Goal: Task Accomplishment & Management: Complete application form

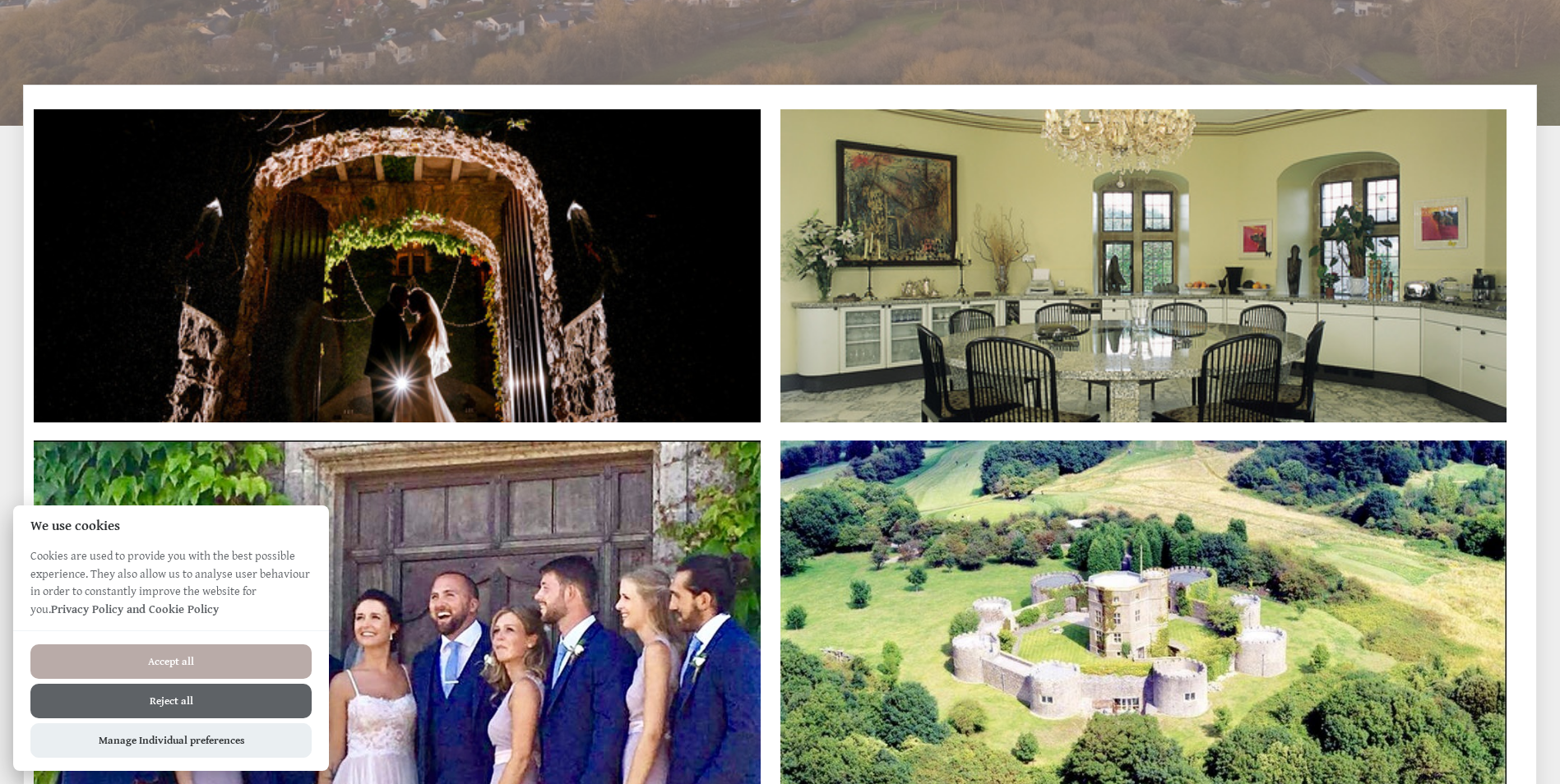
scroll to position [487, 0]
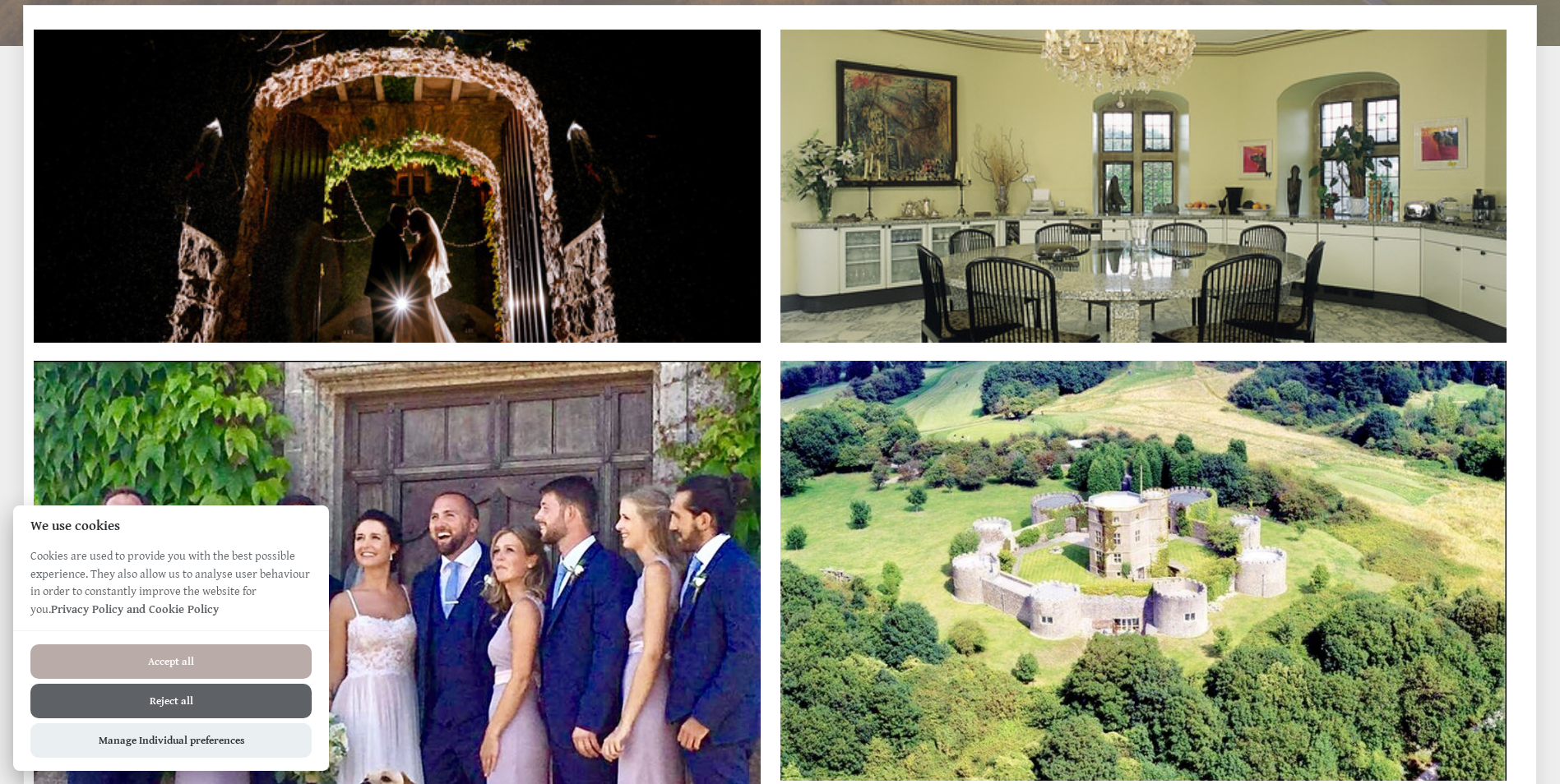
click at [221, 668] on button "Accept all" at bounding box center [171, 661] width 281 height 34
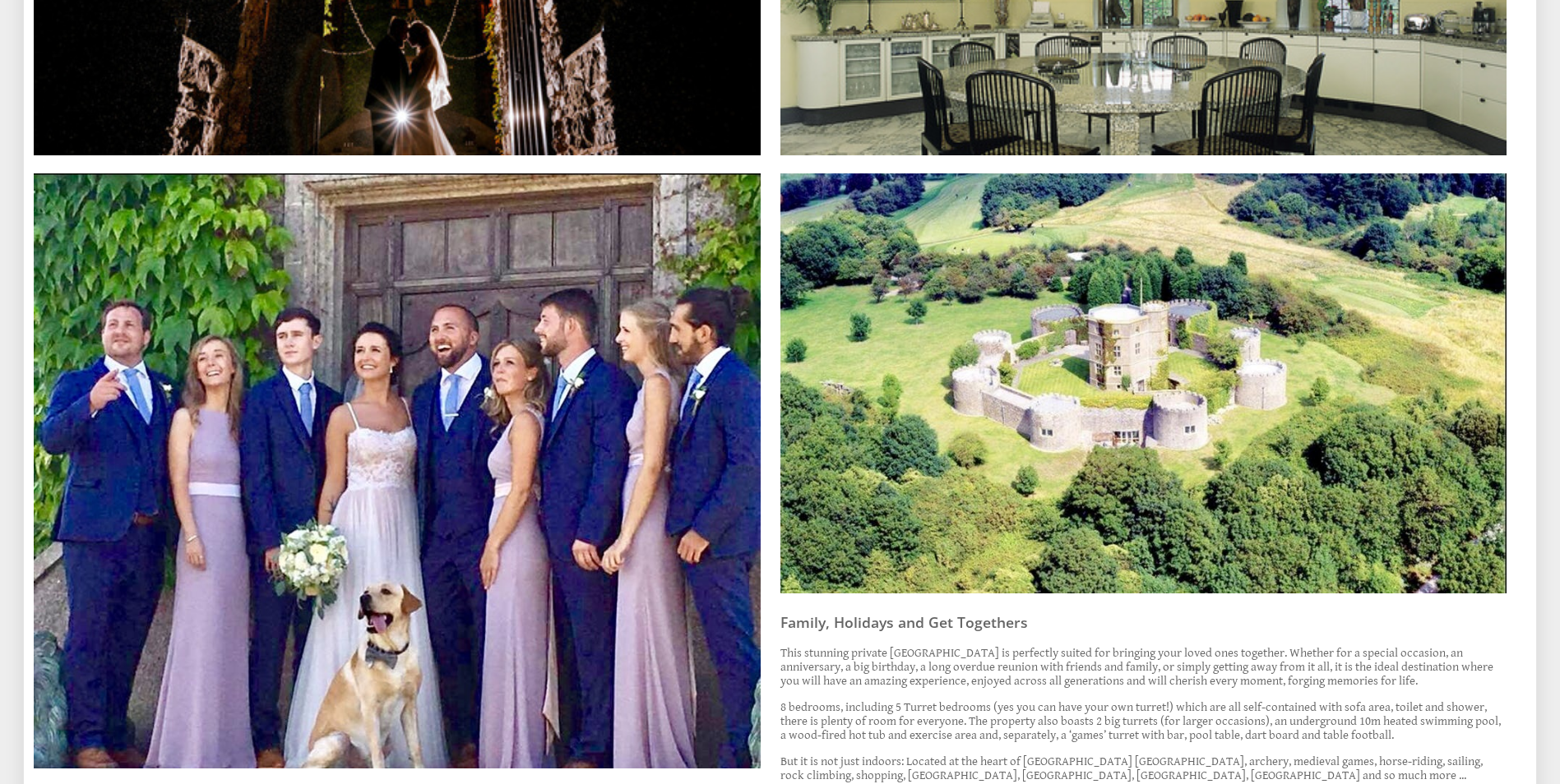
scroll to position [1003, 0]
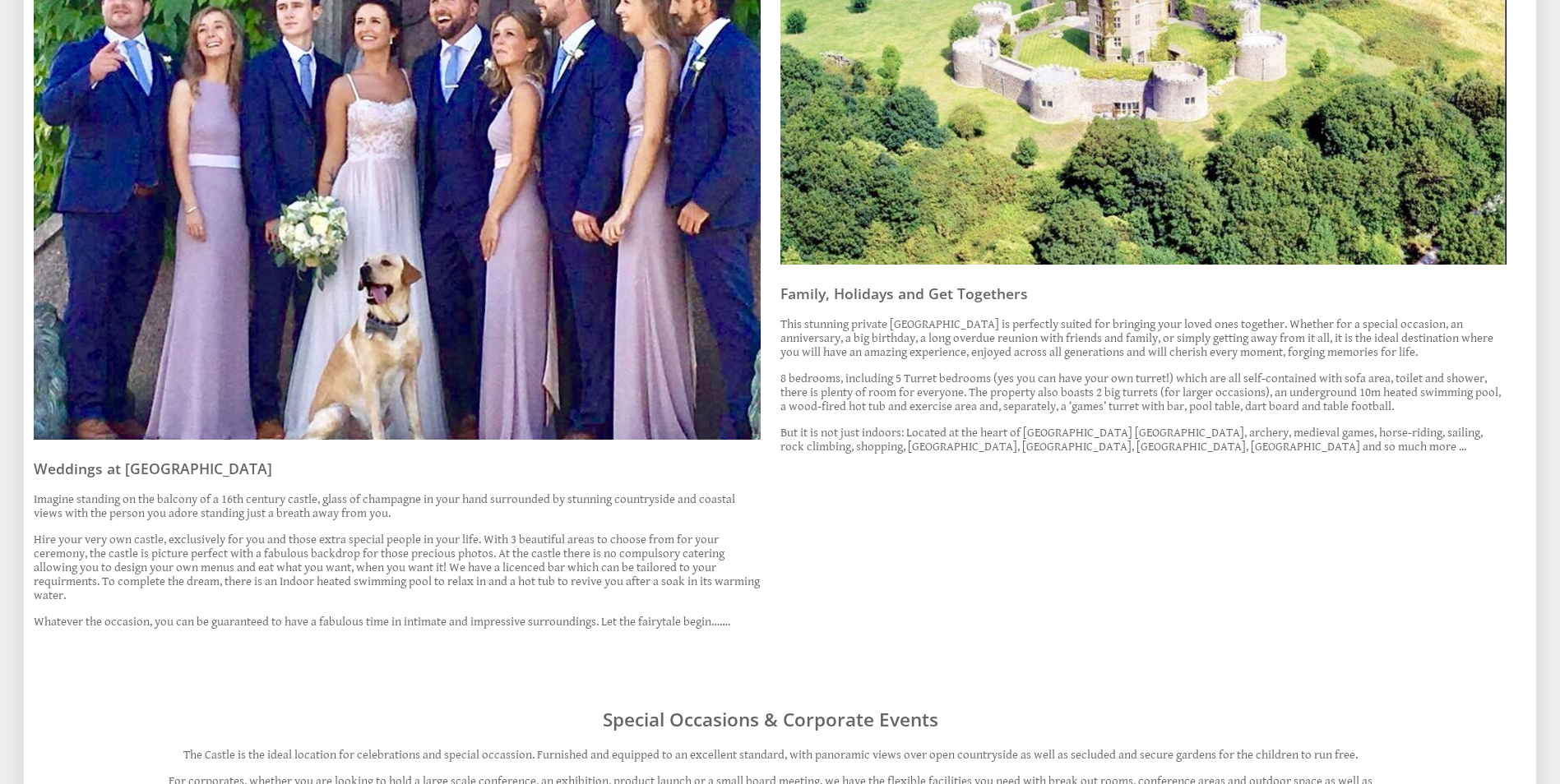
click at [194, 497] on p "Imagine standing on the balcony of a 16th century castle, glass of champagne in…" at bounding box center [397, 506] width 726 height 28
click at [339, 583] on p "Hire your very own castle, exclusively for you and those extra special people i…" at bounding box center [397, 568] width 726 height 70
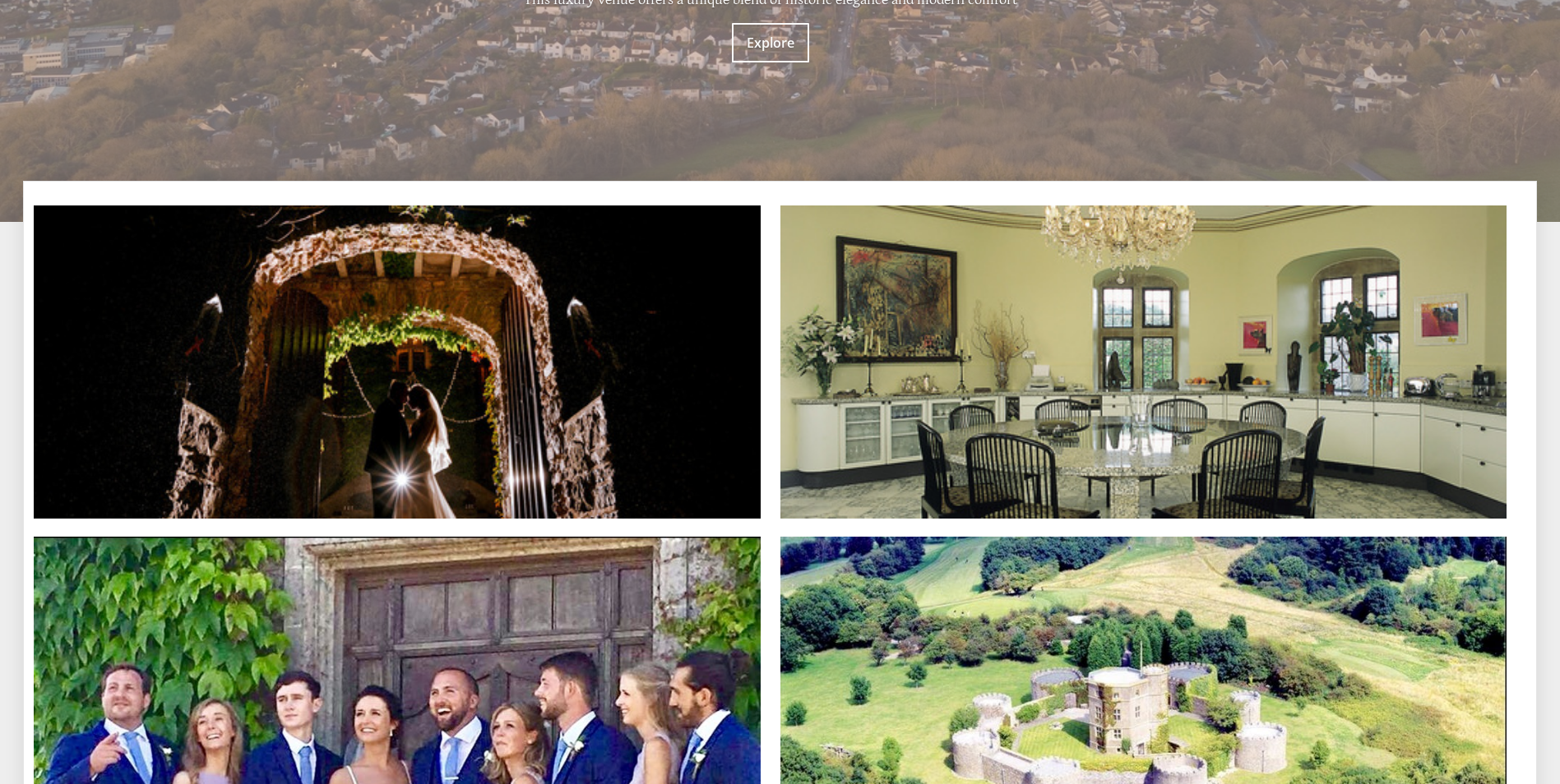
scroll to position [0, 0]
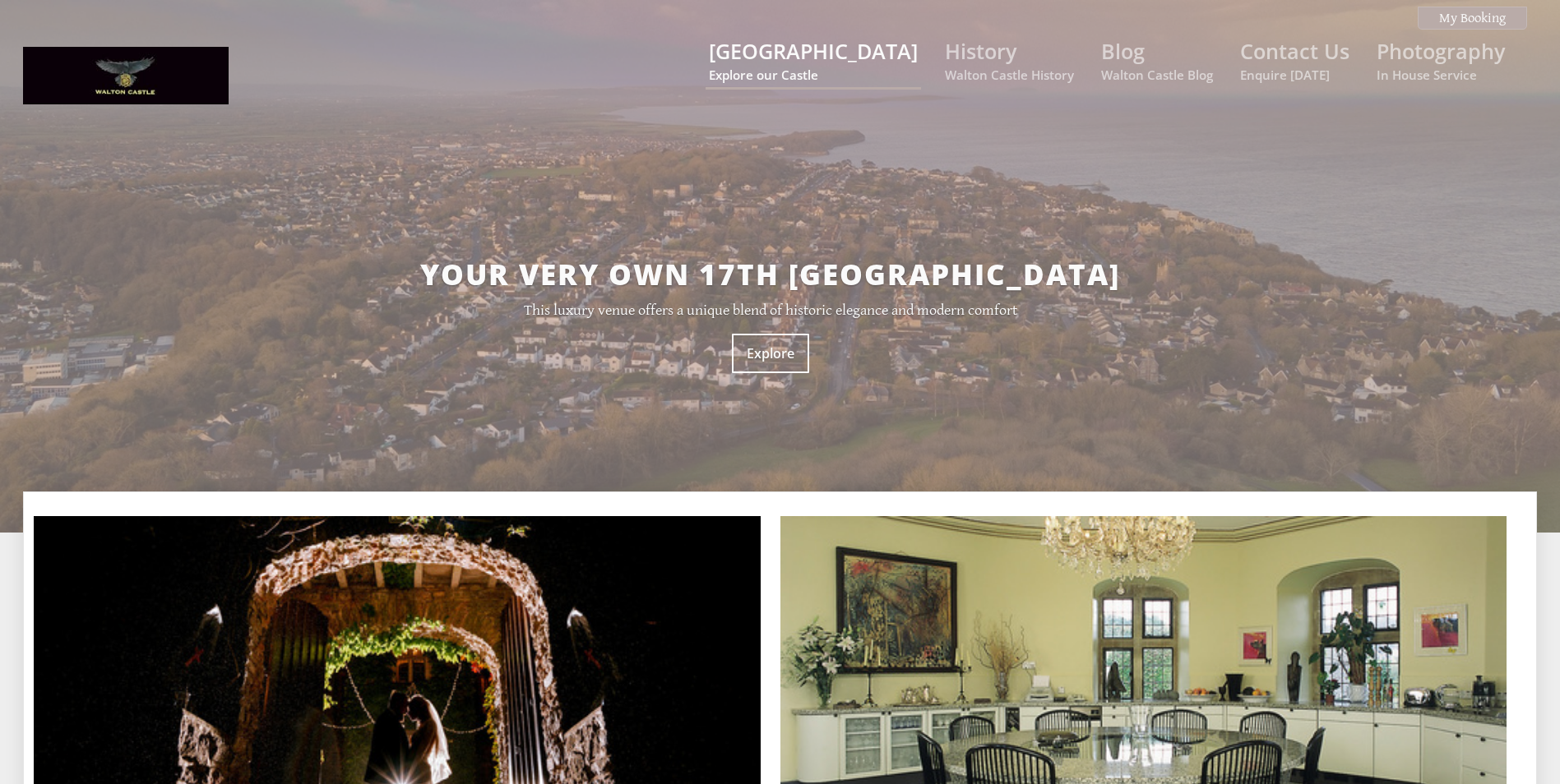
click at [851, 54] on link "Walton Castle Explore our Castle" at bounding box center [813, 59] width 209 height 46
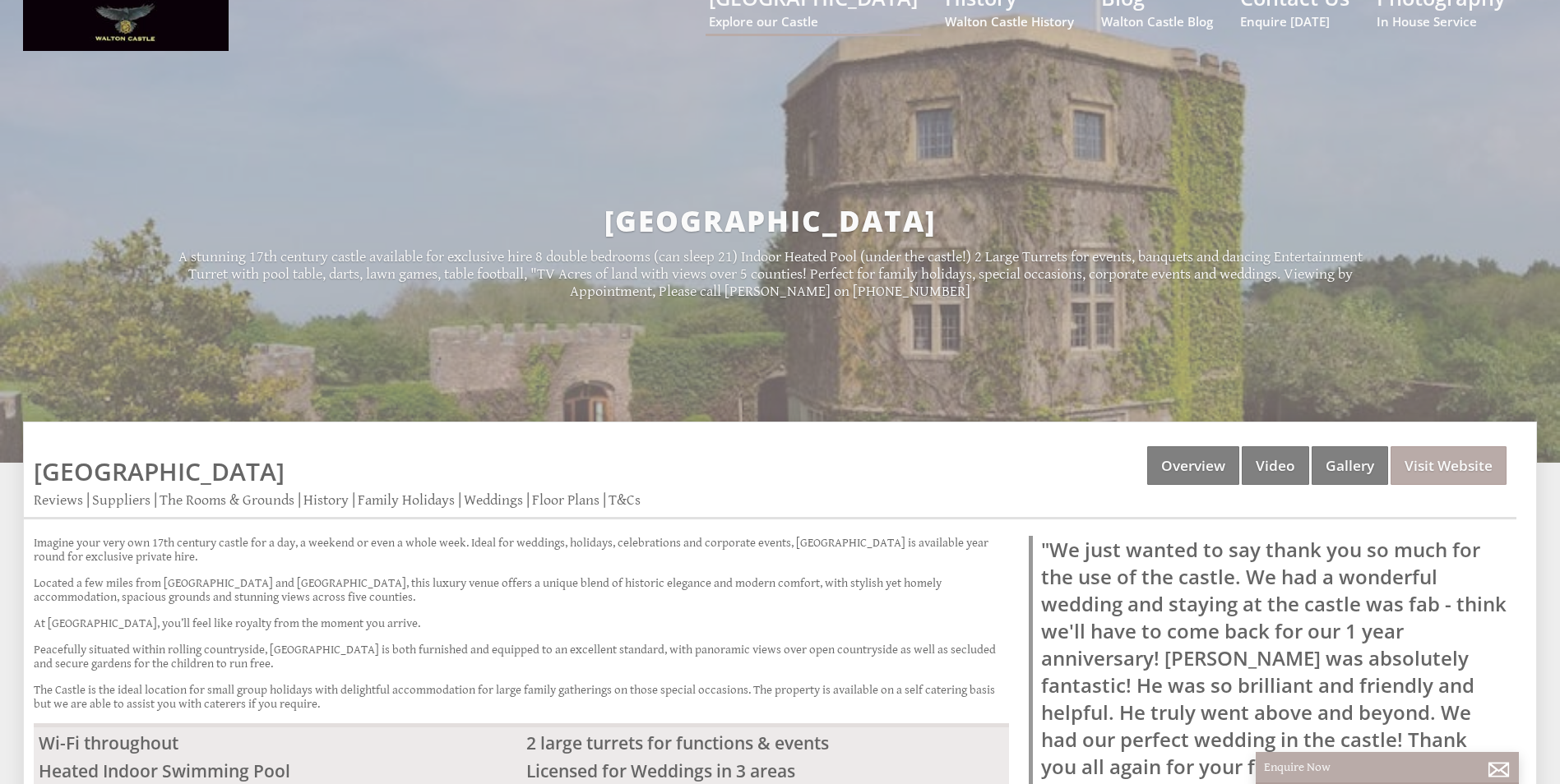
scroll to position [82, 0]
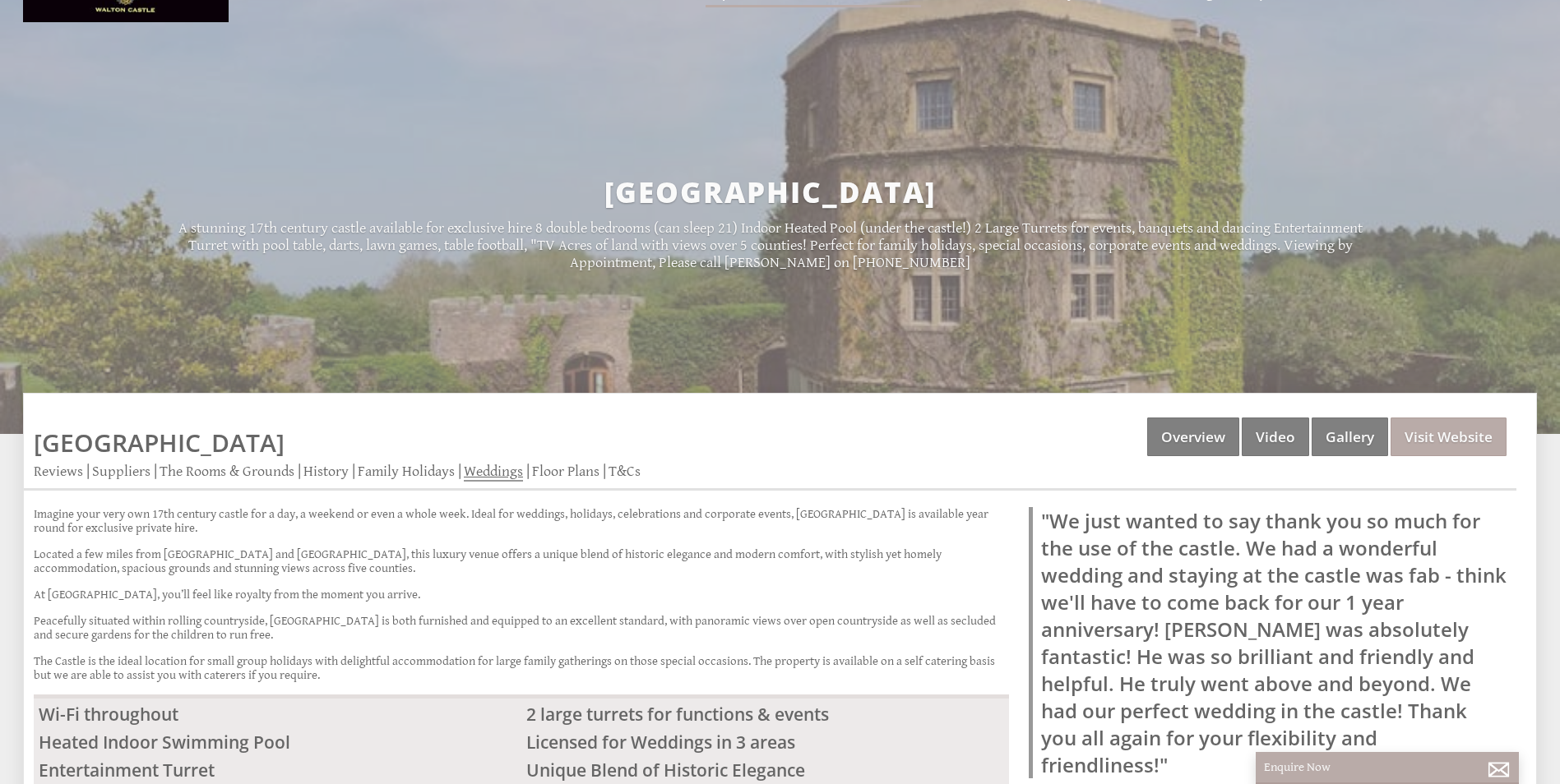
click at [488, 471] on link "Weddings" at bounding box center [494, 472] width 59 height 19
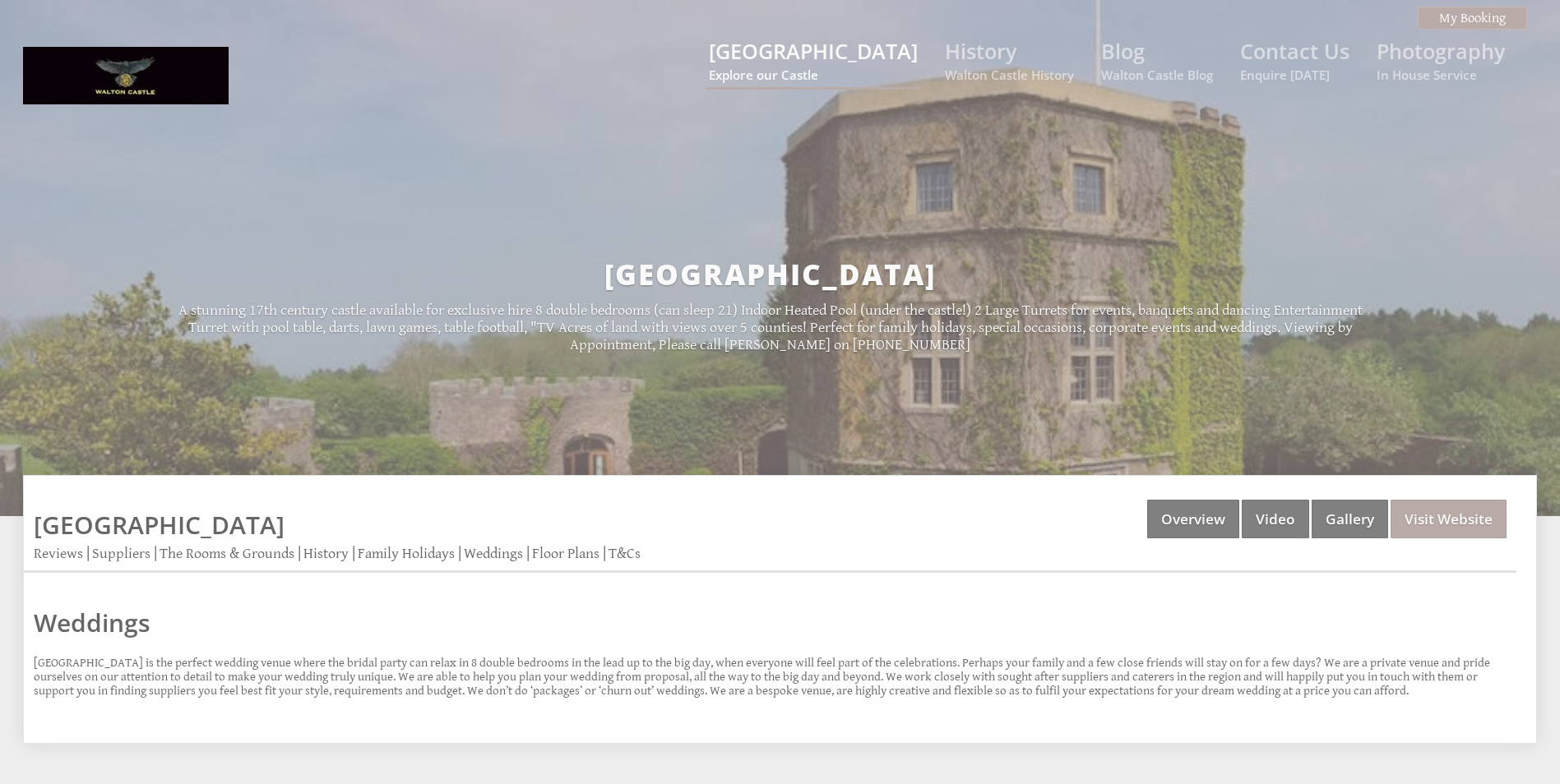
click at [884, 70] on small "Explore our Castle" at bounding box center [813, 75] width 209 height 16
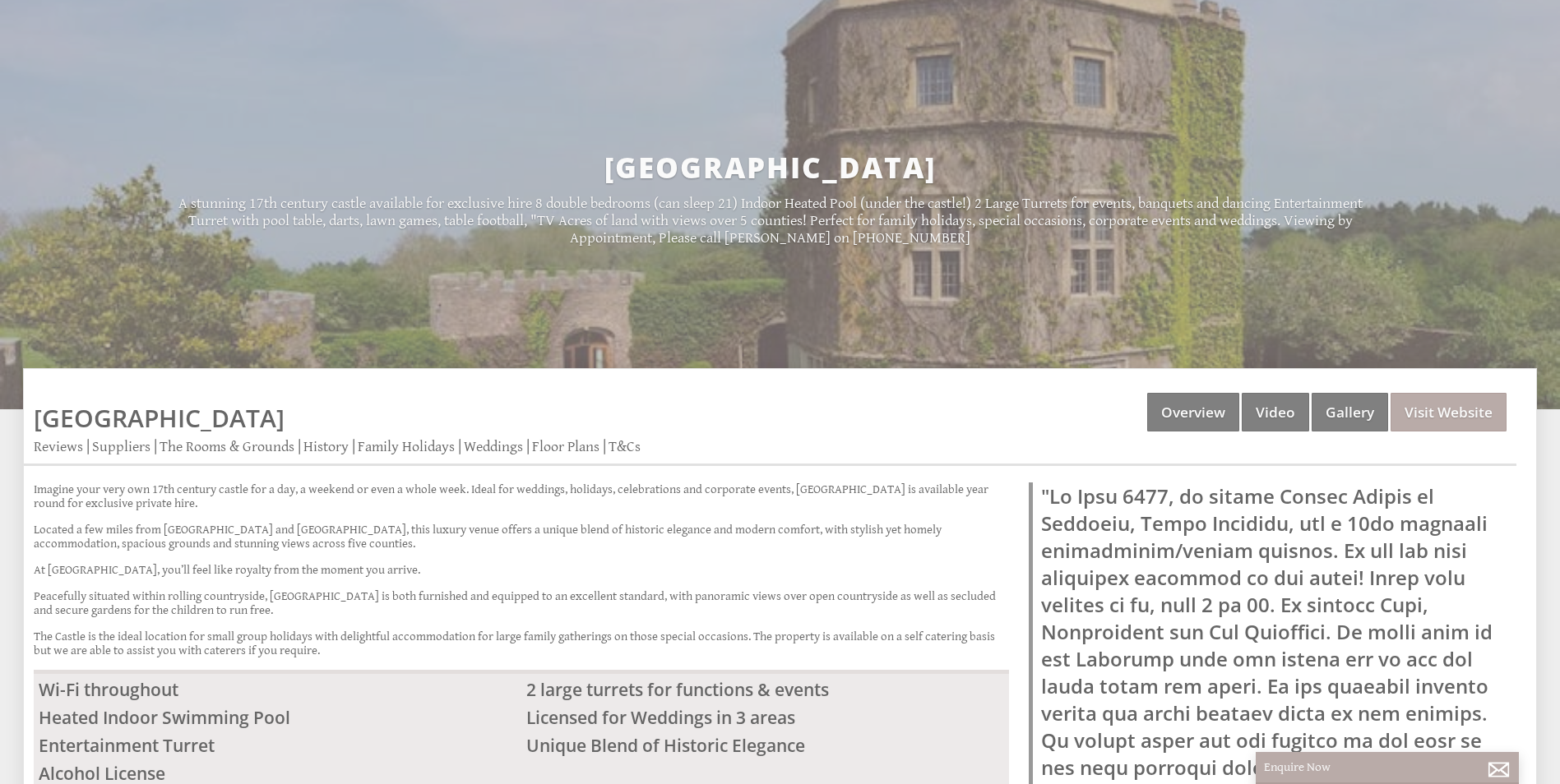
scroll to position [329, 0]
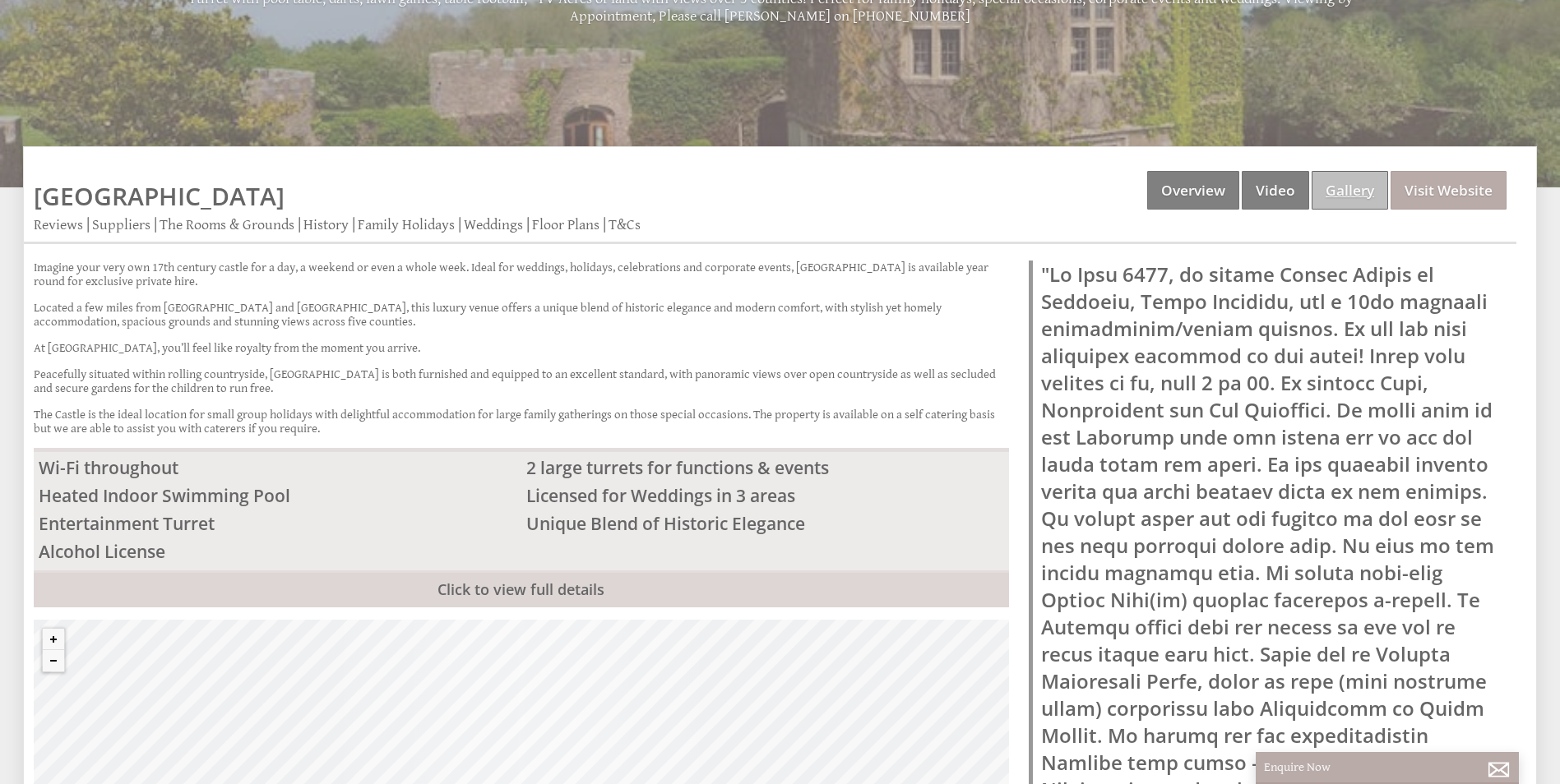
click at [1340, 189] on link "Gallery" at bounding box center [1349, 190] width 77 height 39
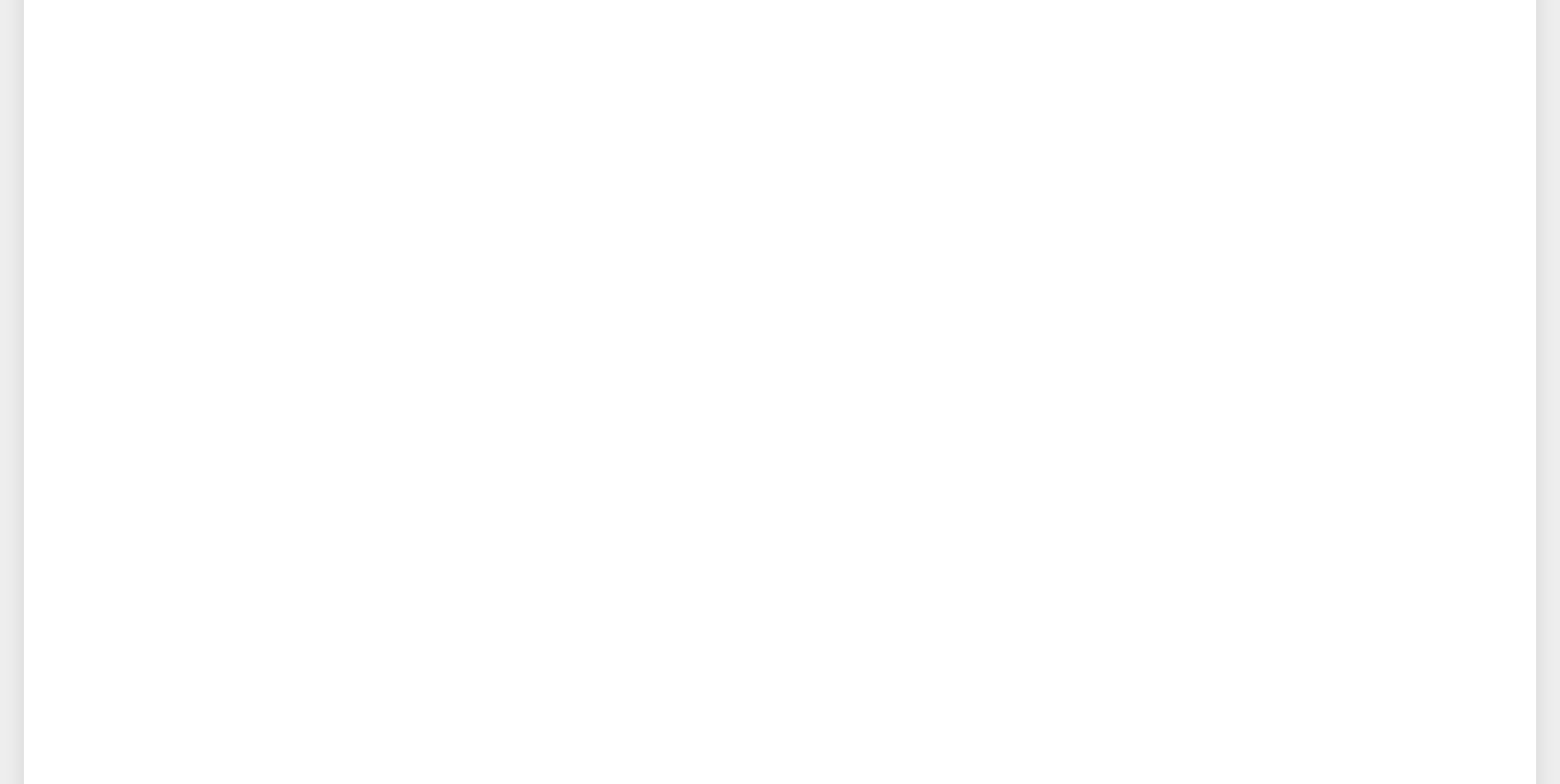
scroll to position [4193, 0]
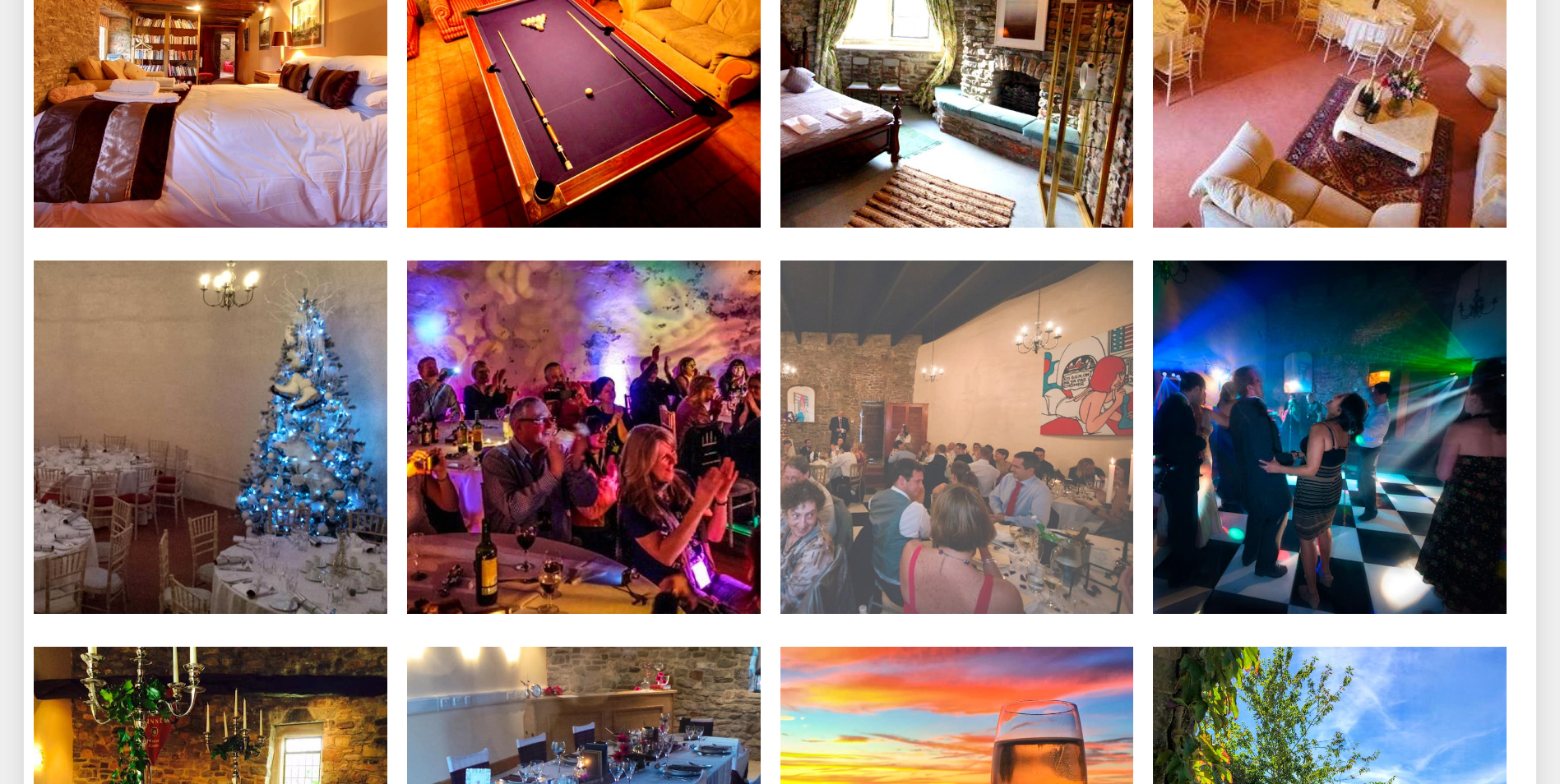
click at [920, 452] on img at bounding box center [957, 437] width 353 height 353
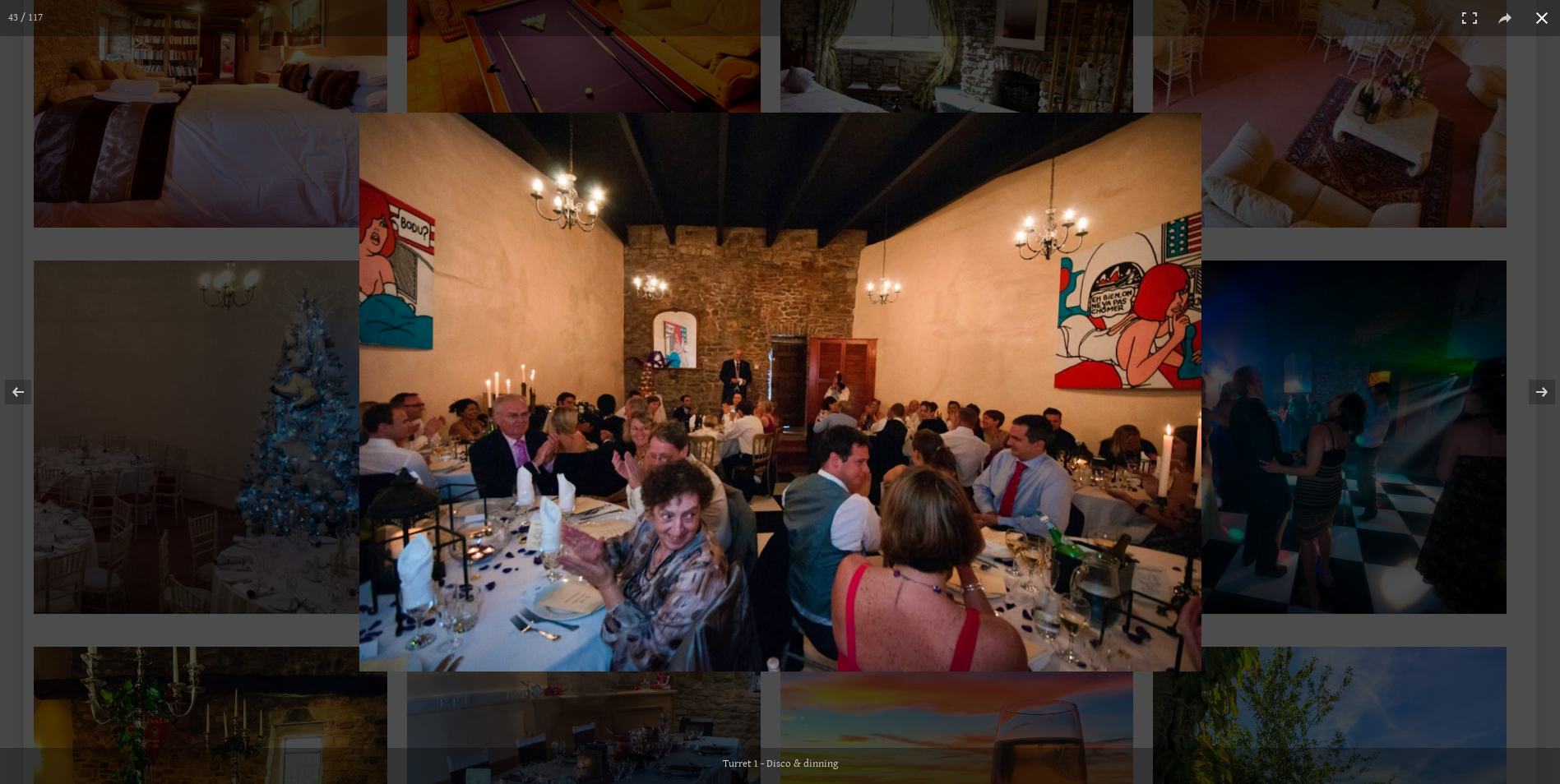
click at [1479, 491] on div at bounding box center [972, 420] width 1225 height 615
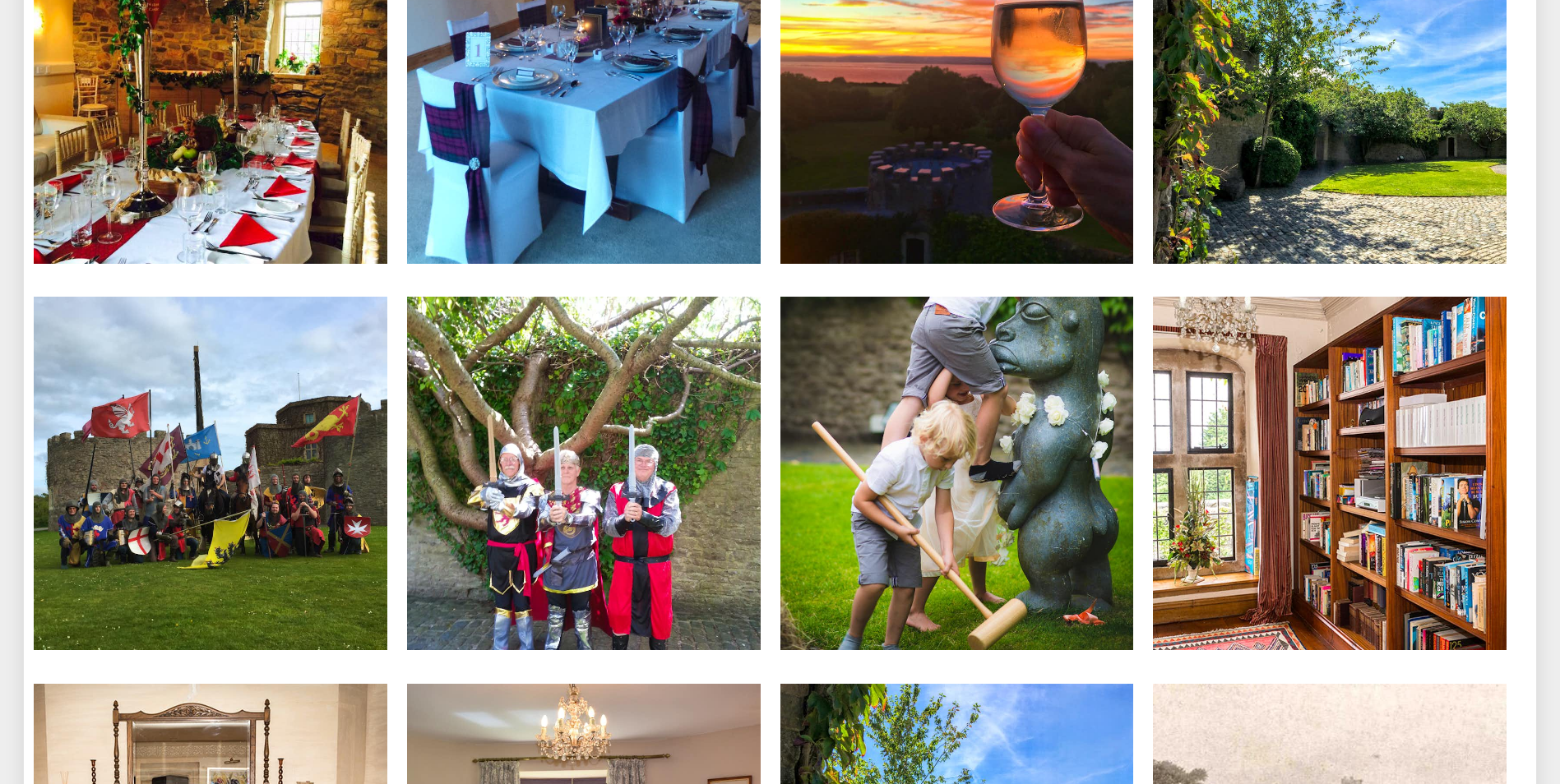
scroll to position [5097, 0]
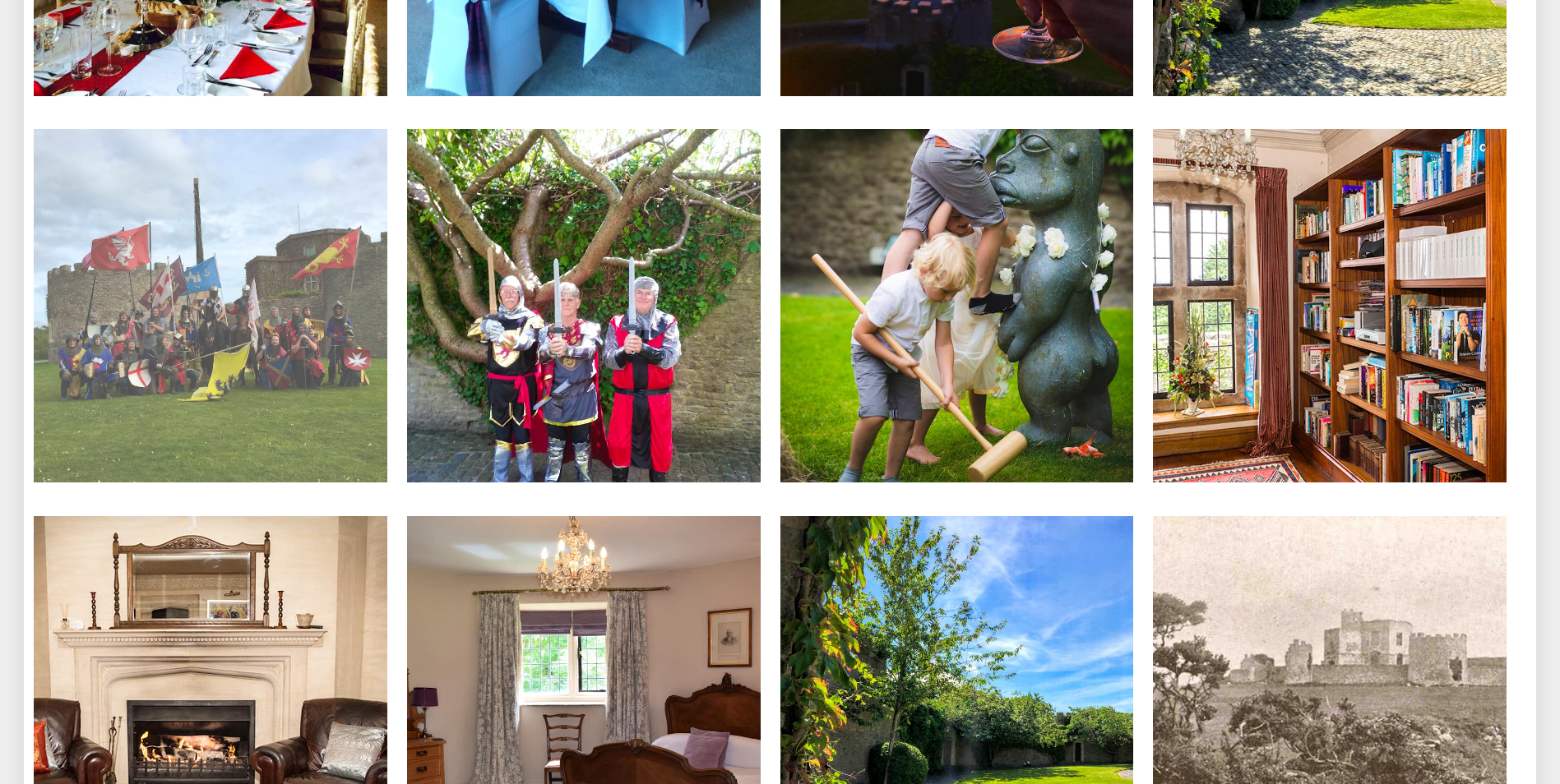
click at [278, 389] on img at bounding box center [210, 305] width 353 height 353
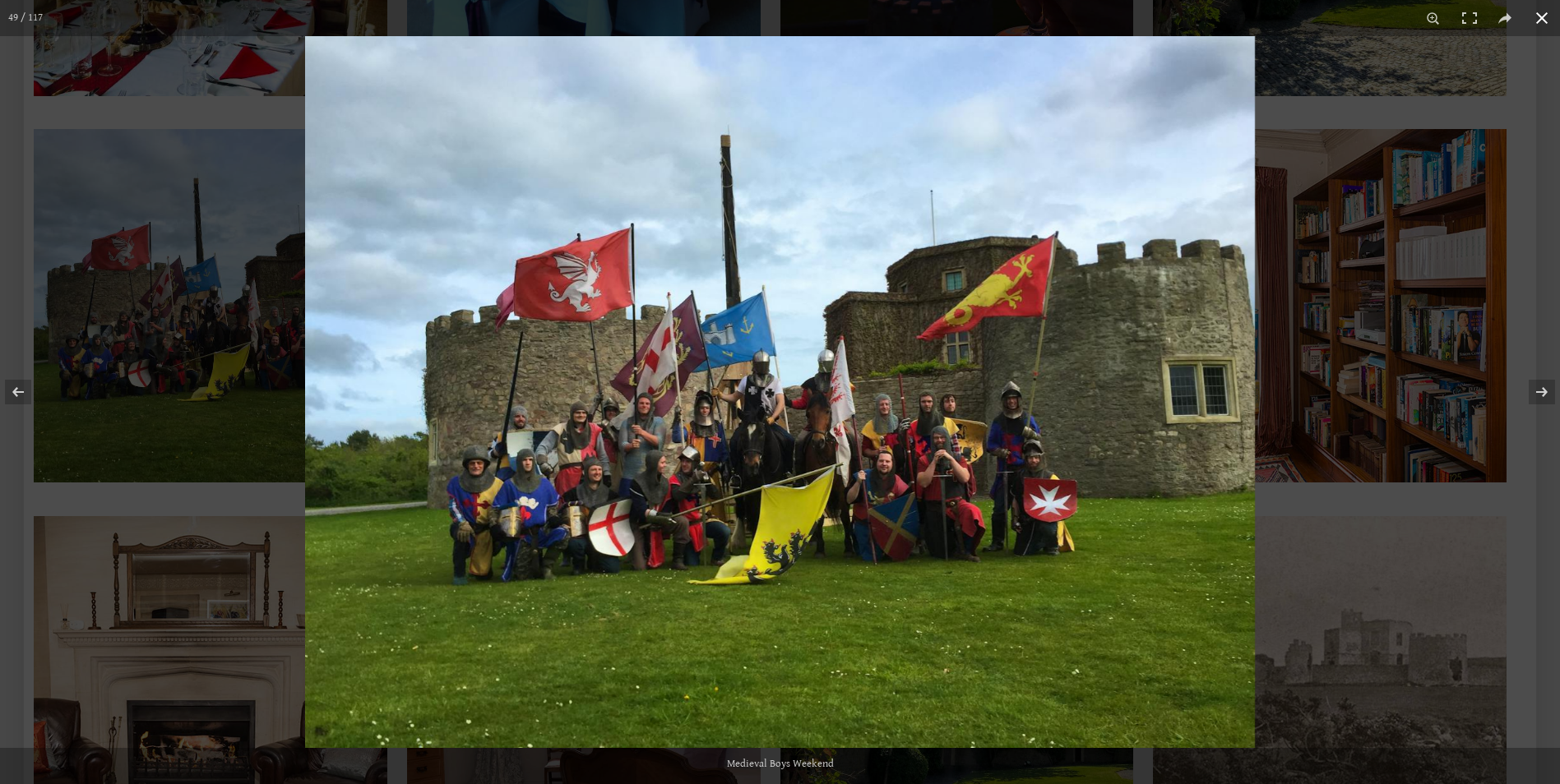
click at [1415, 434] on div at bounding box center [1084, 428] width 1560 height 784
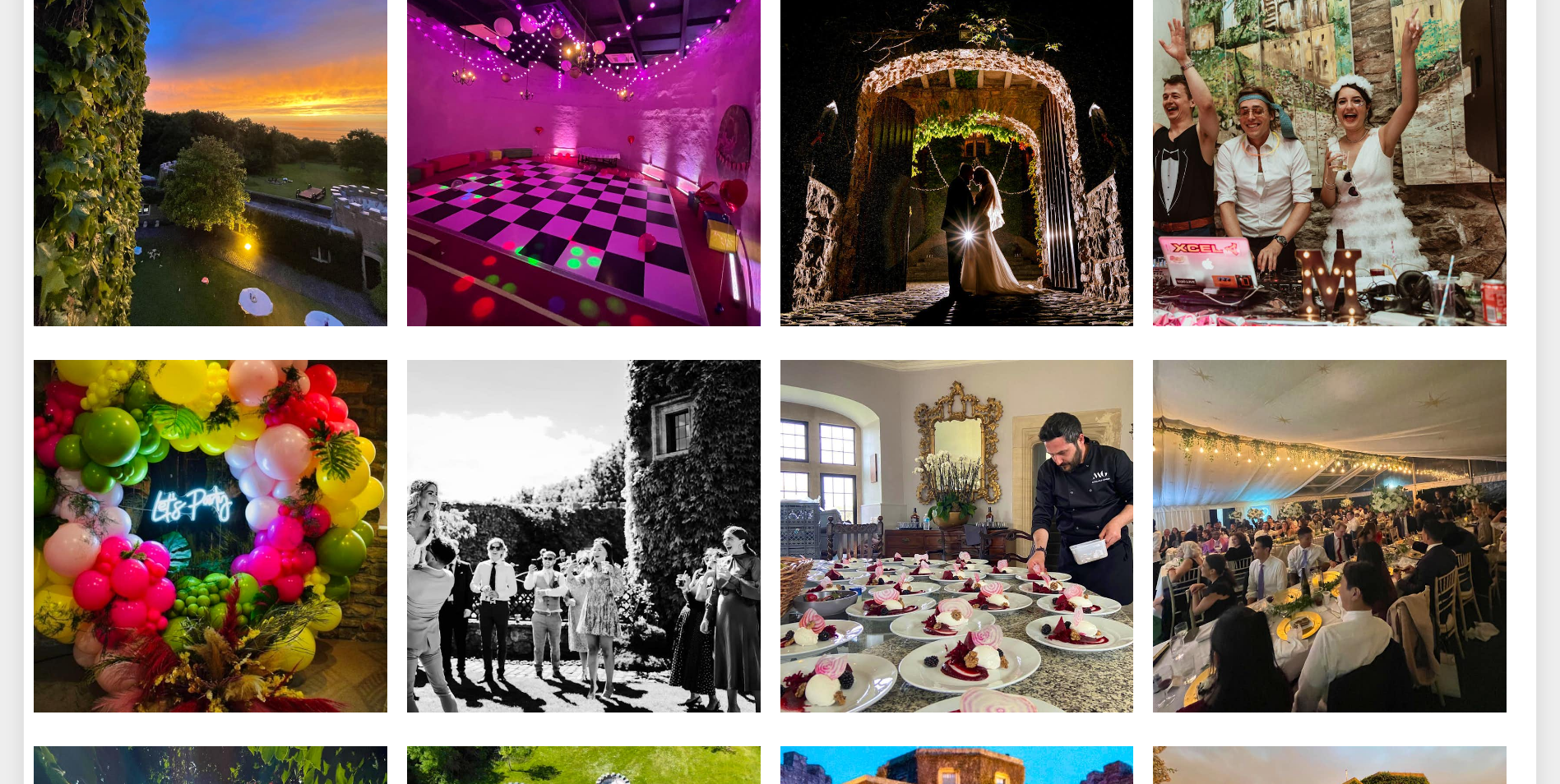
scroll to position [6824, 0]
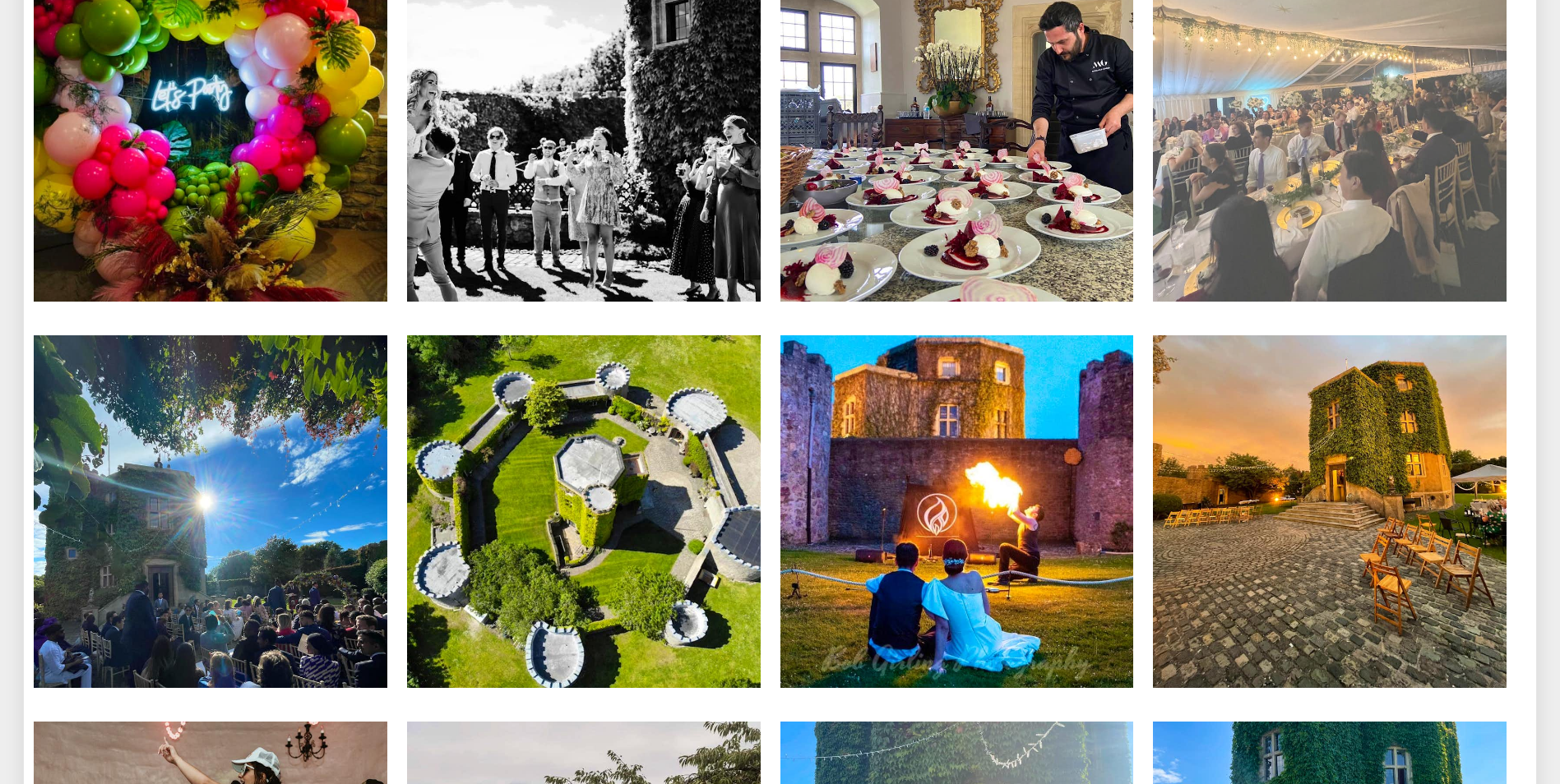
click at [1368, 191] on img at bounding box center [1329, 125] width 353 height 353
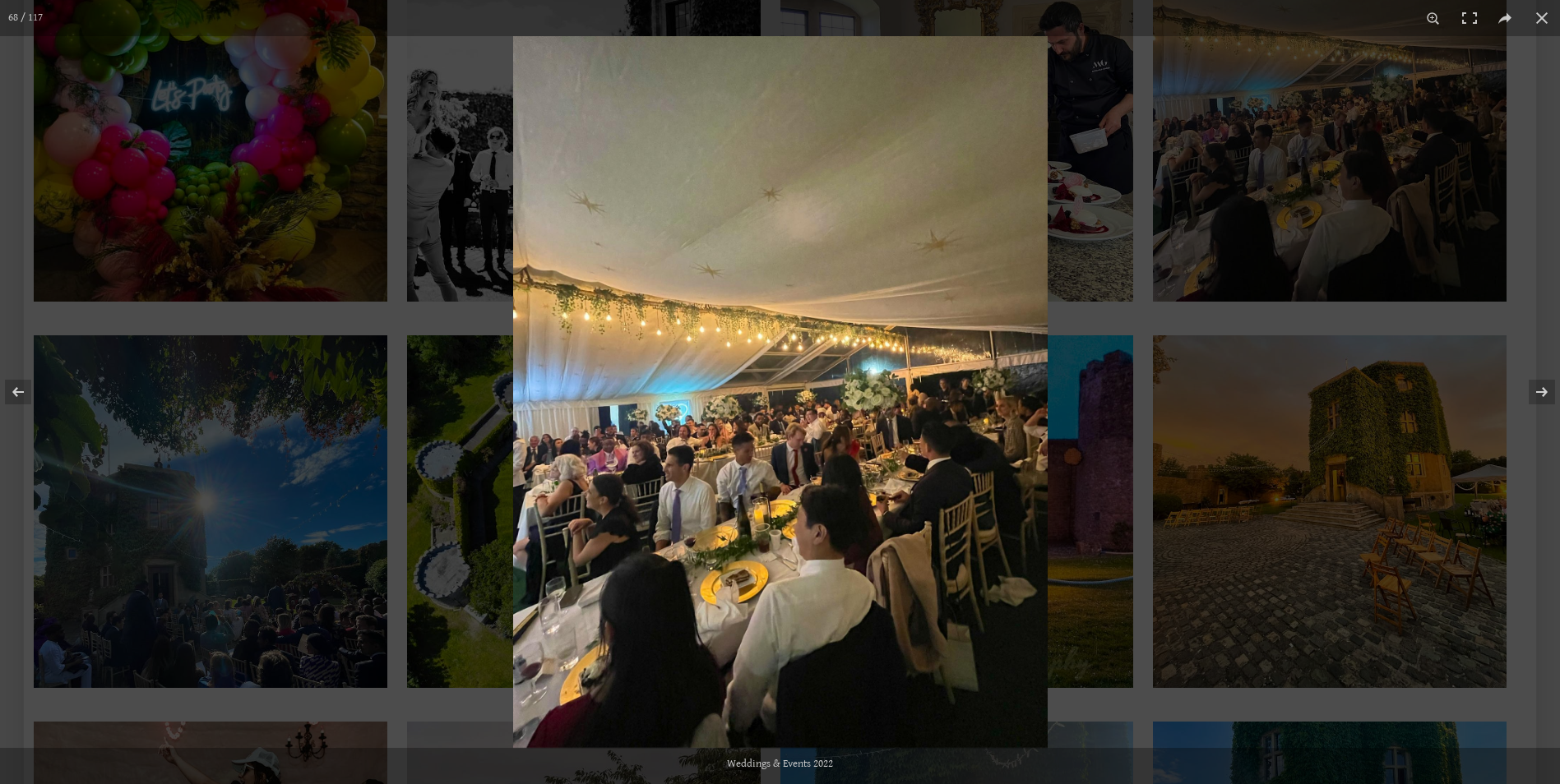
click at [1196, 342] on div at bounding box center [1292, 428] width 1560 height 784
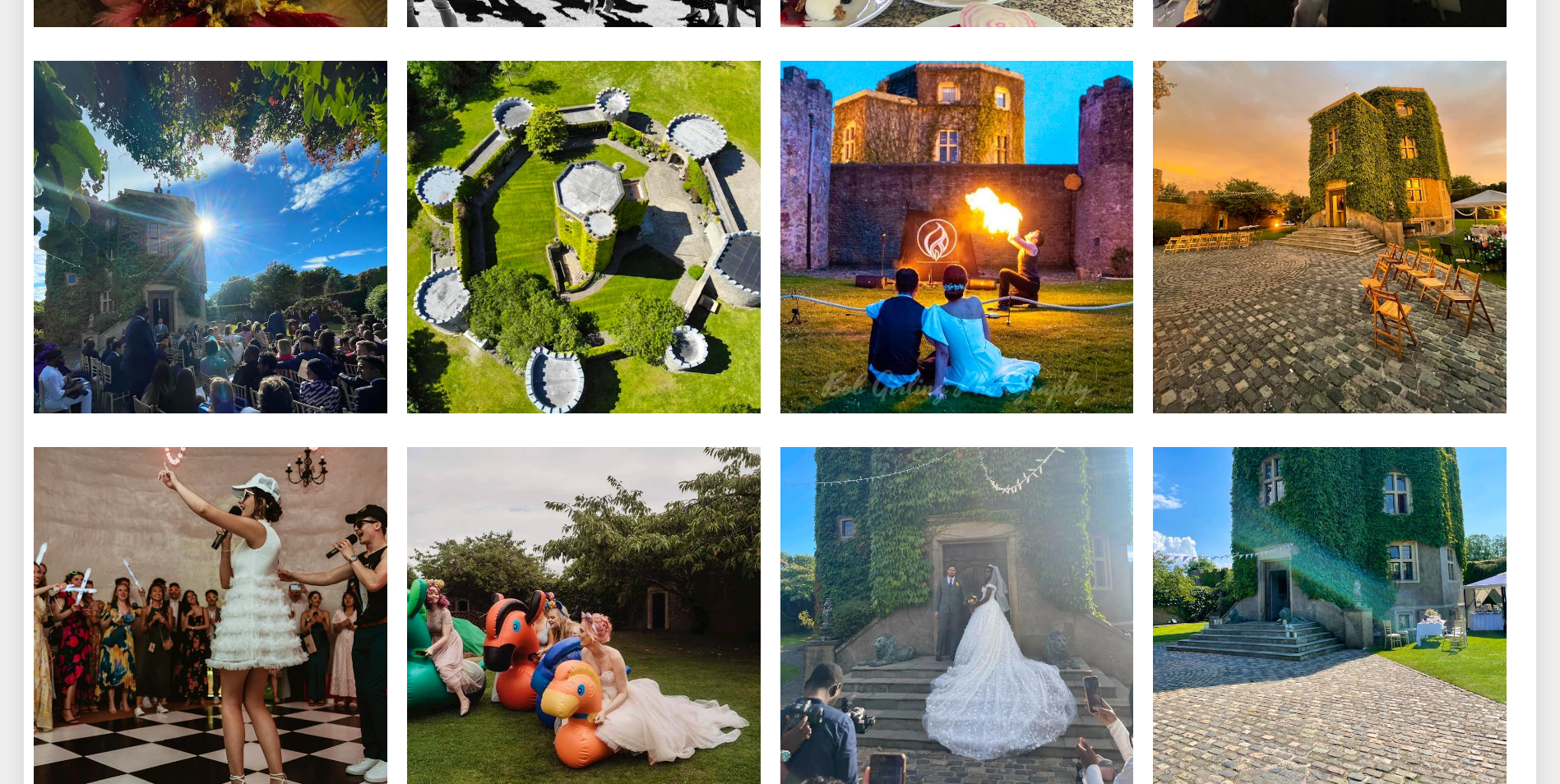
scroll to position [7152, 0]
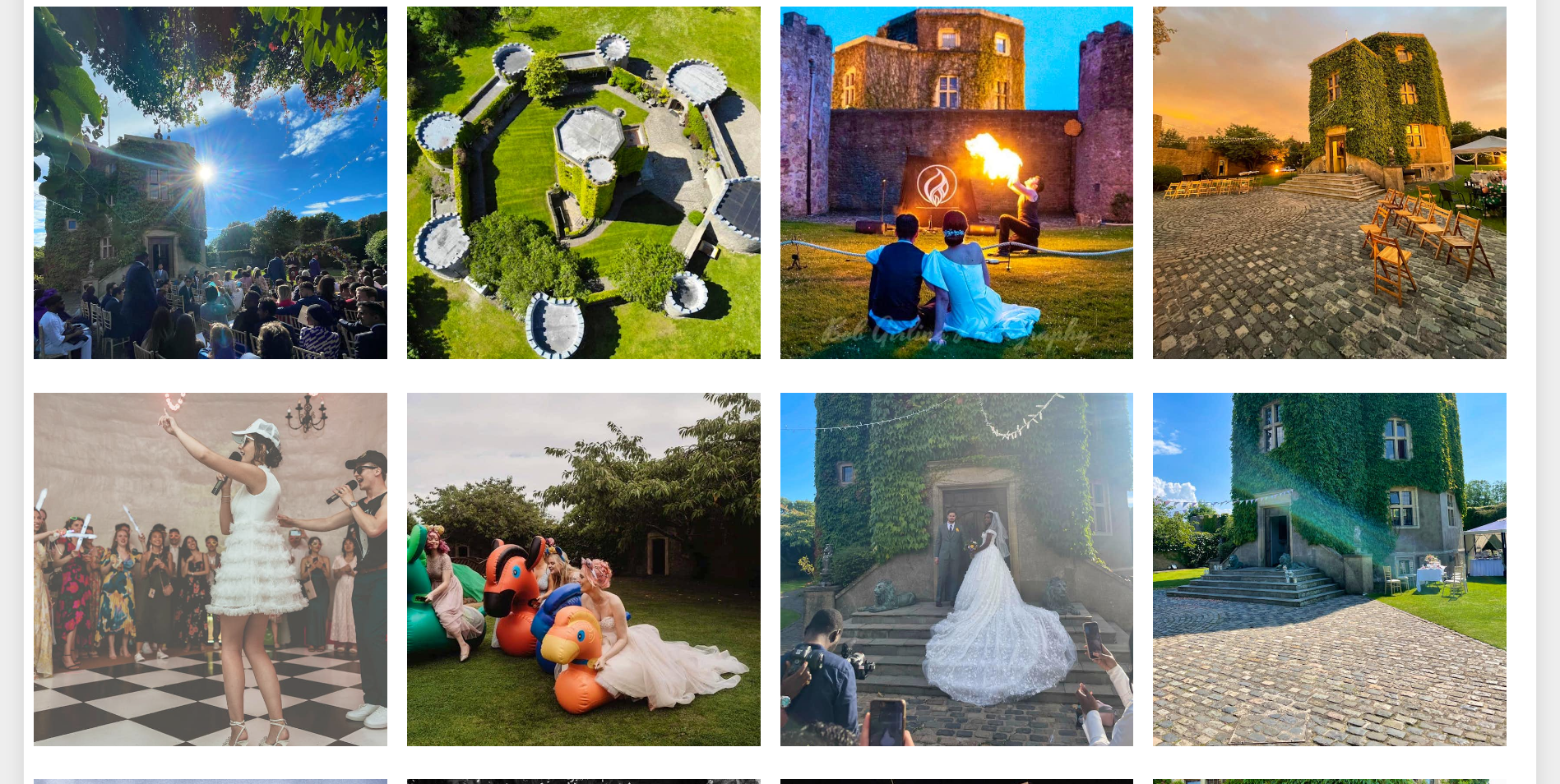
click at [209, 549] on img at bounding box center [210, 570] width 353 height 353
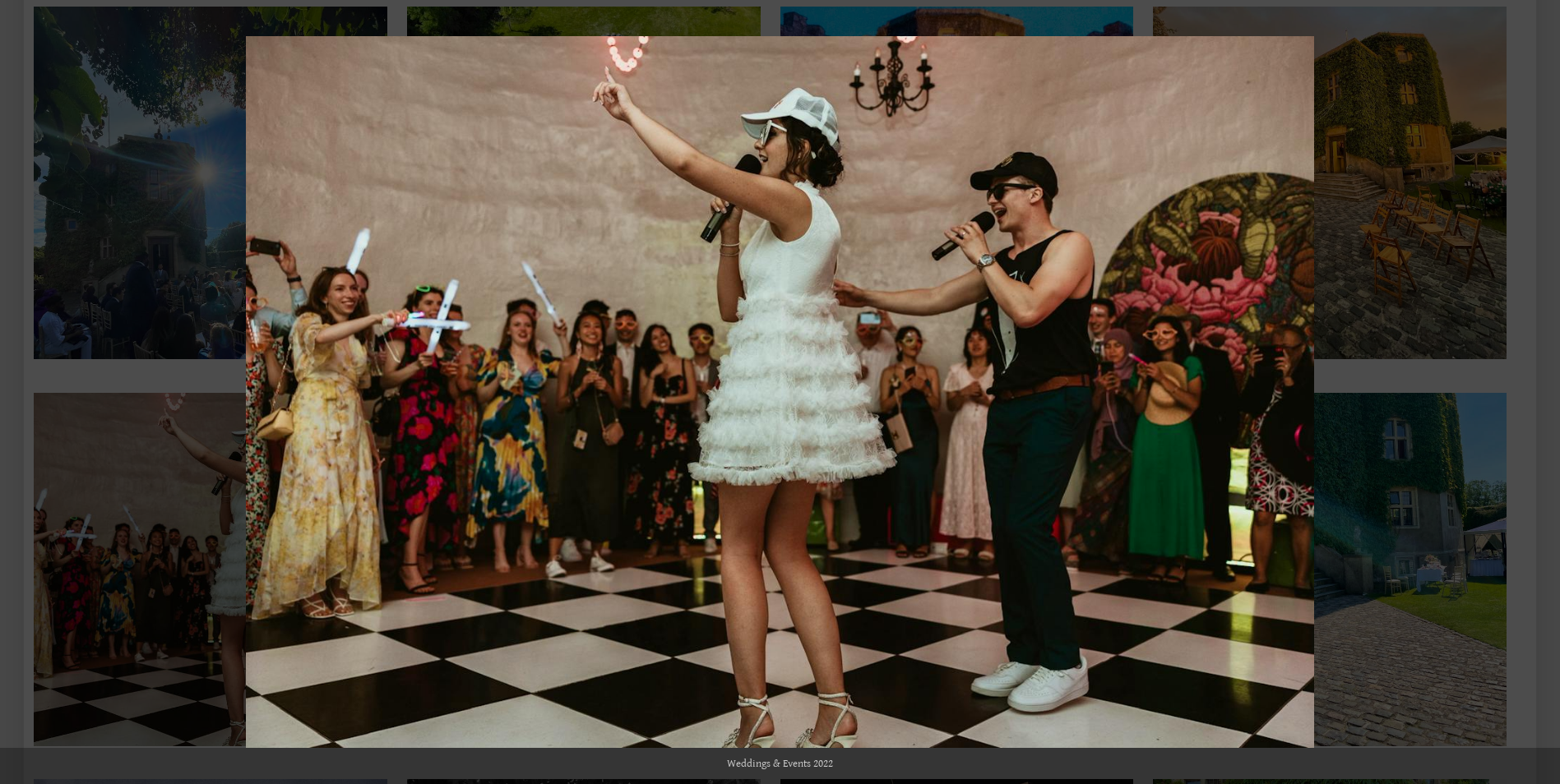
click at [1442, 415] on div at bounding box center [1026, 428] width 1560 height 784
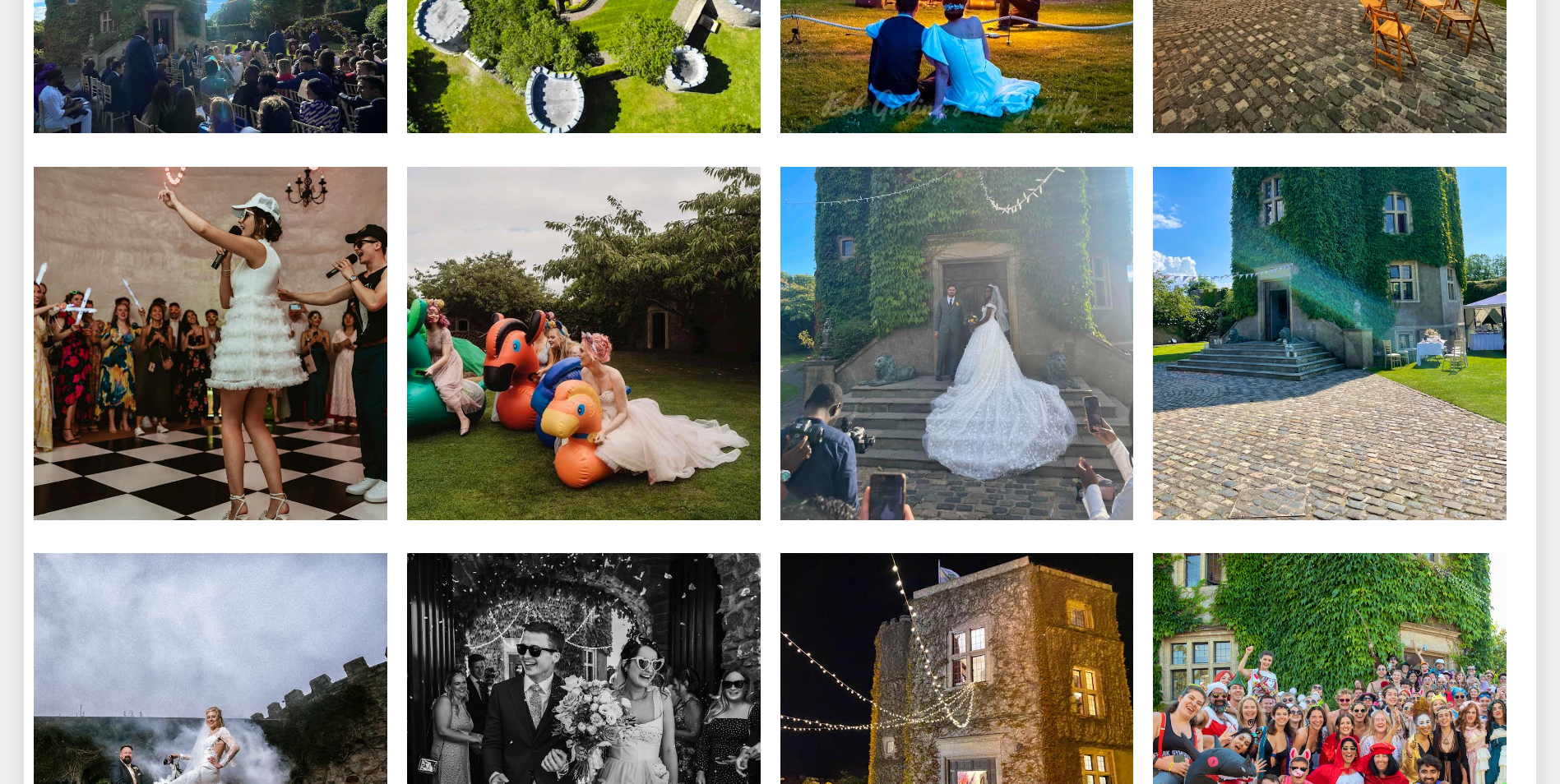
scroll to position [7399, 0]
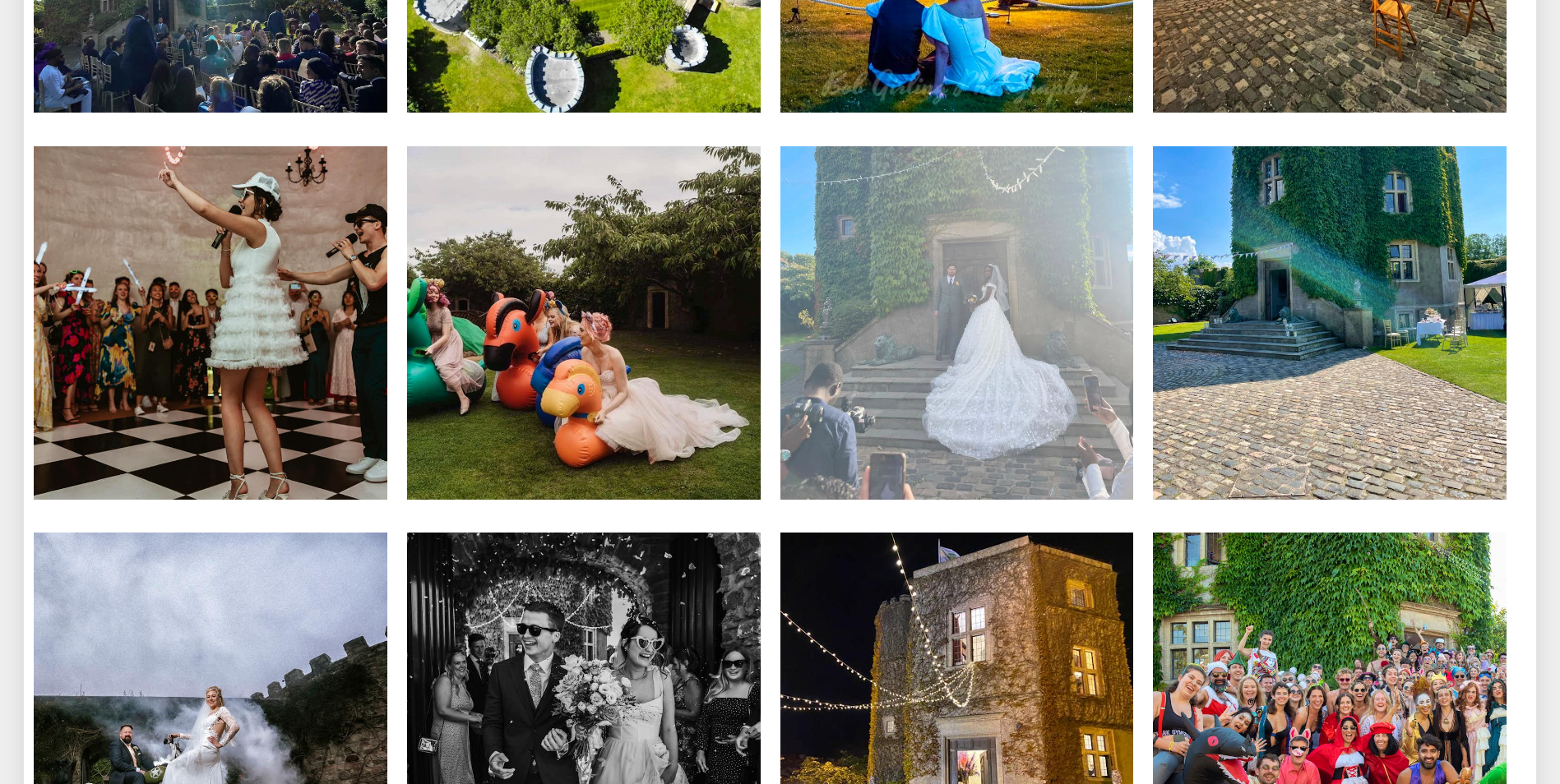
click at [886, 325] on img at bounding box center [957, 323] width 353 height 353
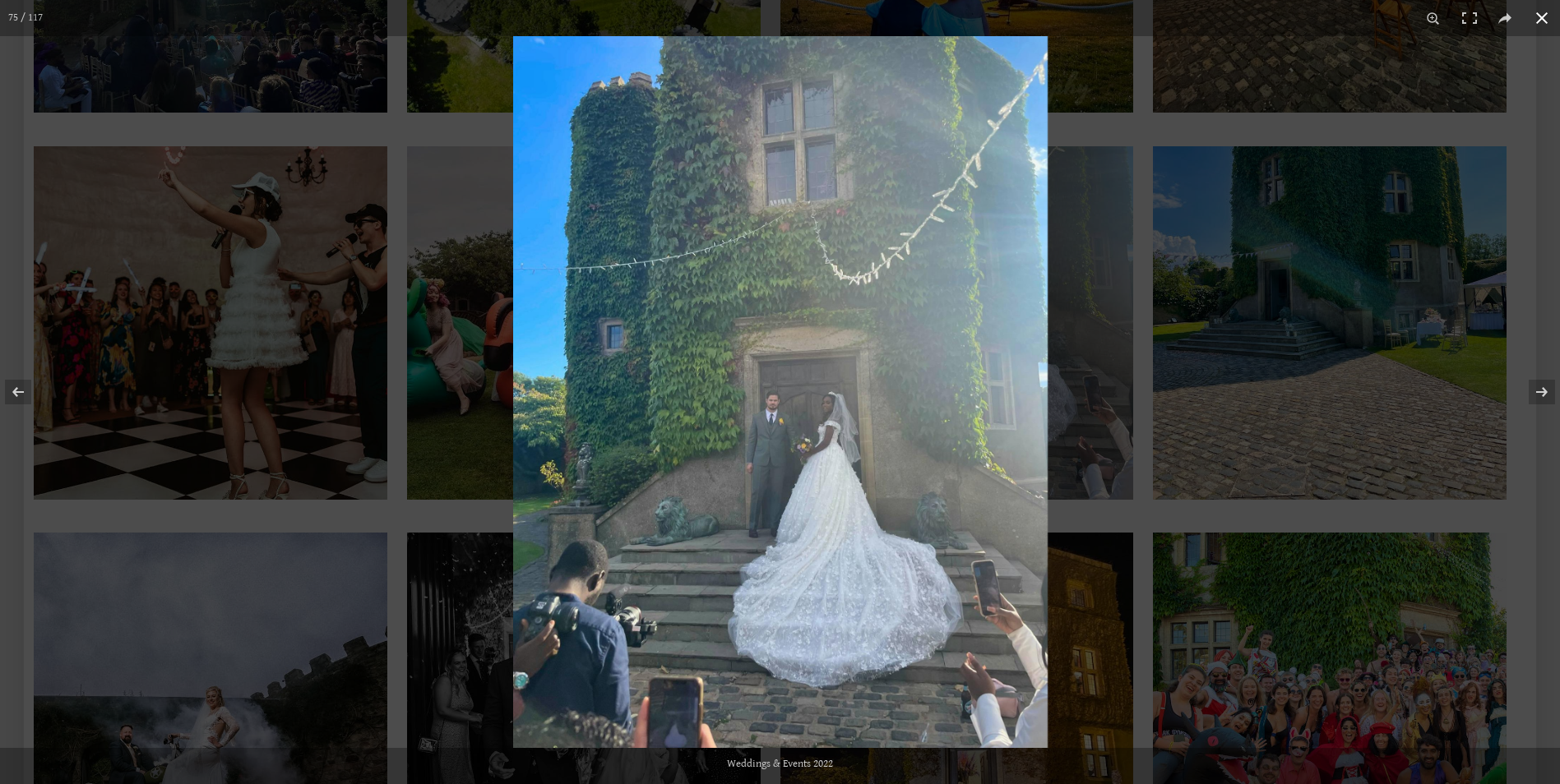
click at [1254, 367] on div at bounding box center [1292, 428] width 1560 height 784
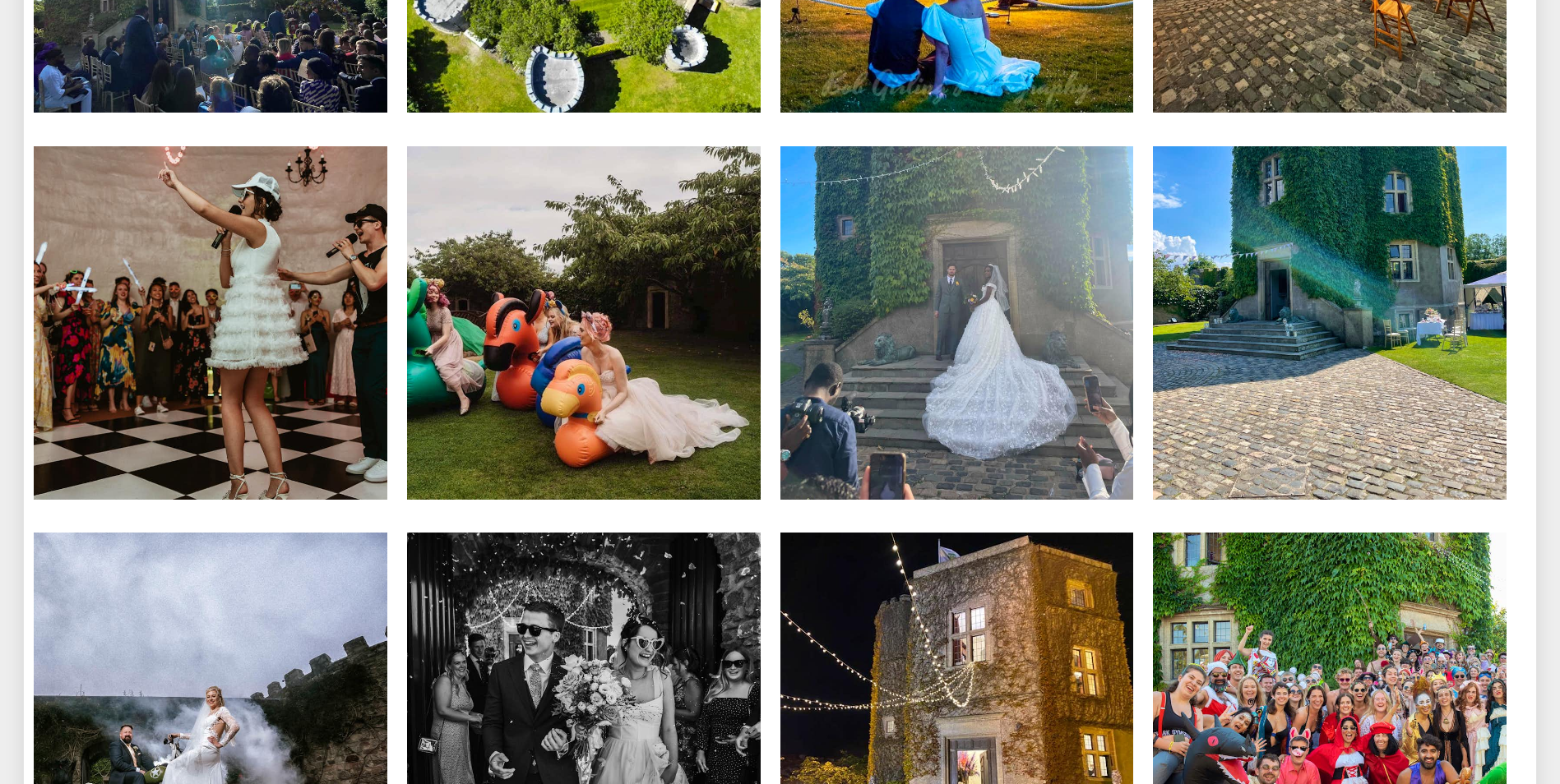
scroll to position [7728, 0]
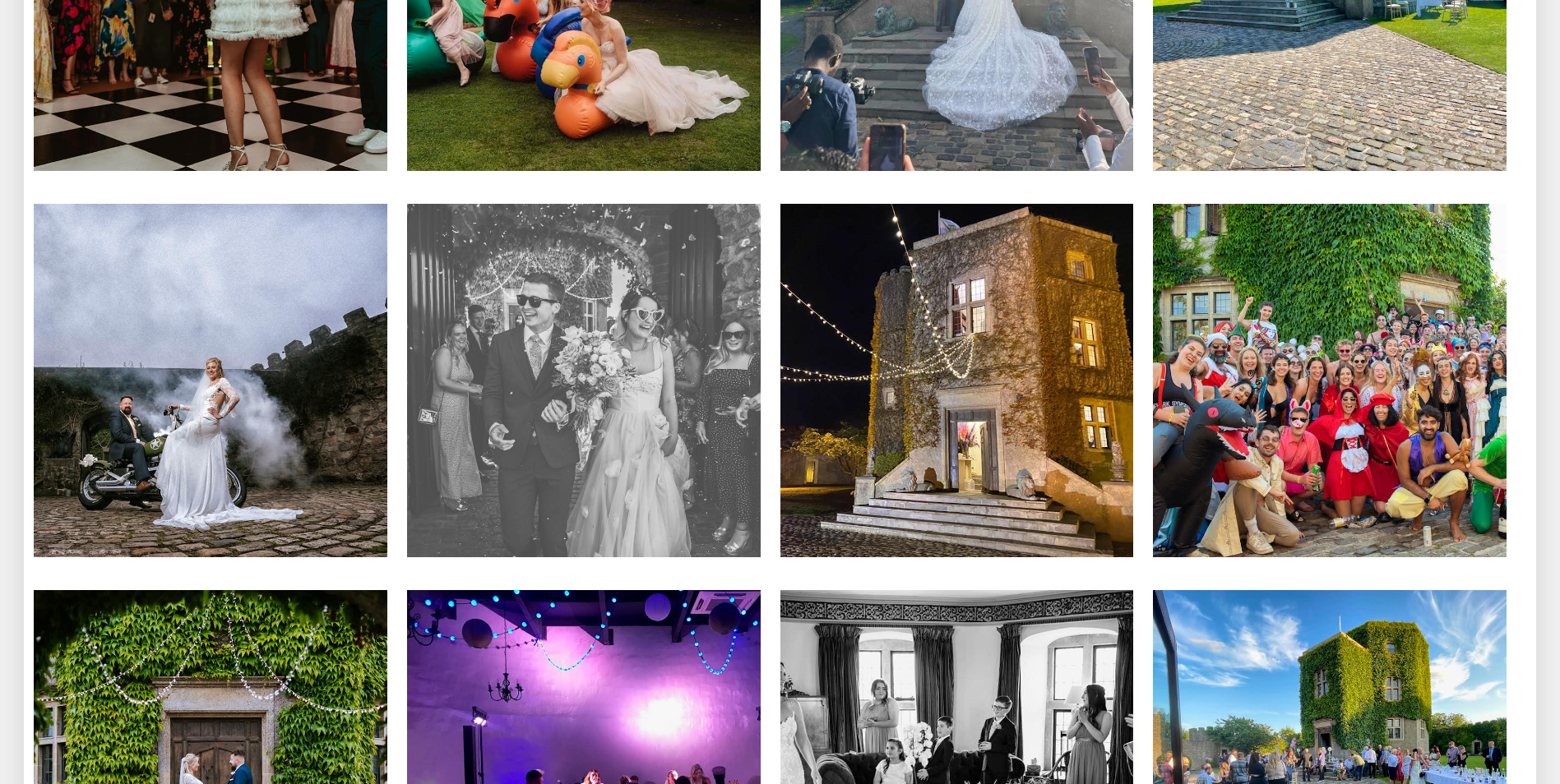
click at [598, 400] on img at bounding box center [584, 380] width 353 height 353
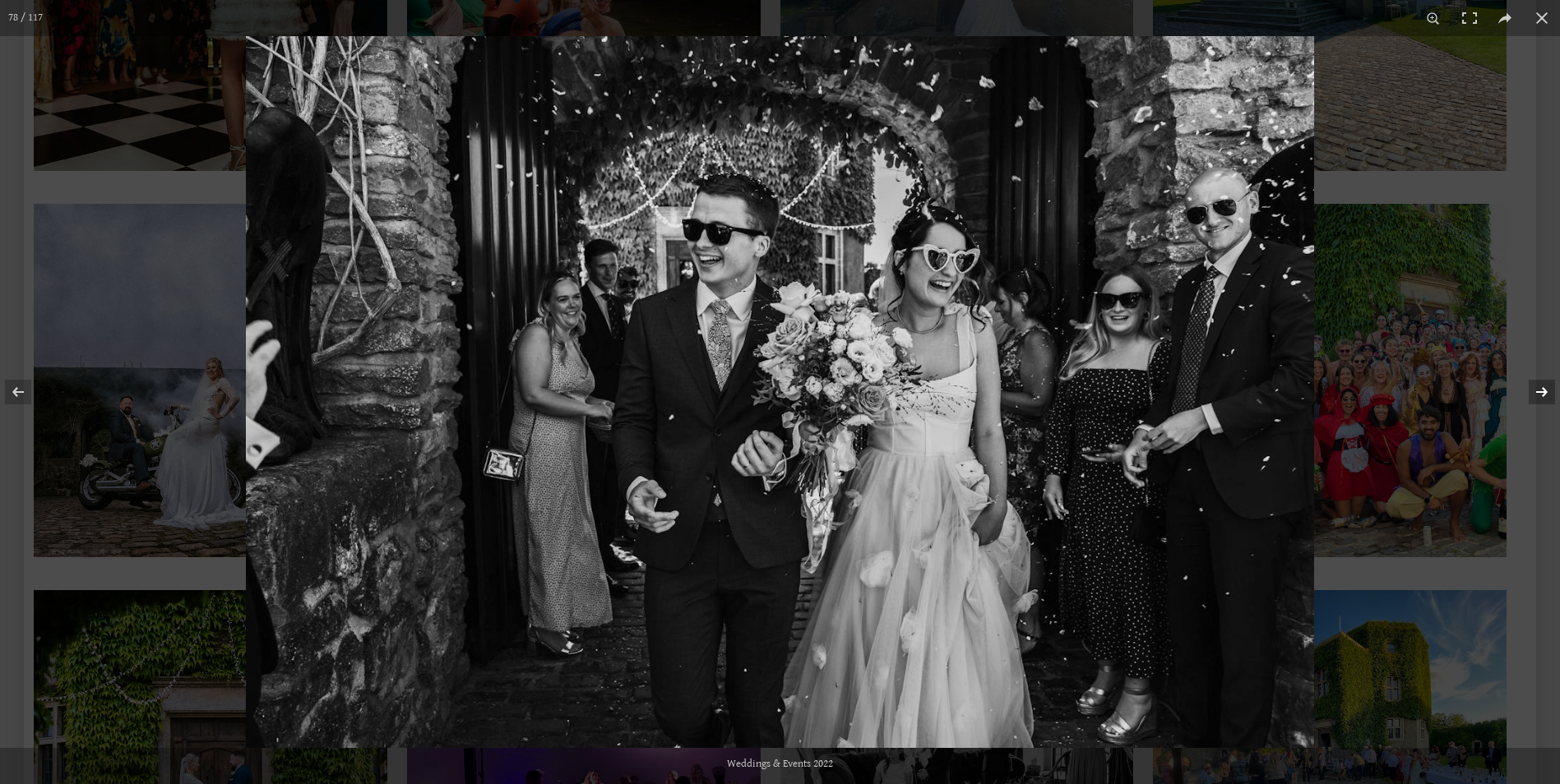
click at [1536, 413] on button at bounding box center [1531, 392] width 58 height 82
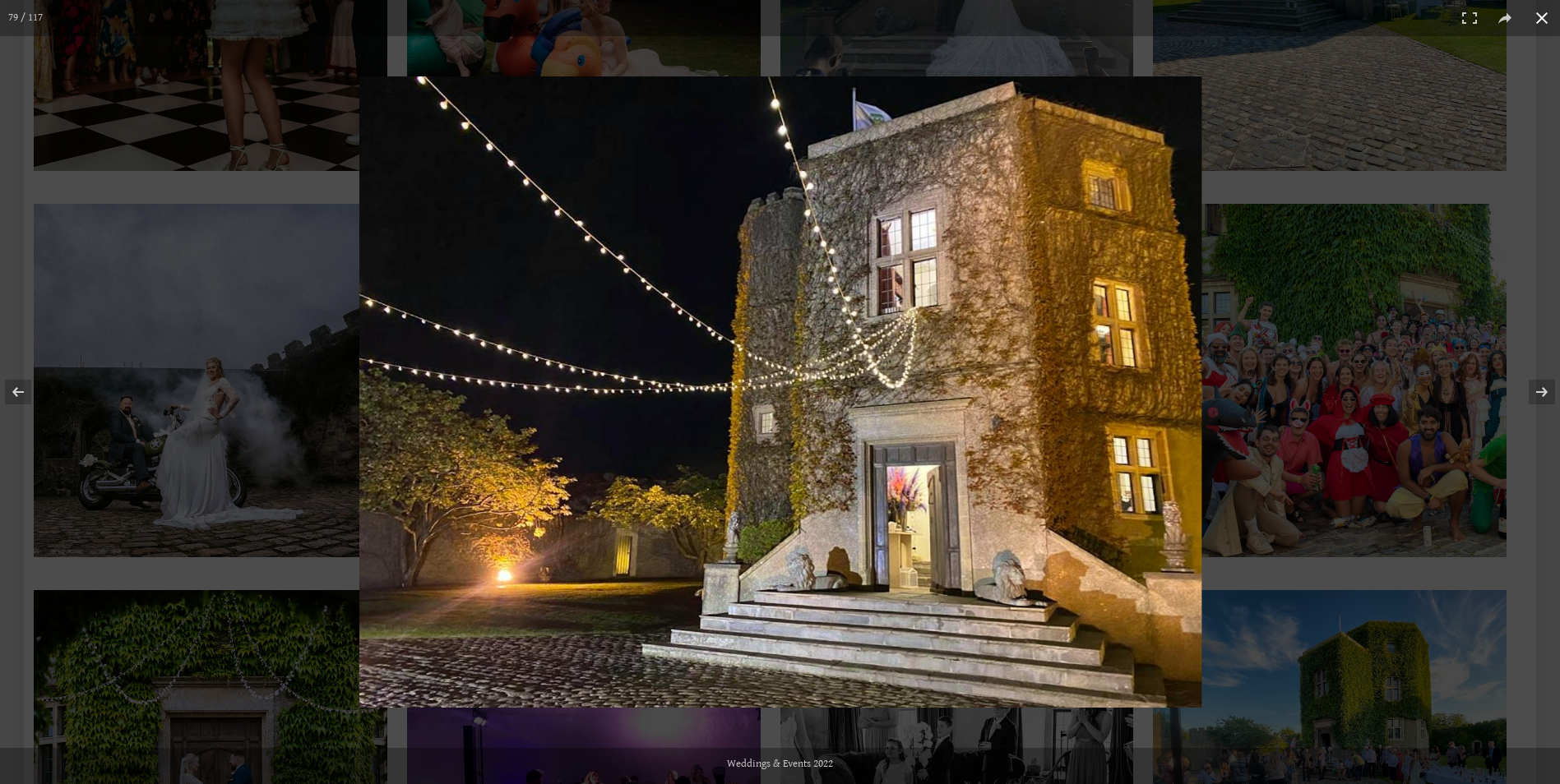
click at [1312, 445] on div at bounding box center [1051, 424] width 1383 height 696
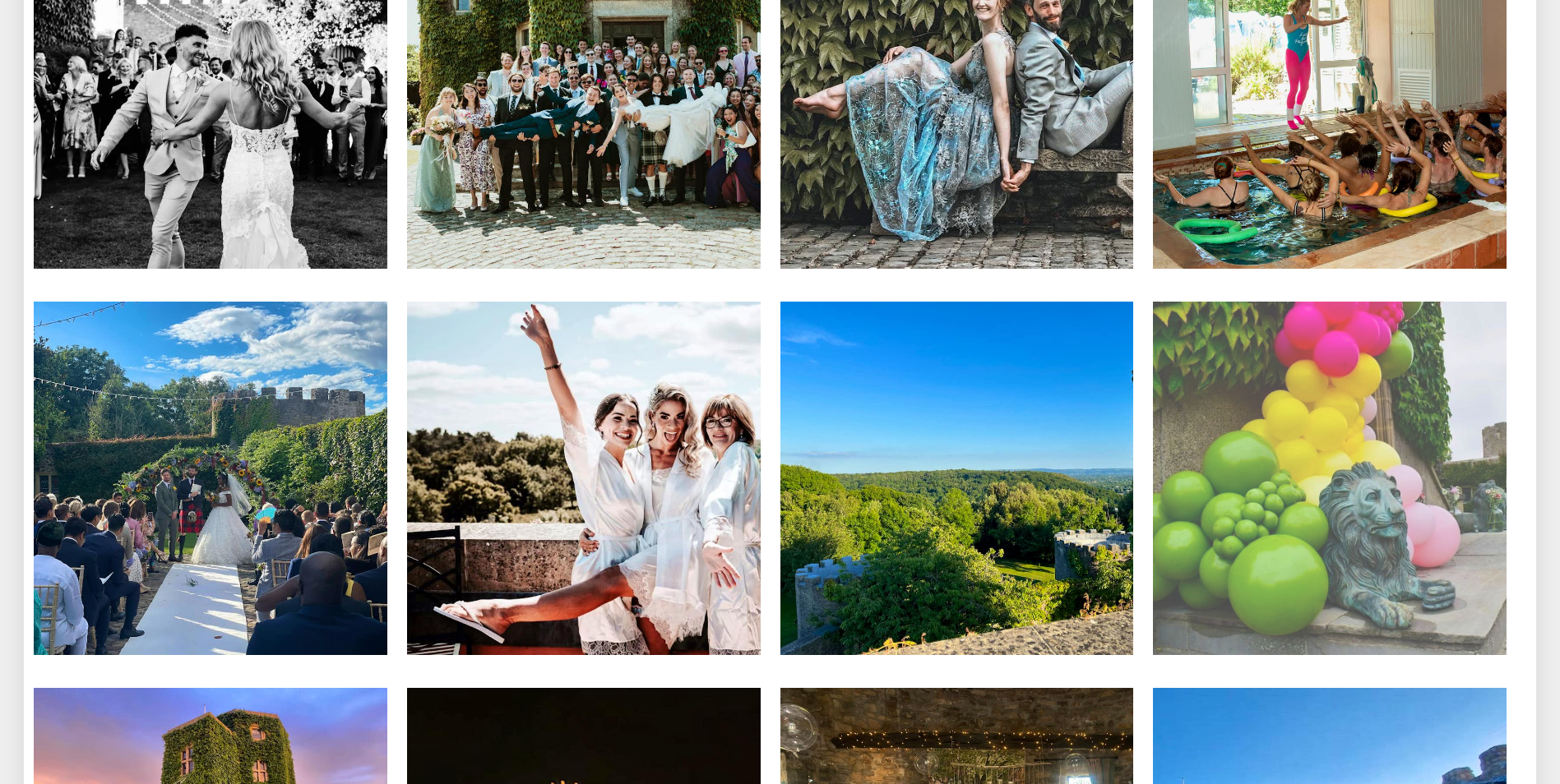
scroll to position [8879, 0]
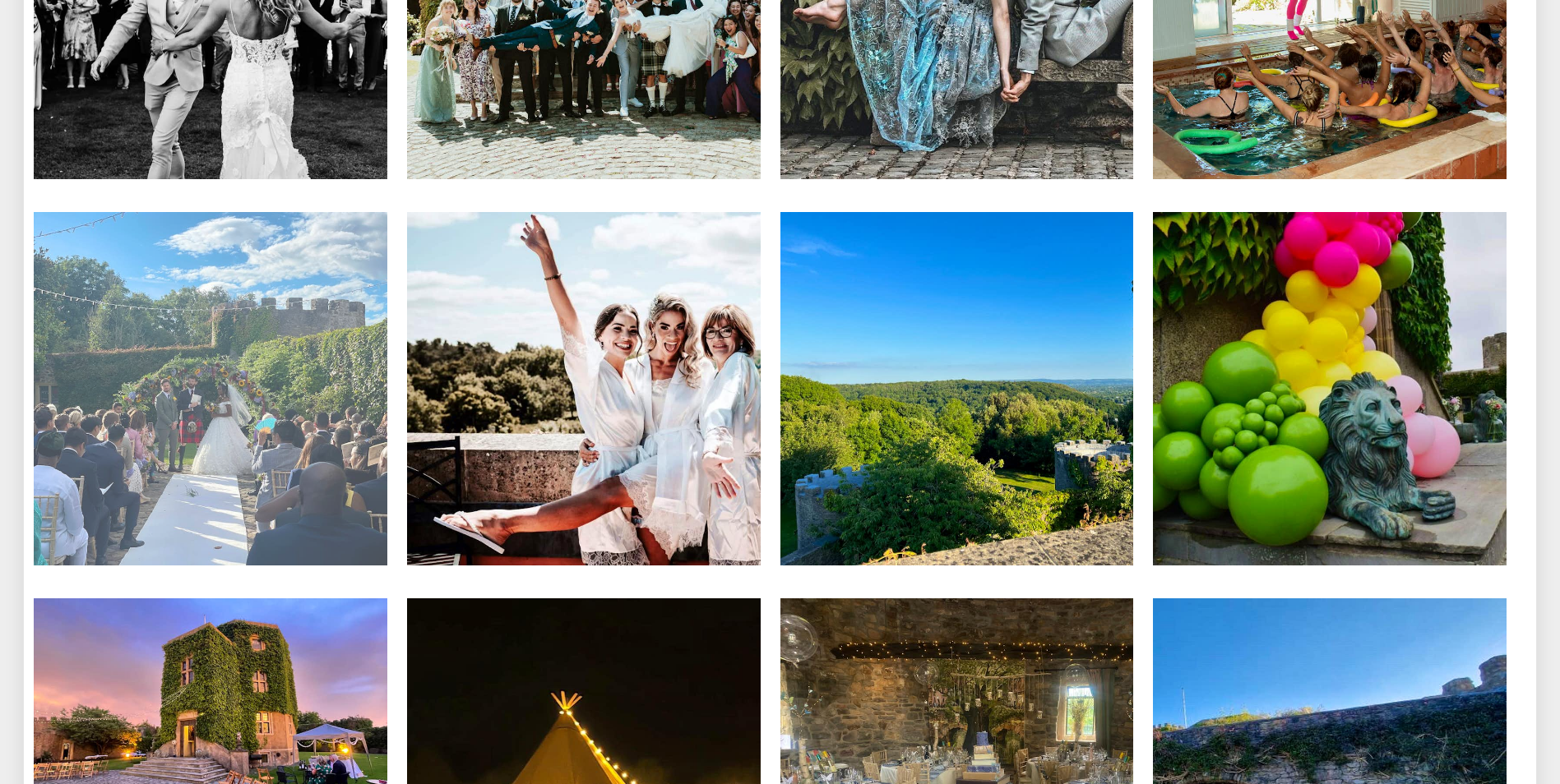
click at [329, 520] on img at bounding box center [210, 388] width 353 height 353
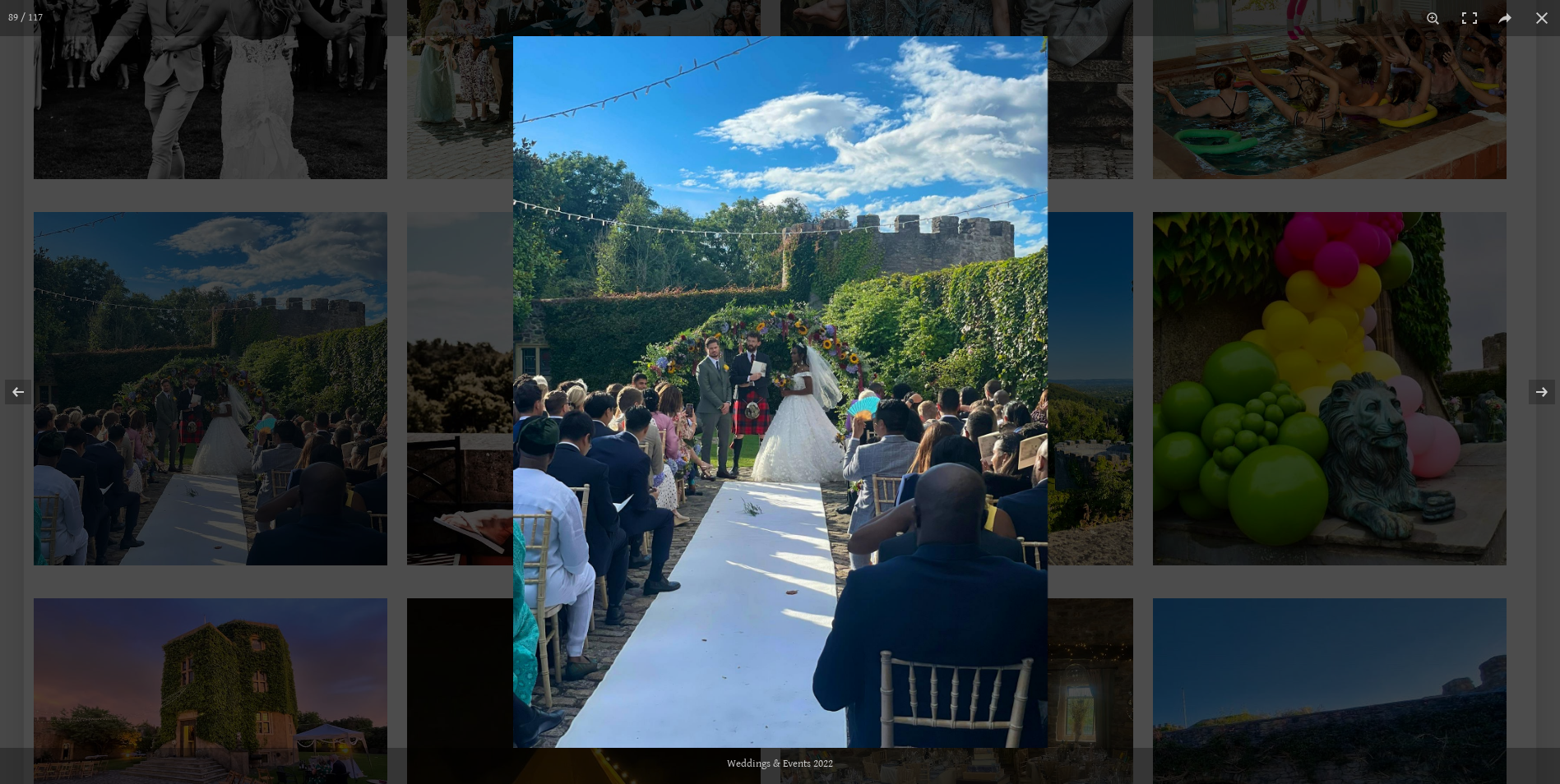
click at [1287, 447] on div at bounding box center [1292, 428] width 1560 height 784
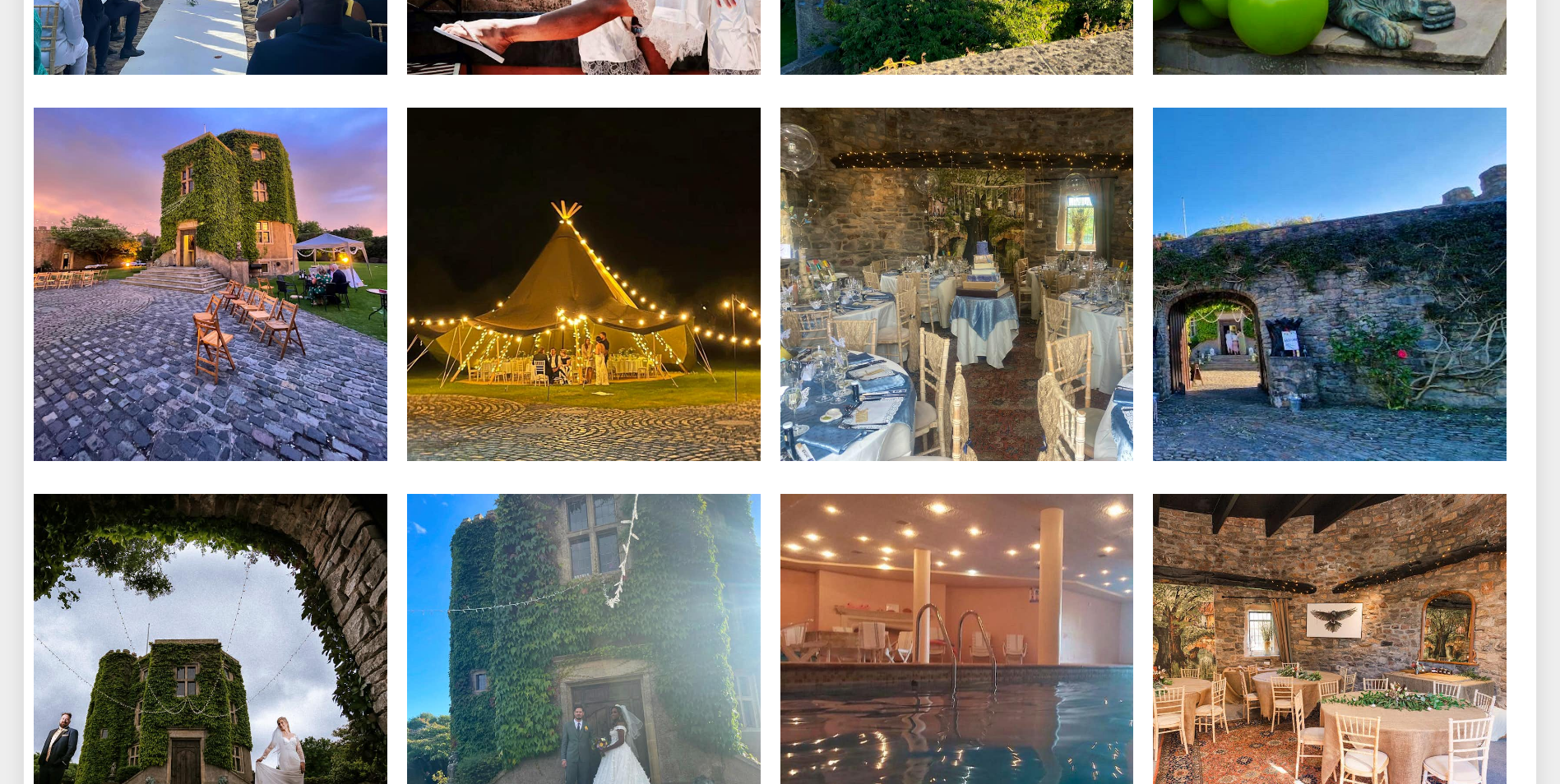
scroll to position [9372, 0]
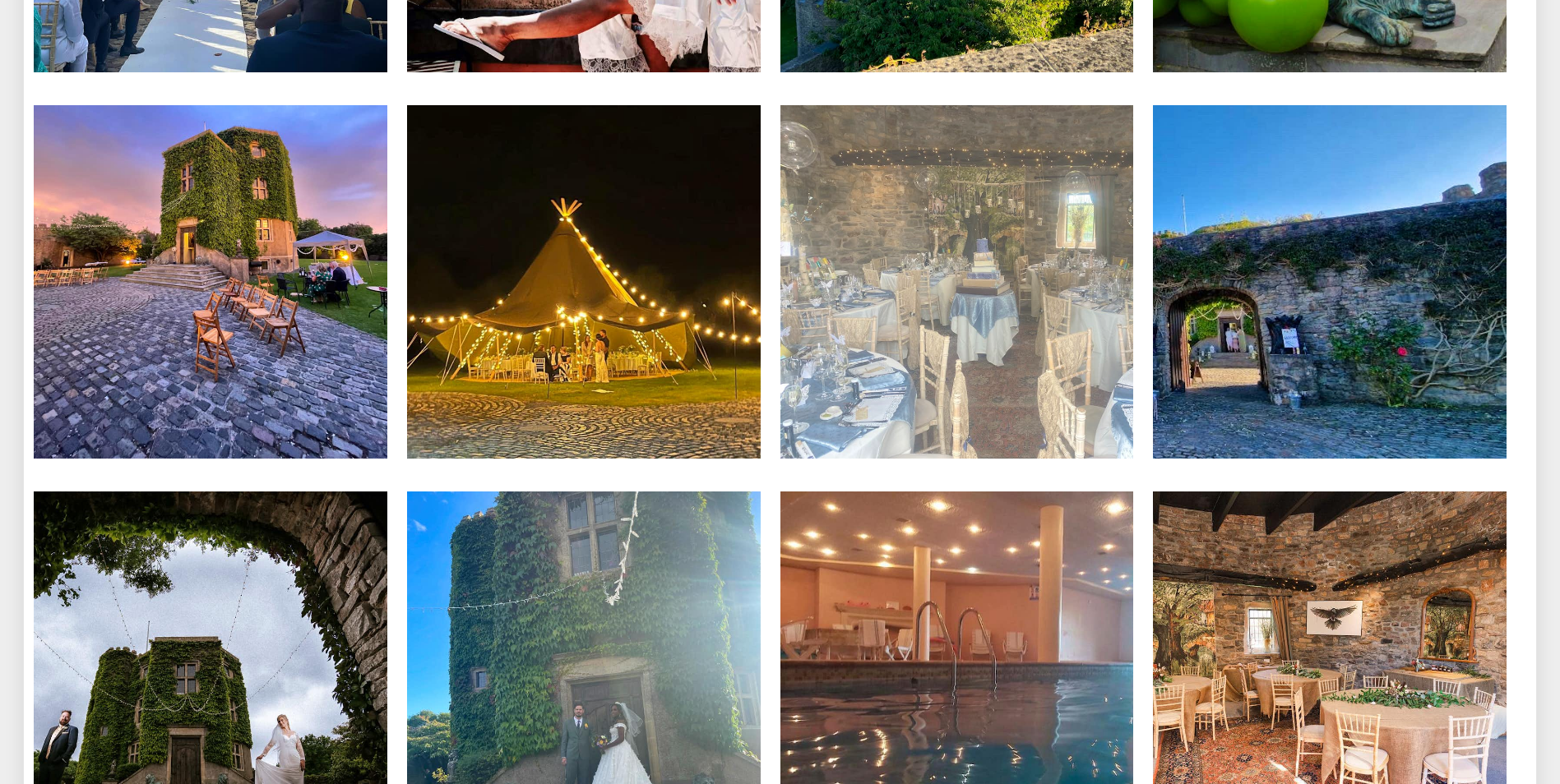
click at [797, 266] on img at bounding box center [957, 282] width 353 height 353
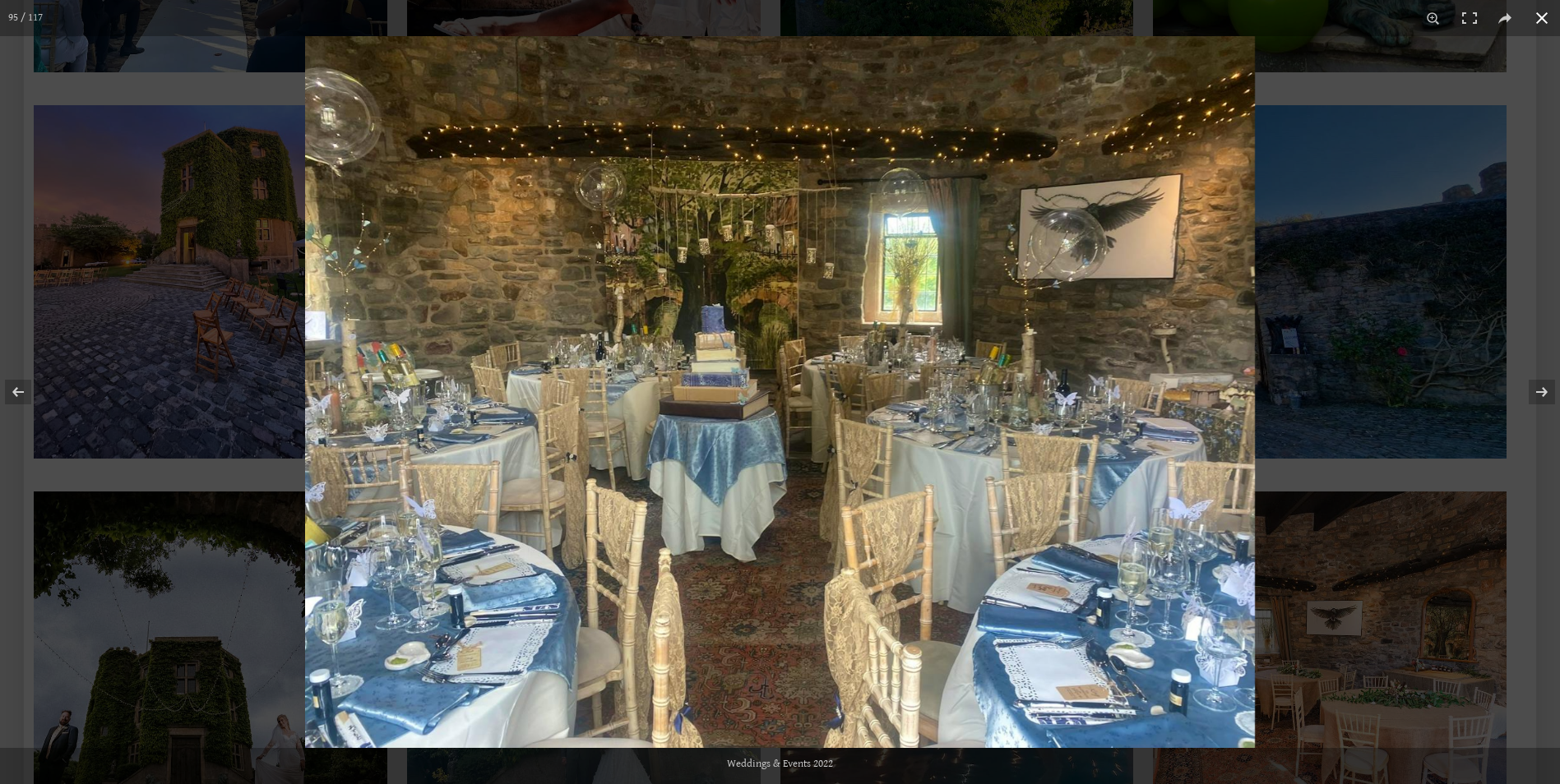
click at [1514, 505] on div at bounding box center [1084, 428] width 1560 height 784
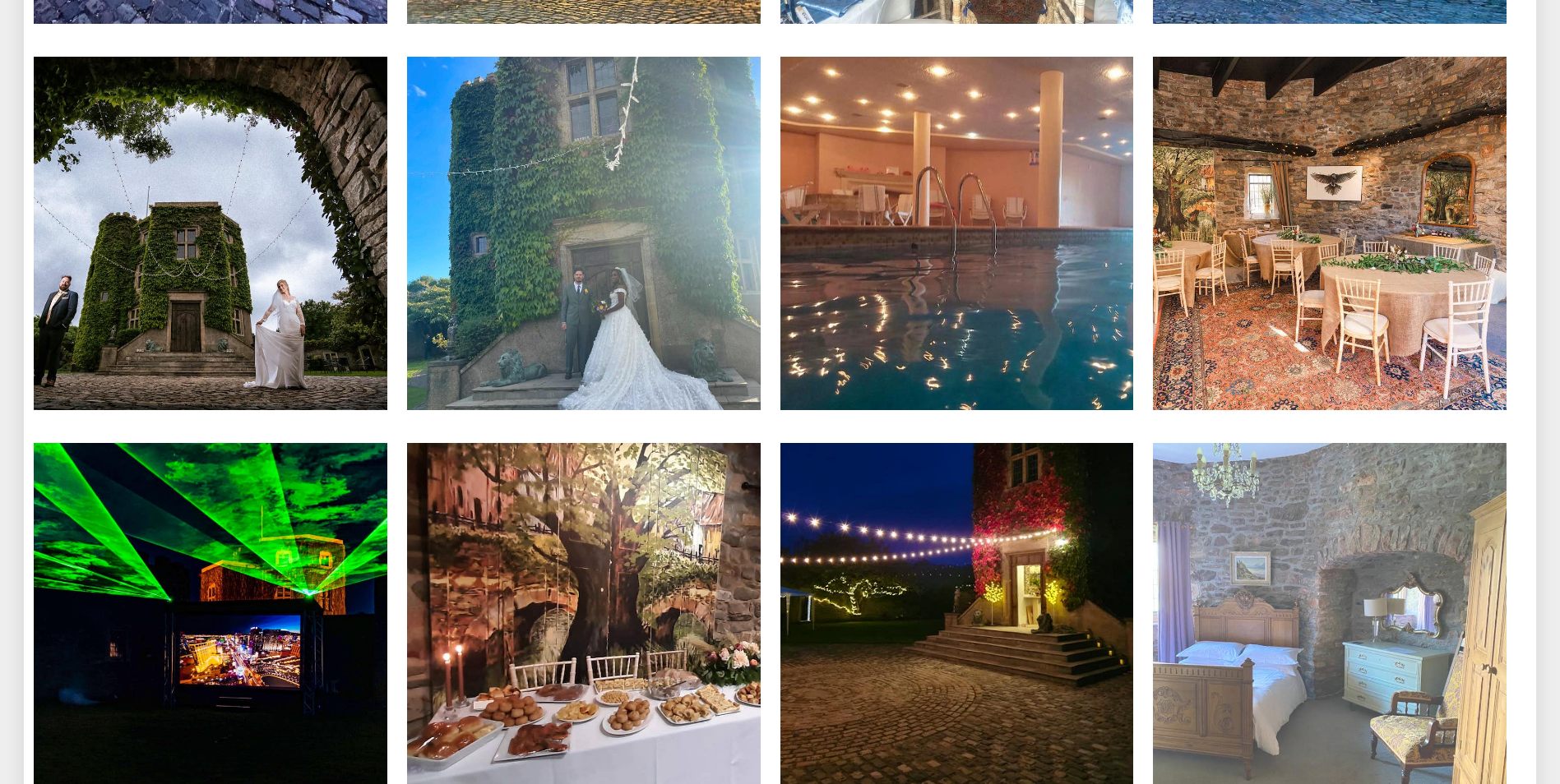
scroll to position [10030, 0]
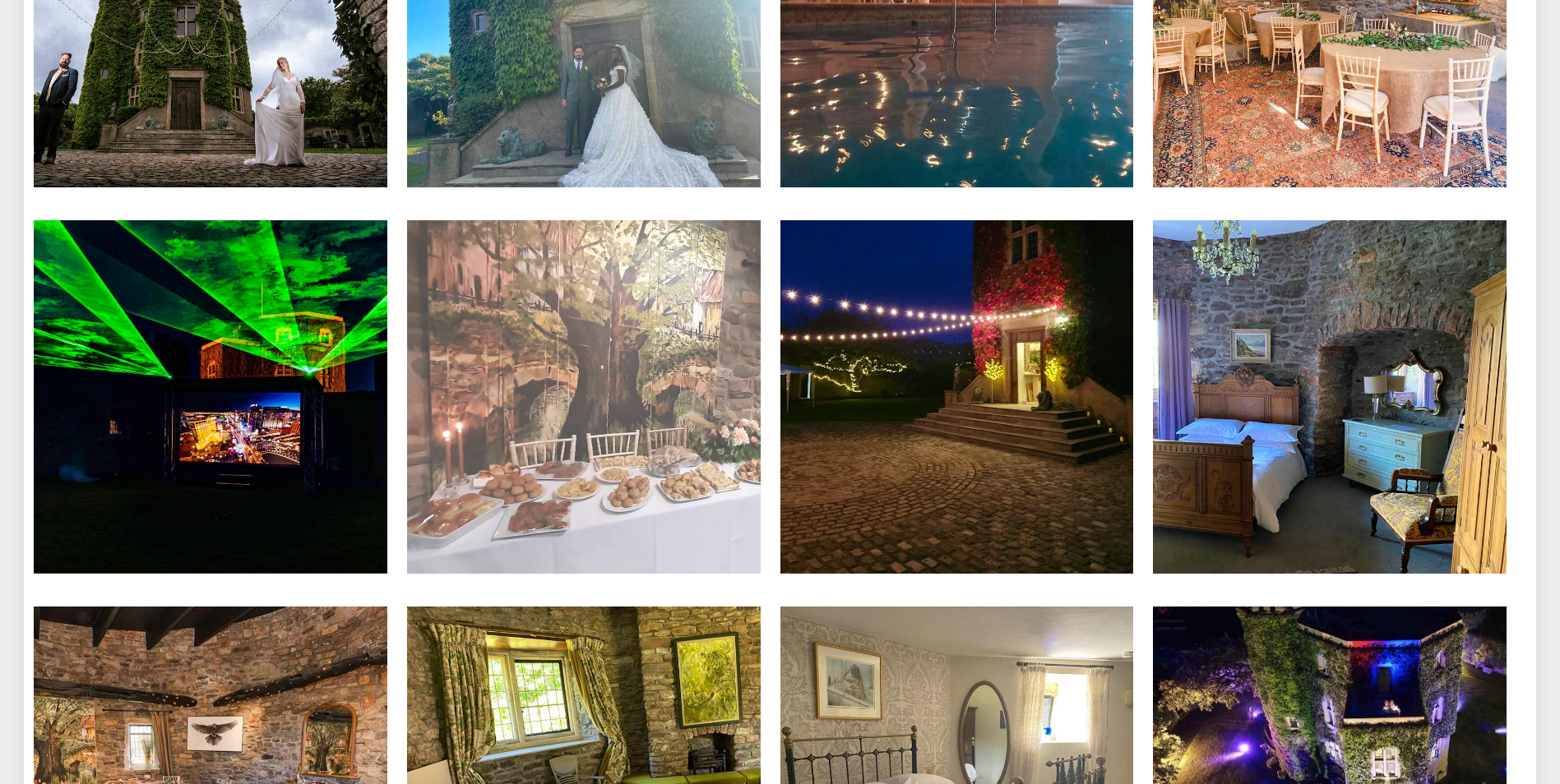
click at [676, 469] on img at bounding box center [584, 397] width 353 height 353
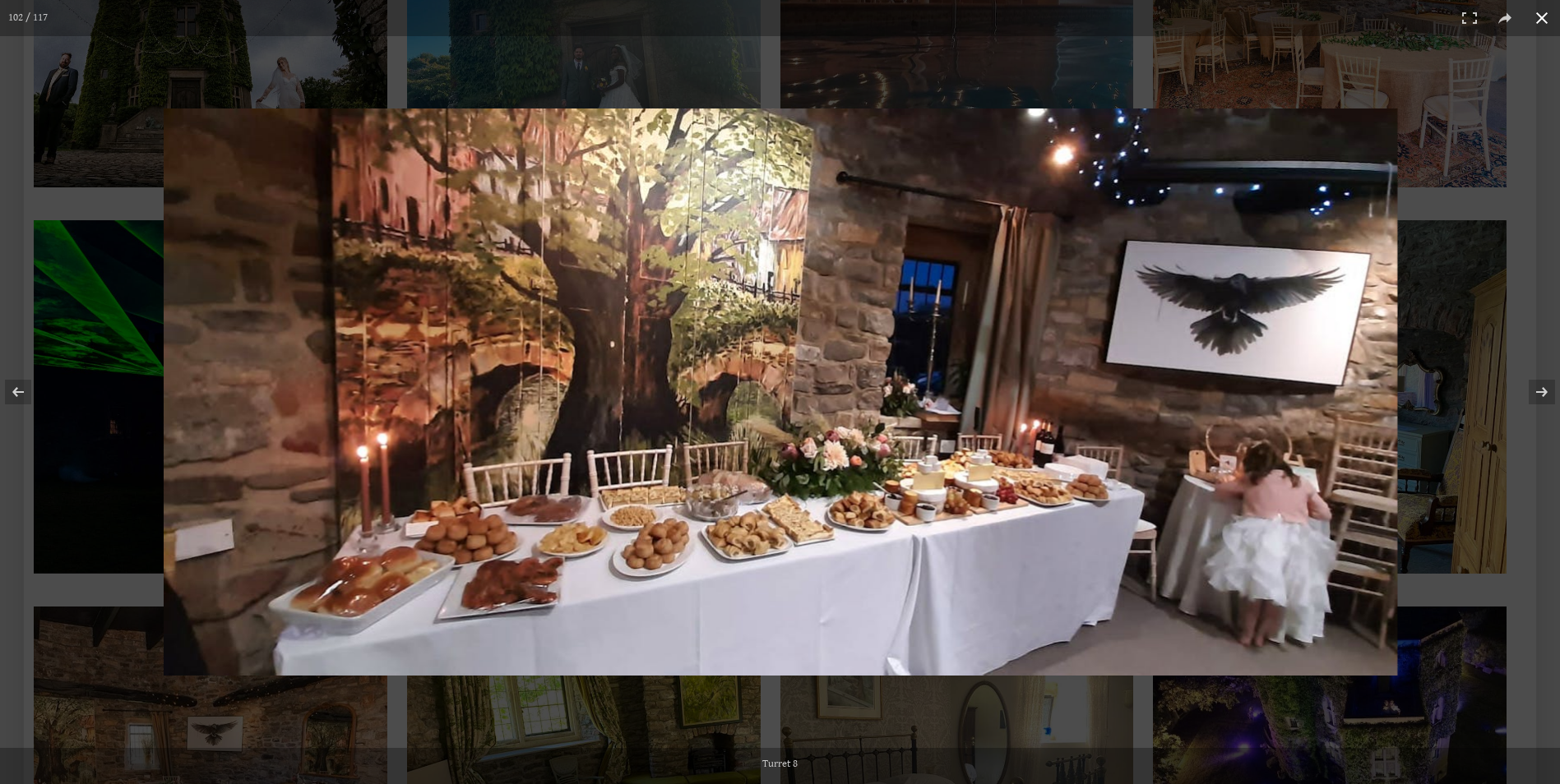
click at [1465, 478] on div at bounding box center [780, 392] width 1560 height 784
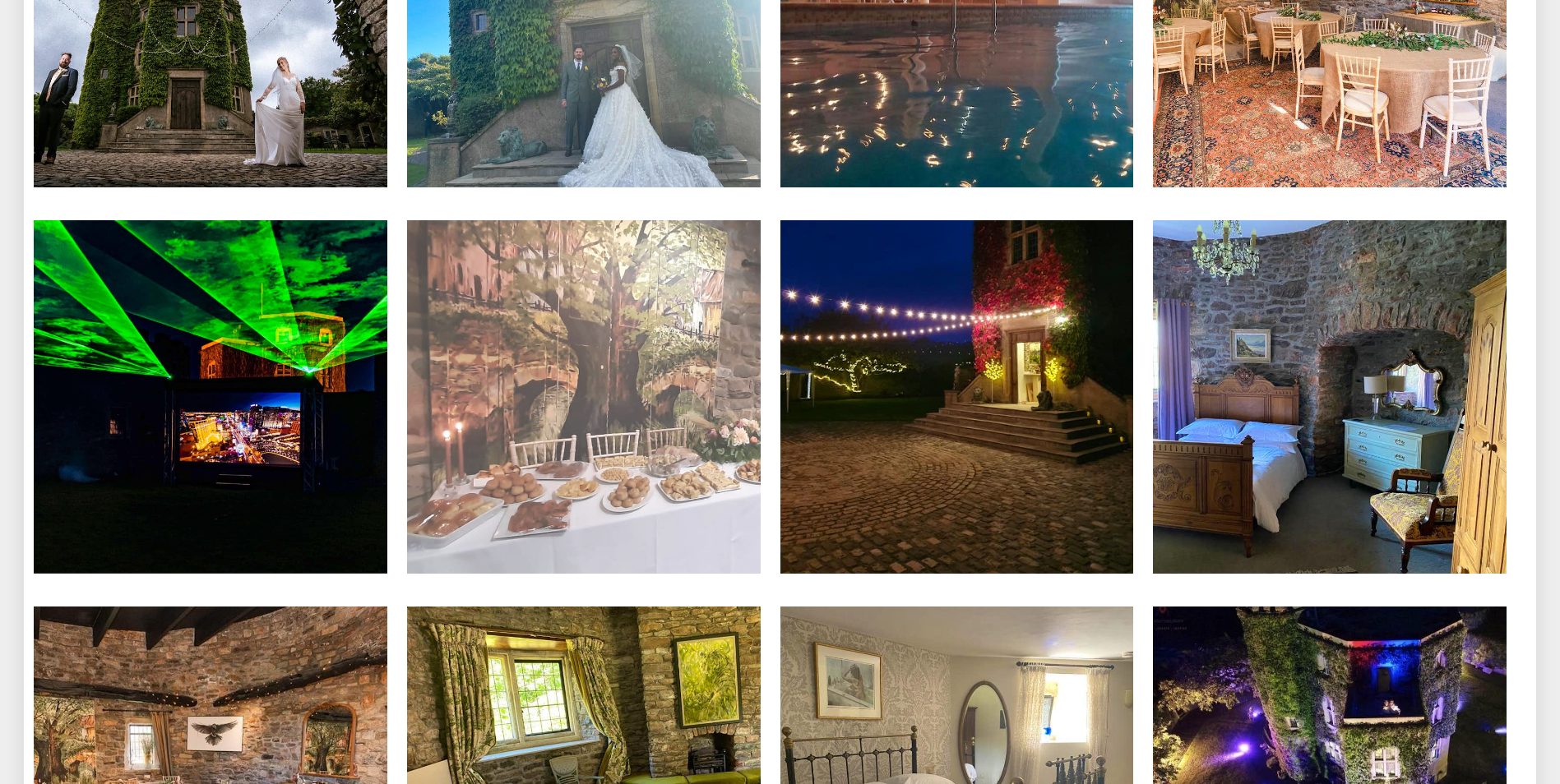
click at [648, 429] on img at bounding box center [584, 397] width 353 height 353
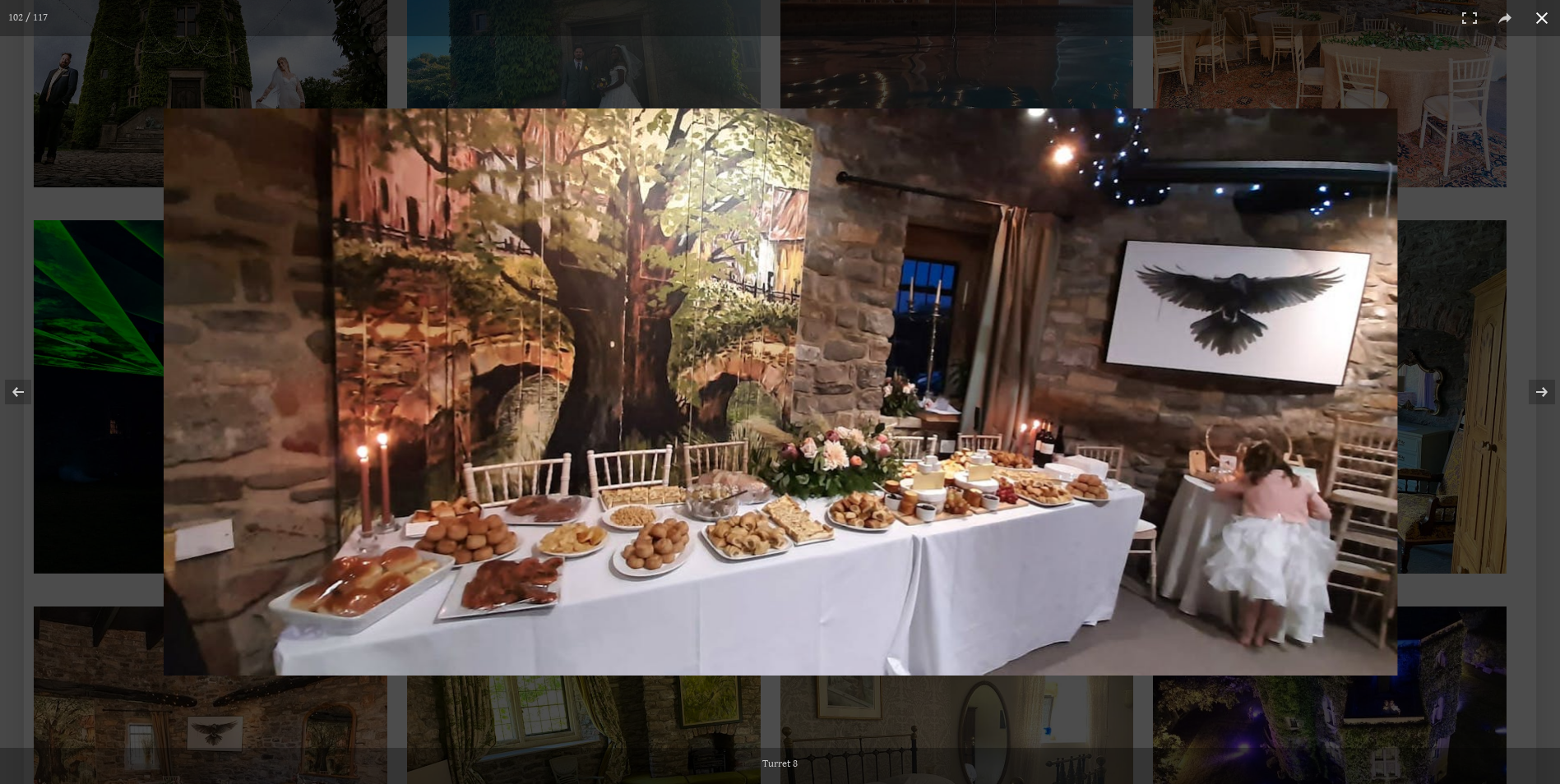
click at [1477, 389] on div at bounding box center [780, 392] width 1560 height 784
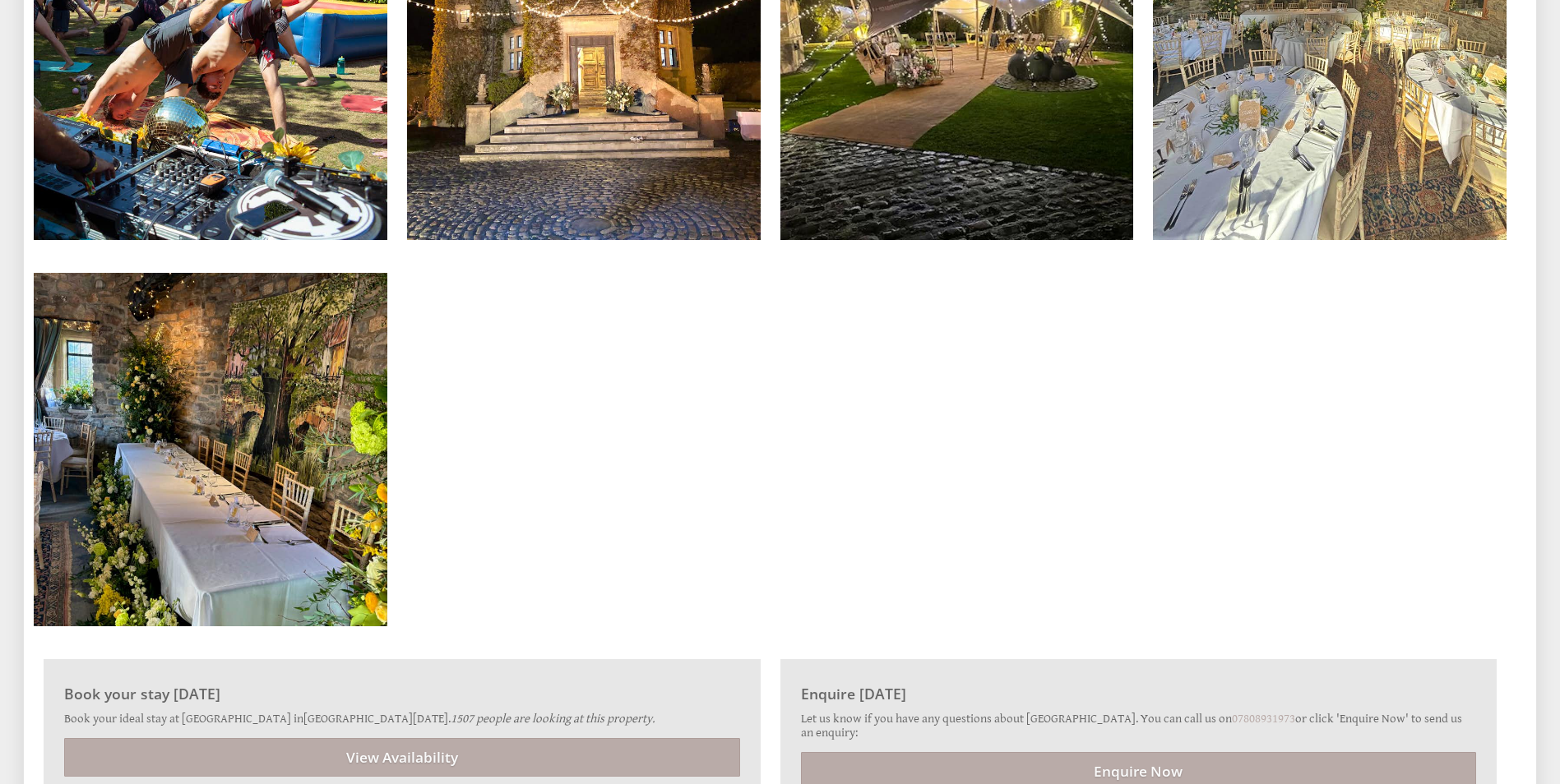
scroll to position [11756, 0]
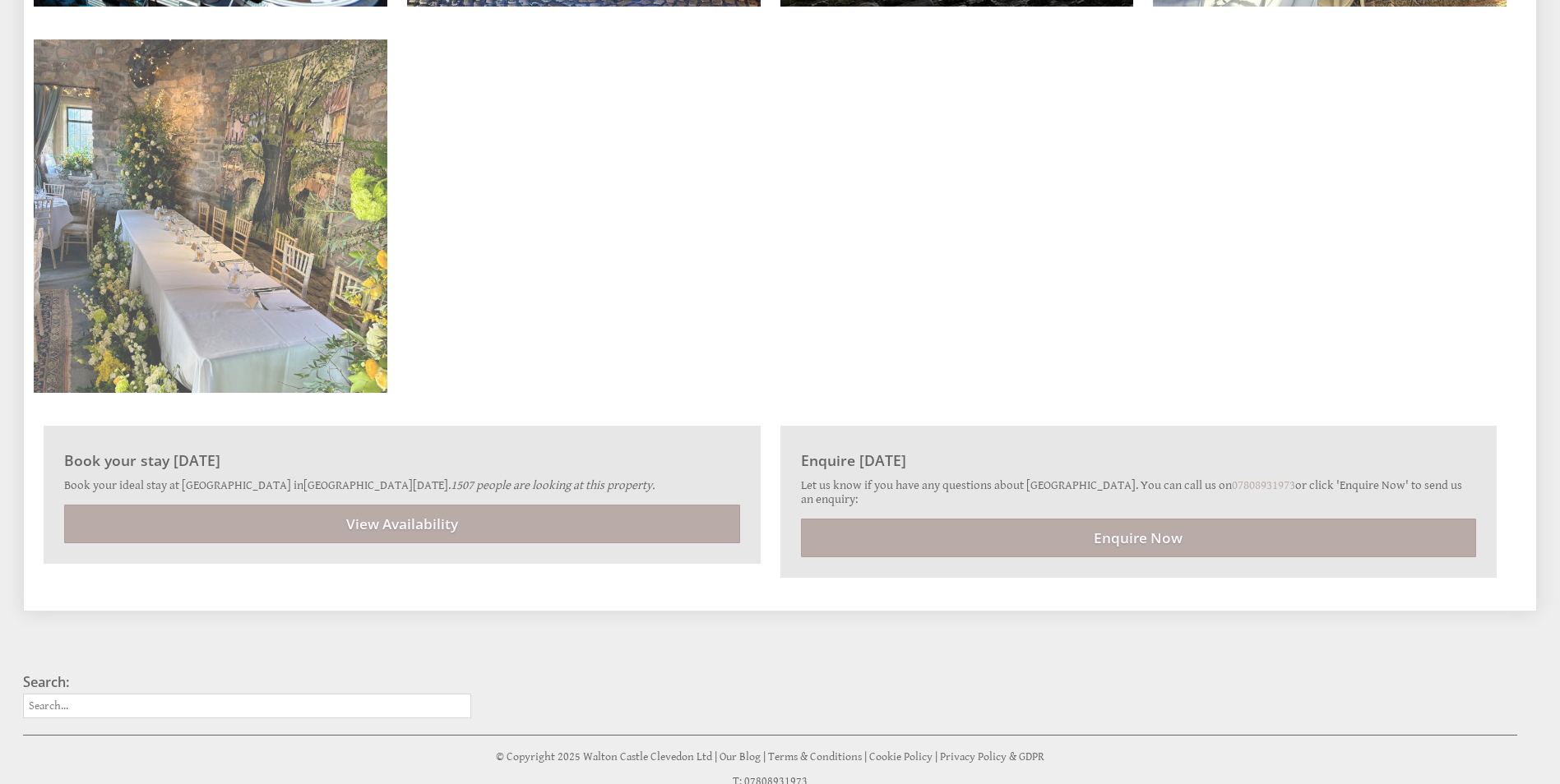
click at [318, 296] on img at bounding box center [210, 216] width 353 height 353
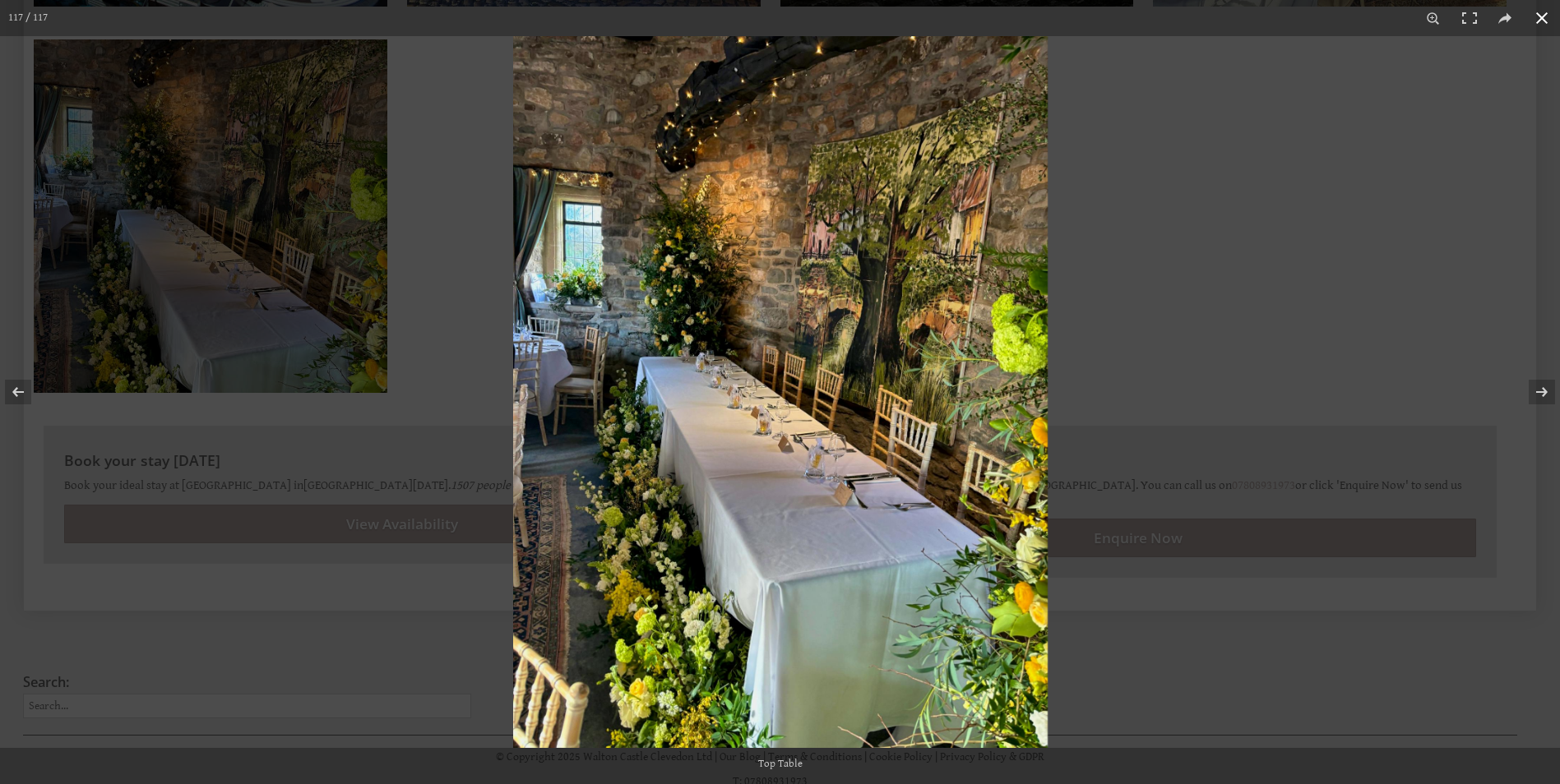
click at [1198, 308] on div at bounding box center [1292, 428] width 1560 height 784
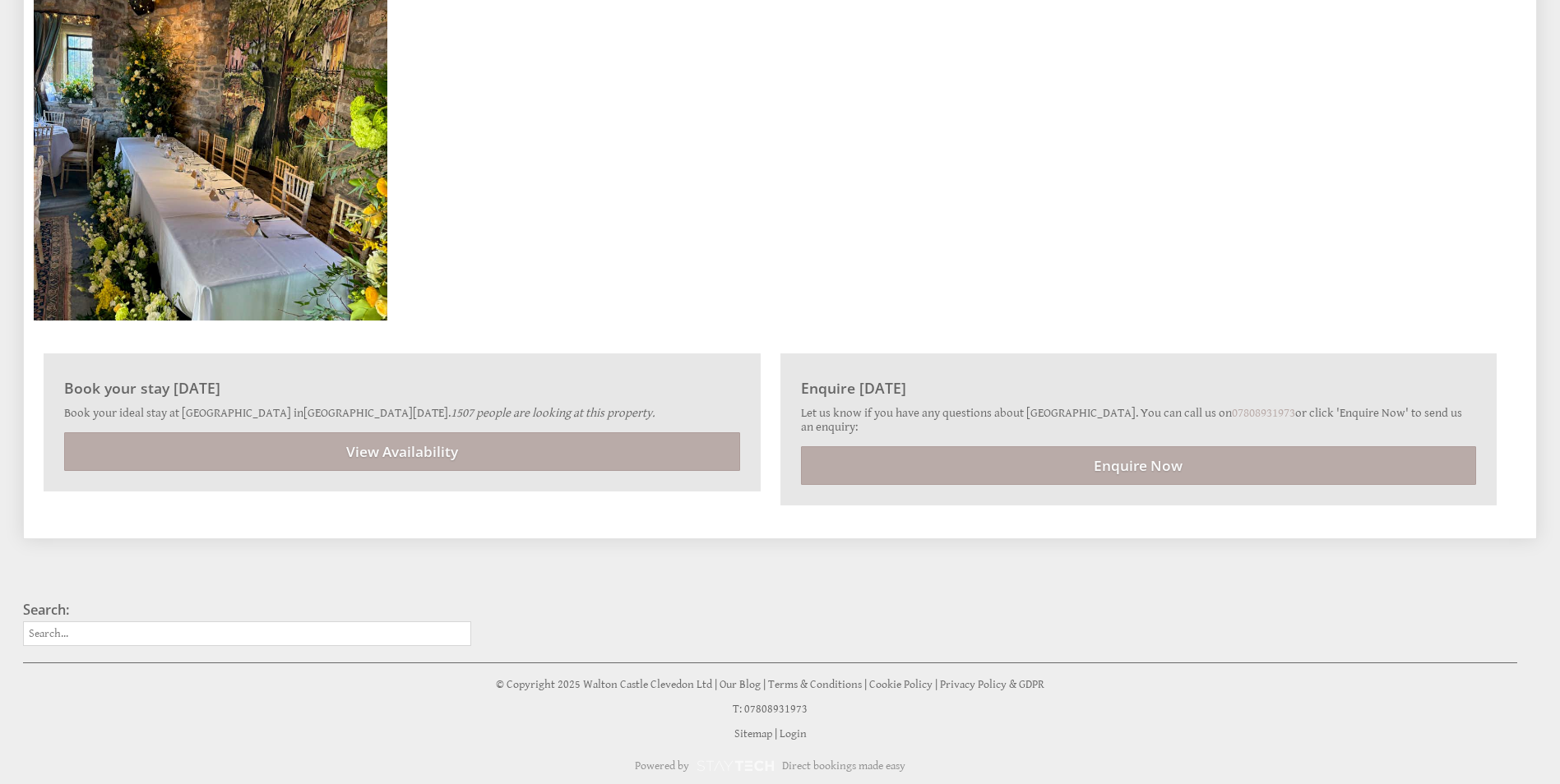
scroll to position [11853, 0]
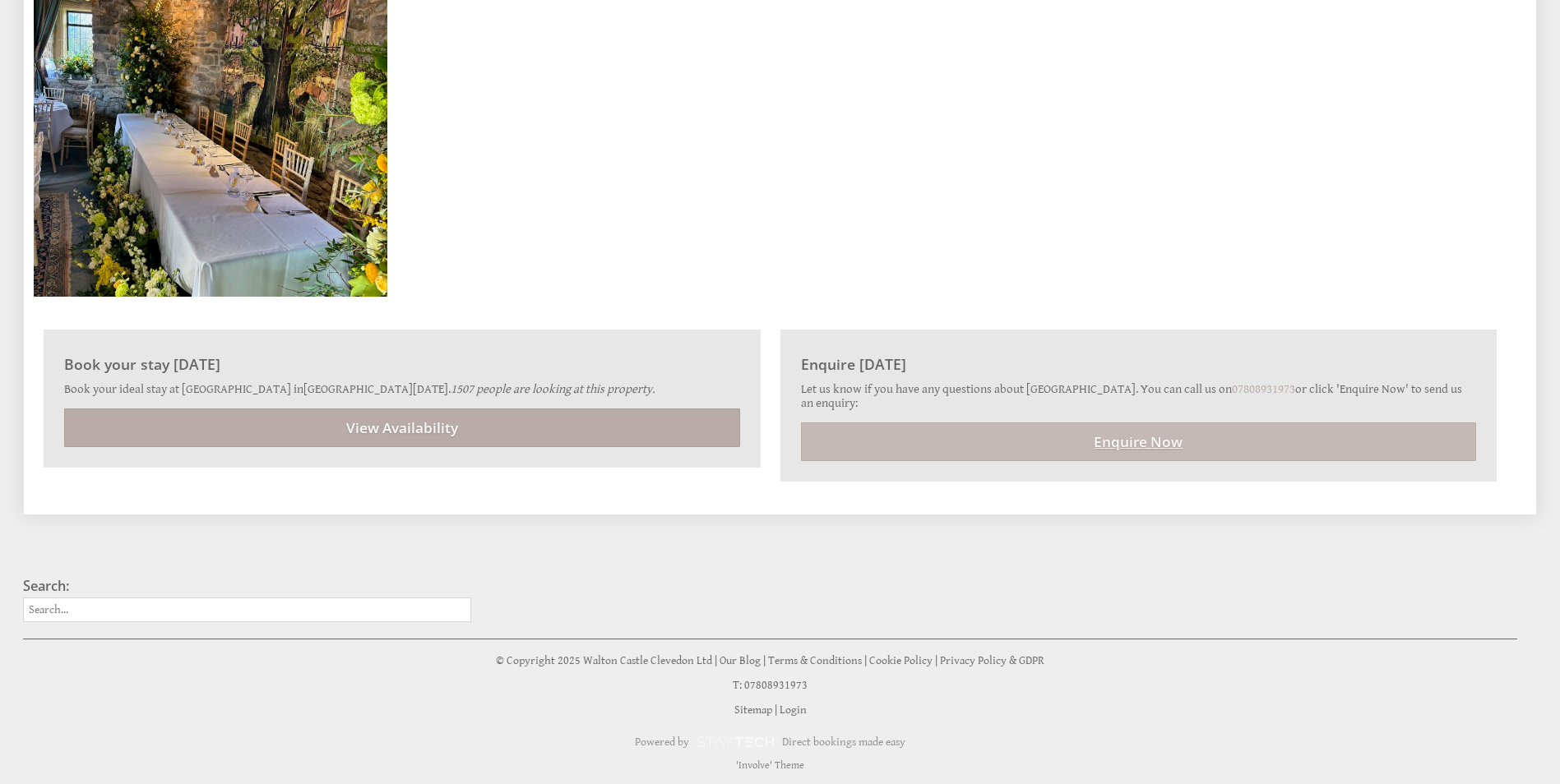
click at [1021, 439] on link "Enquire Now" at bounding box center [1139, 442] width 676 height 39
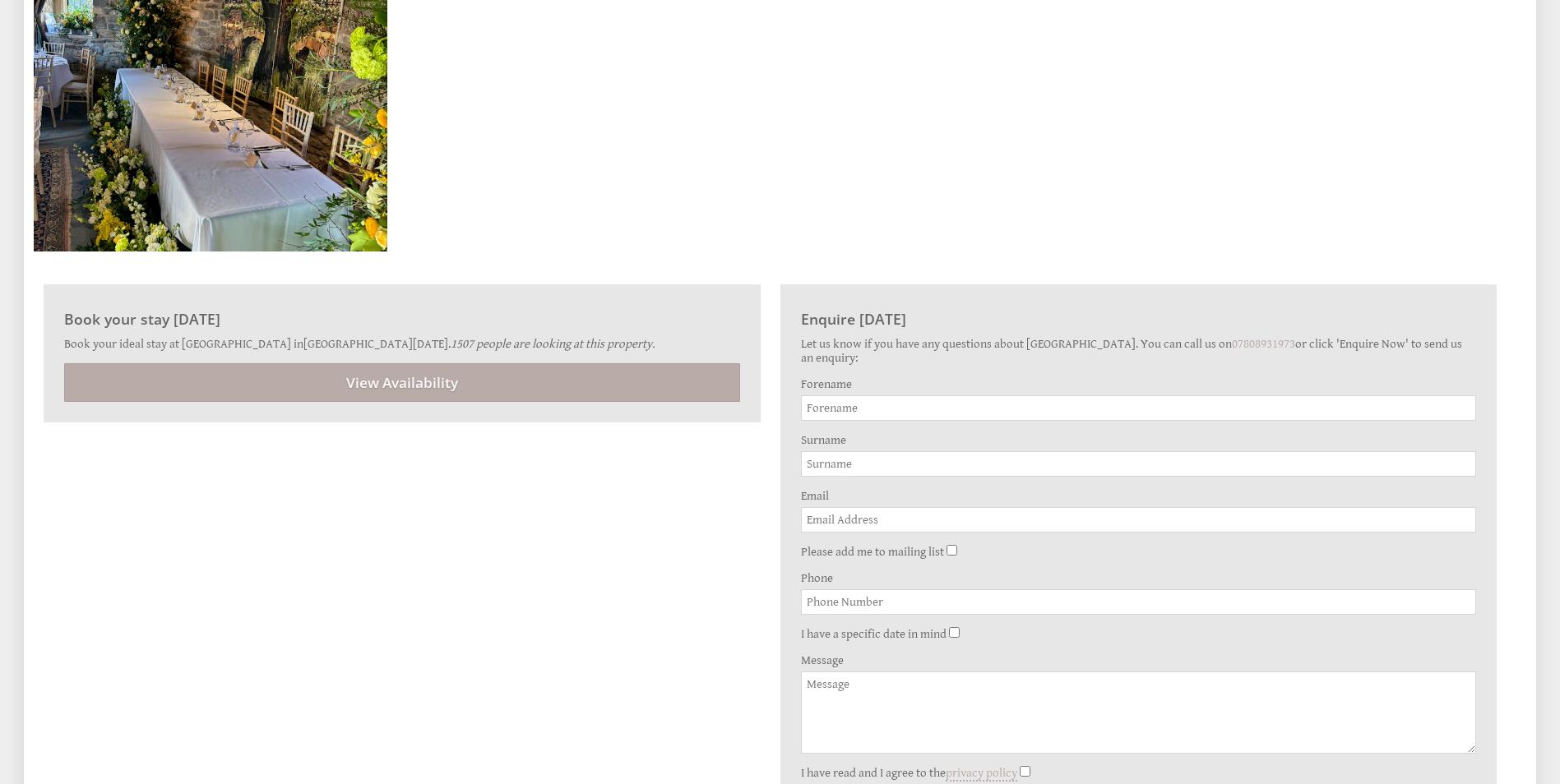
scroll to position [11864, 0]
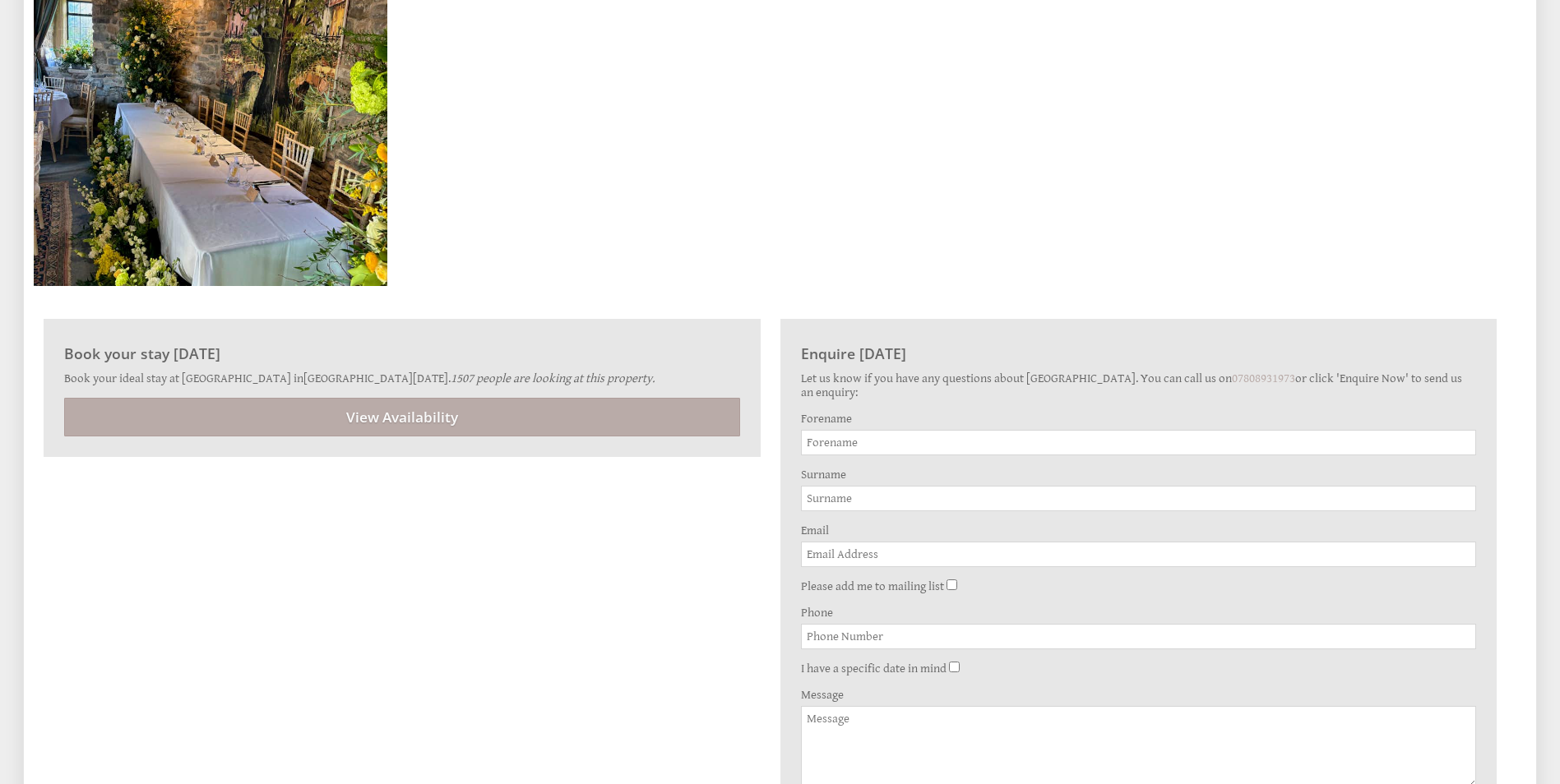
click at [866, 453] on input "Forename" at bounding box center [1139, 442] width 676 height 25
type input "Ellie"
type input "Harrodine"
type input "eharrodine@aurochdigital.com"
type input "07837551676"
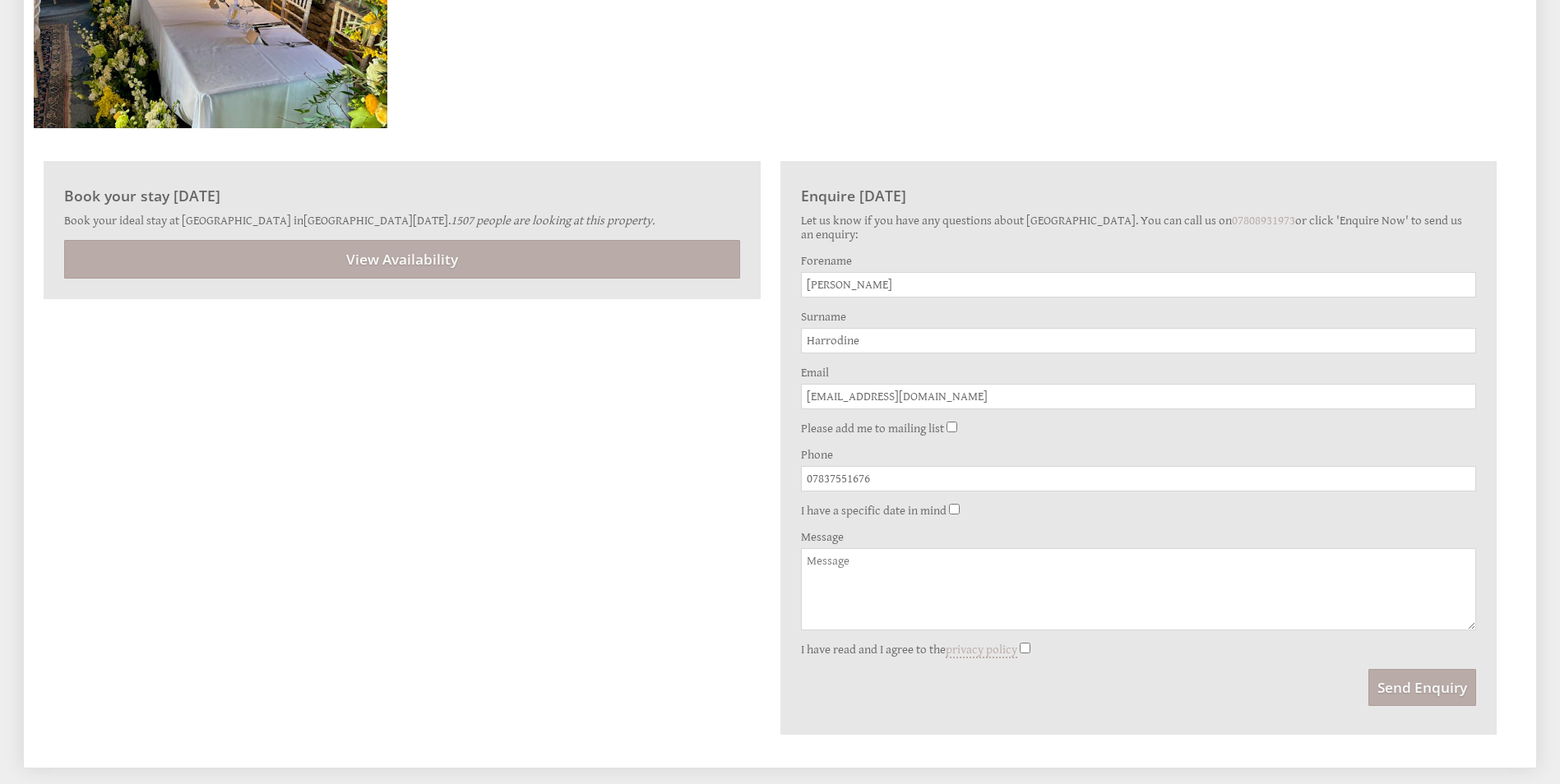
scroll to position [12028, 0]
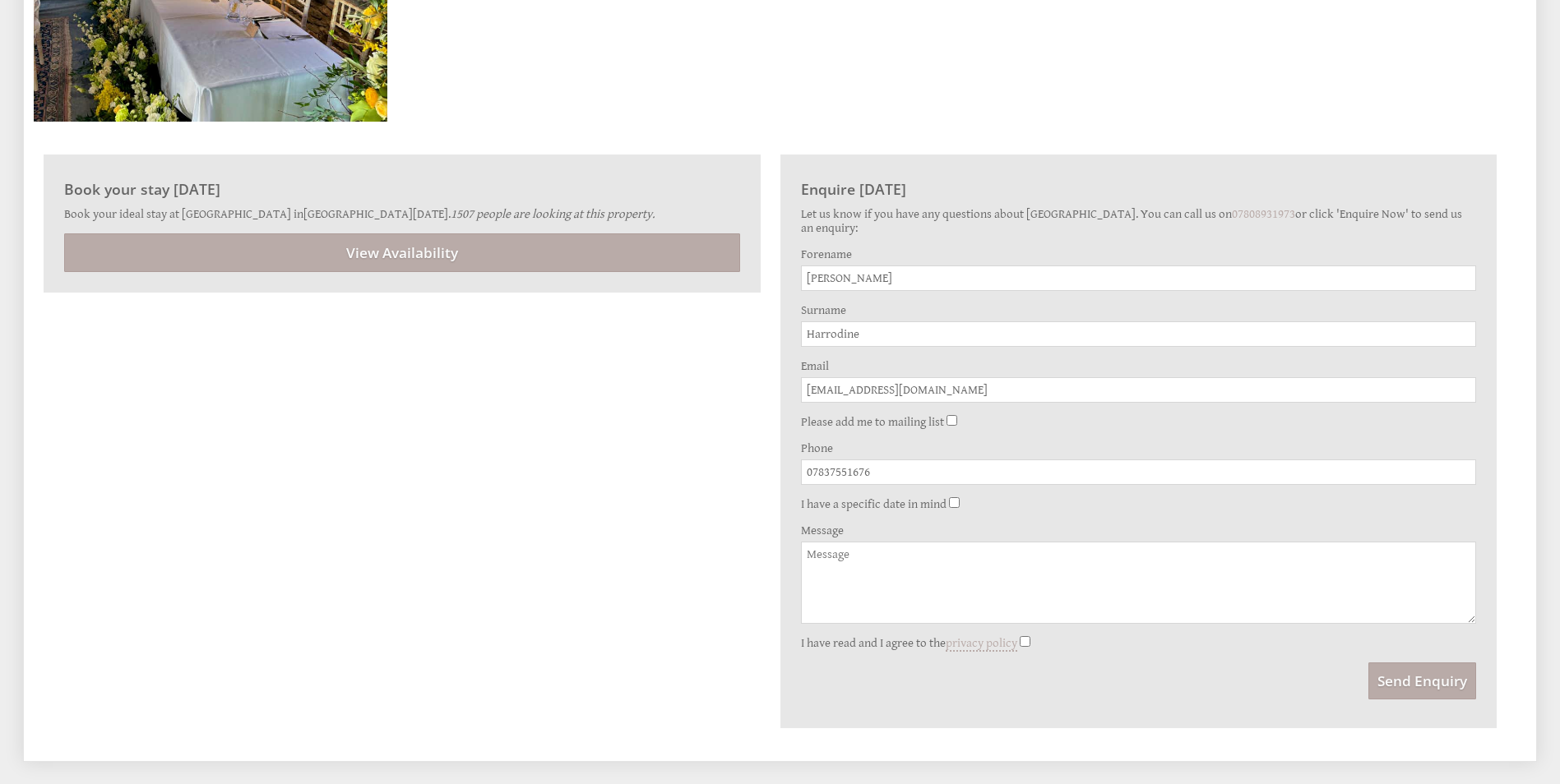
drag, startPoint x: 912, startPoint y: 472, endPoint x: 698, endPoint y: 477, distance: 214.1
click at [698, 477] on div "Book your stay today Book your ideal stay at Walton Castle in Somerset today. 1…" at bounding box center [770, 442] width 1492 height 574
click at [877, 586] on textarea "Message" at bounding box center [1139, 582] width 676 height 82
drag, startPoint x: 987, startPoint y: 400, endPoint x: 794, endPoint y: 394, distance: 193.1
click at [794, 394] on div "Enquire Today Let us know if you have any questions about Walton Castle. You ca…" at bounding box center [1139, 442] width 717 height 574
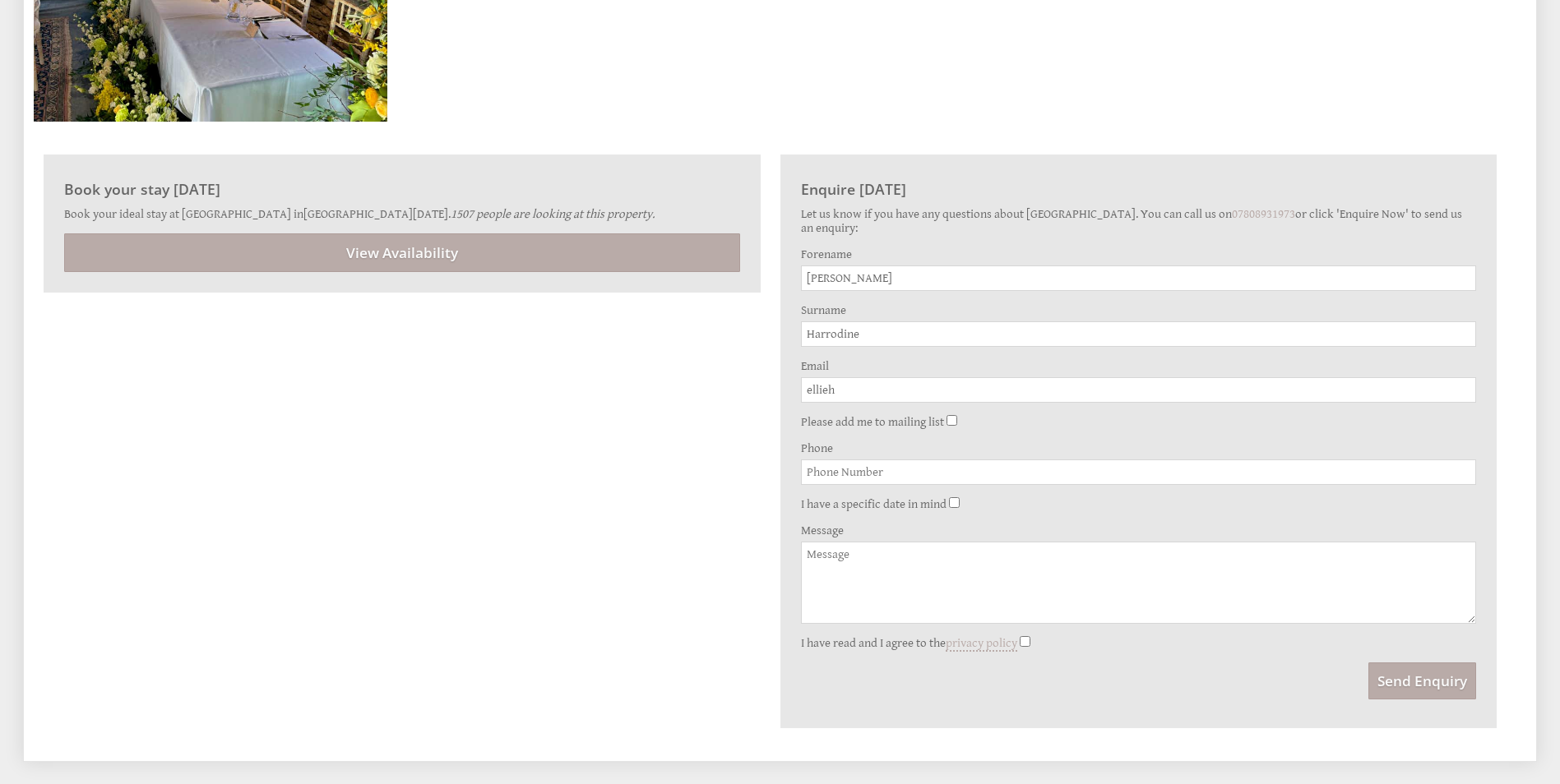
type input "ellieharrodine@gmail.com"
type input "07837551676"
click at [871, 545] on textarea "Message" at bounding box center [1139, 582] width 676 height 82
drag, startPoint x: 891, startPoint y: 473, endPoint x: 792, endPoint y: 484, distance: 99.6
click at [792, 484] on div "Enquire Today Let us know if you have any questions about Walton Castle. You ca…" at bounding box center [1139, 442] width 717 height 574
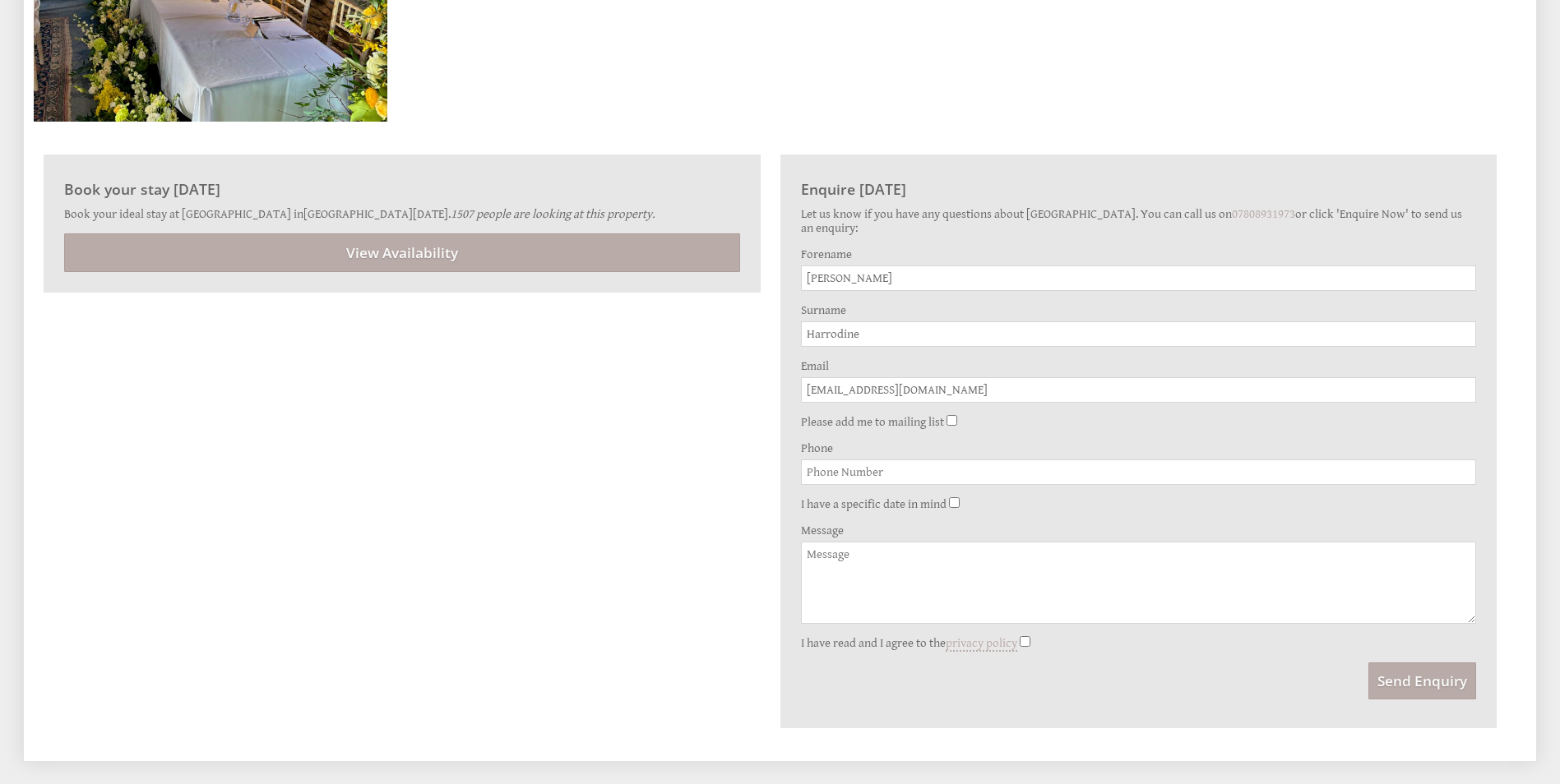
click at [866, 558] on textarea "Message" at bounding box center [1139, 582] width 676 height 82
click at [832, 577] on textarea "Message" at bounding box center [1139, 582] width 676 height 82
drag, startPoint x: 1035, startPoint y: 564, endPoint x: 974, endPoint y: 556, distance: 61.5
click at [974, 556] on textarea "Hello! I have just happened upon your venue" at bounding box center [1139, 582] width 676 height 82
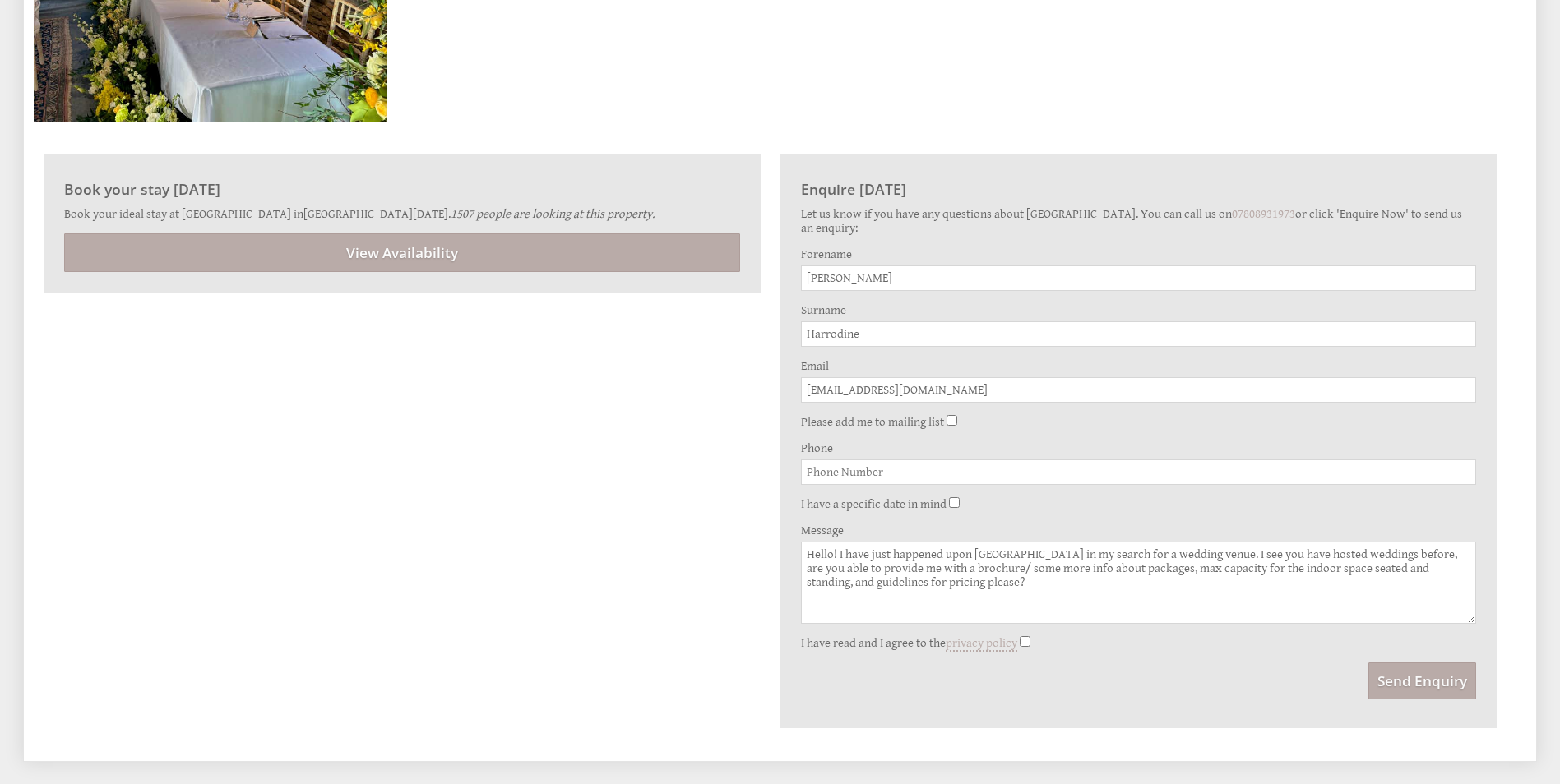
type textarea "Hello! I have just happened upon Walton Castle in my search for a wedding venue…"
click at [1027, 638] on input "I have read and I agree to the privacy policy" at bounding box center [1025, 642] width 11 height 11
checkbox input "true"
click at [1009, 593] on textarea "Hello! I have just happened upon Walton Castle in my search for a wedding venue…" at bounding box center [1139, 582] width 676 height 82
click at [1218, 550] on textarea "Hello! I have just happened upon Walton Castle in my search for a wedding venue…" at bounding box center [1139, 582] width 676 height 82
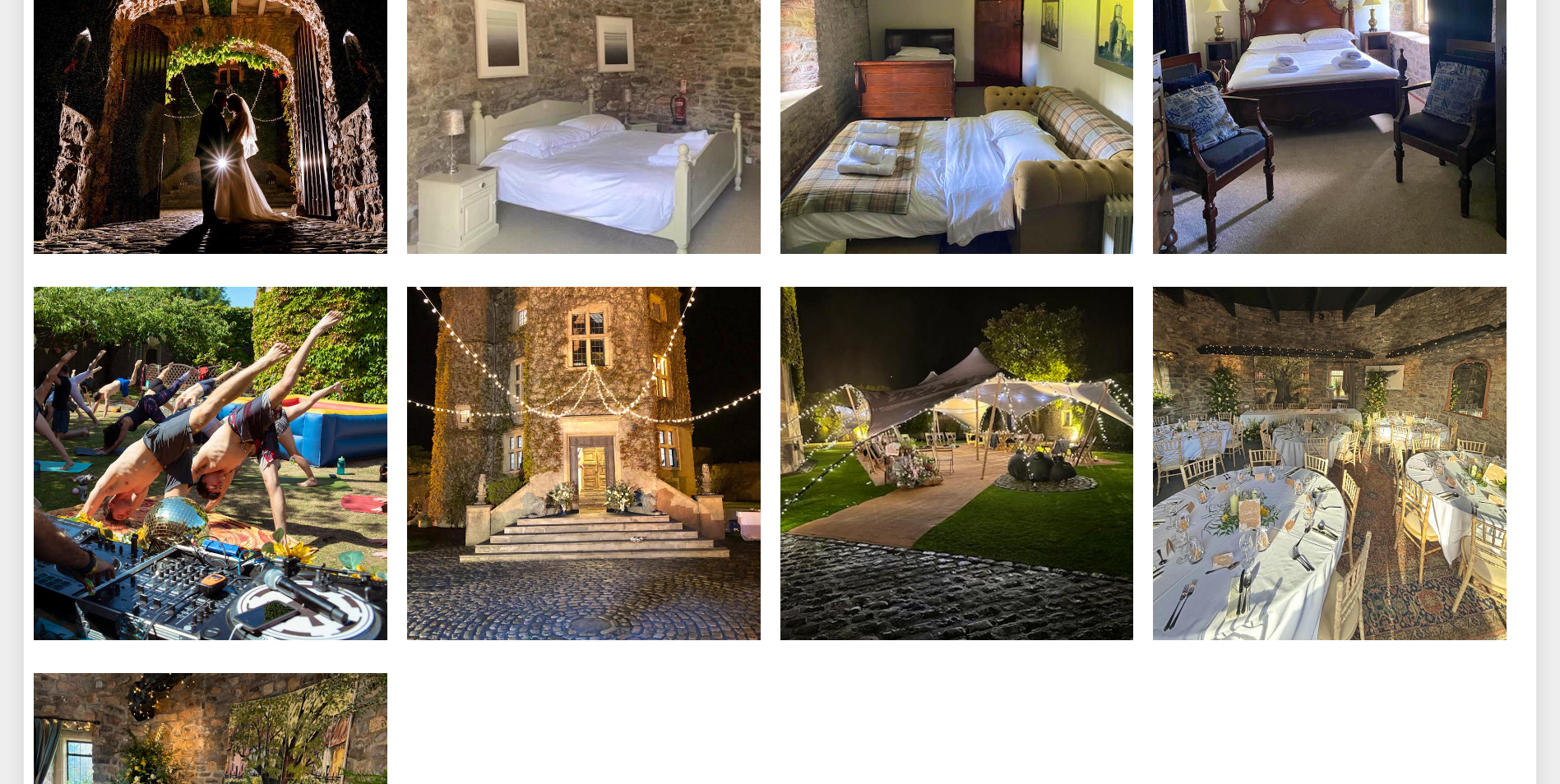
scroll to position [11124, 0]
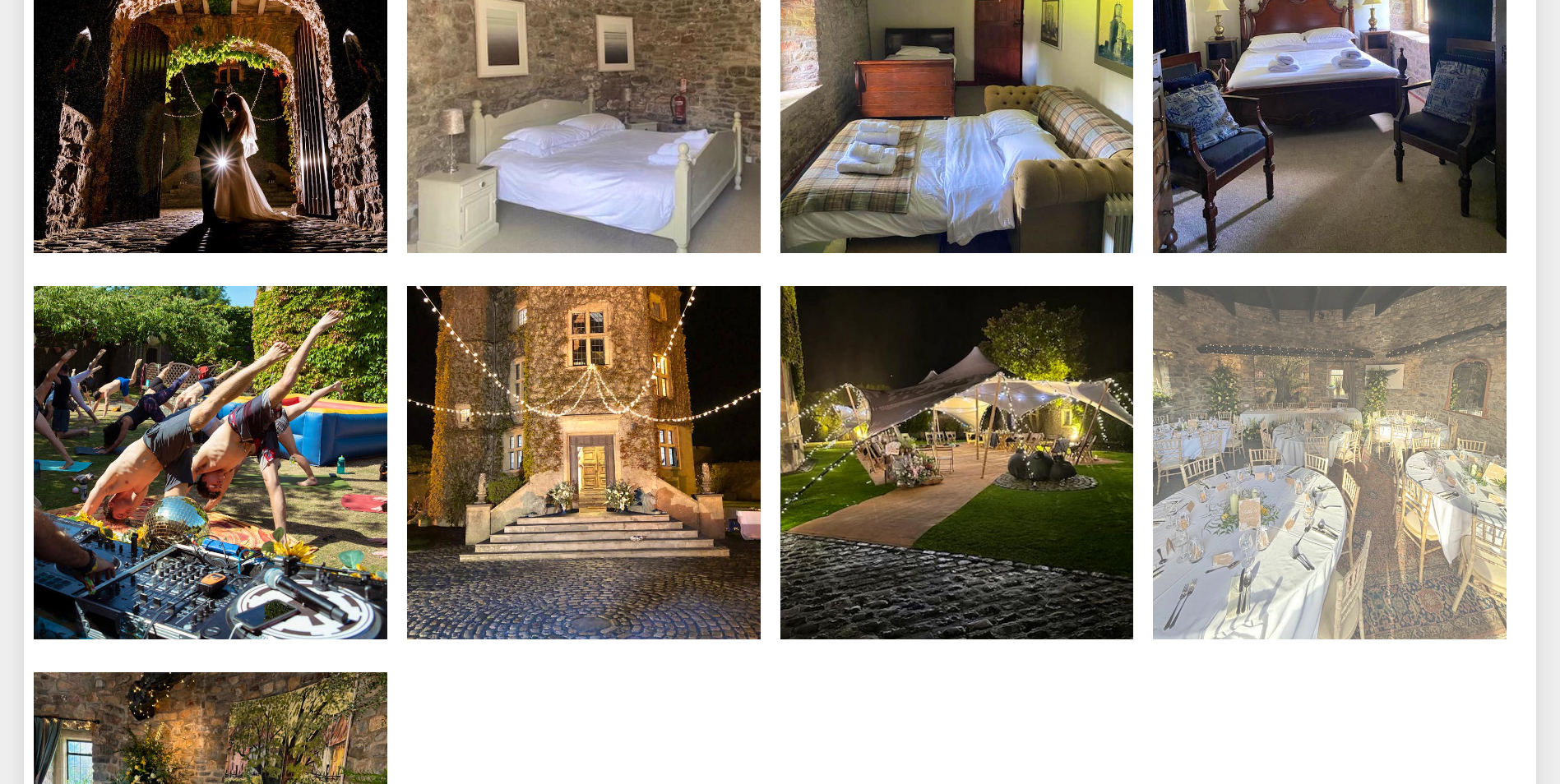
click at [1420, 431] on img at bounding box center [1329, 462] width 353 height 353
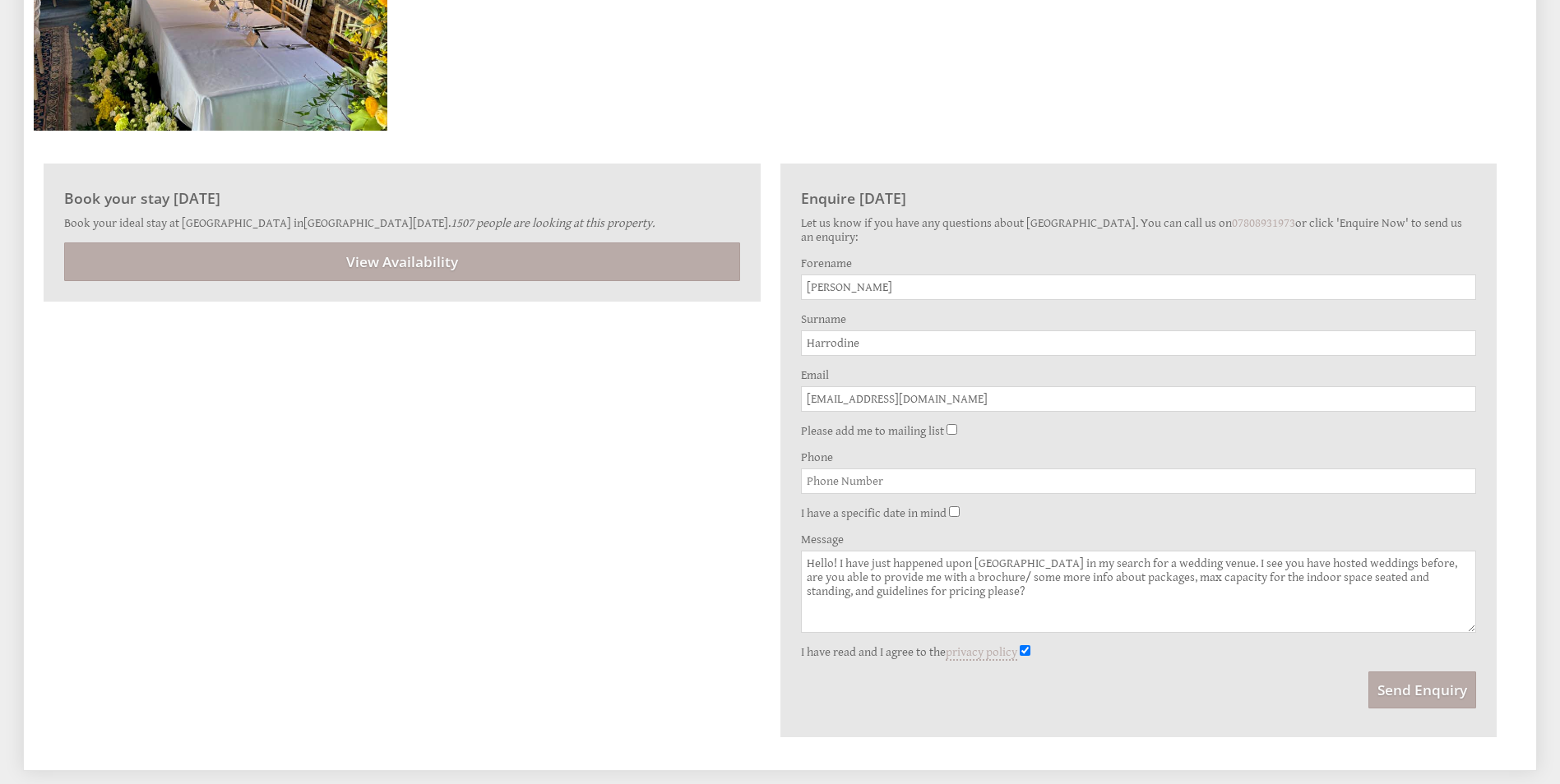
scroll to position [12110, 0]
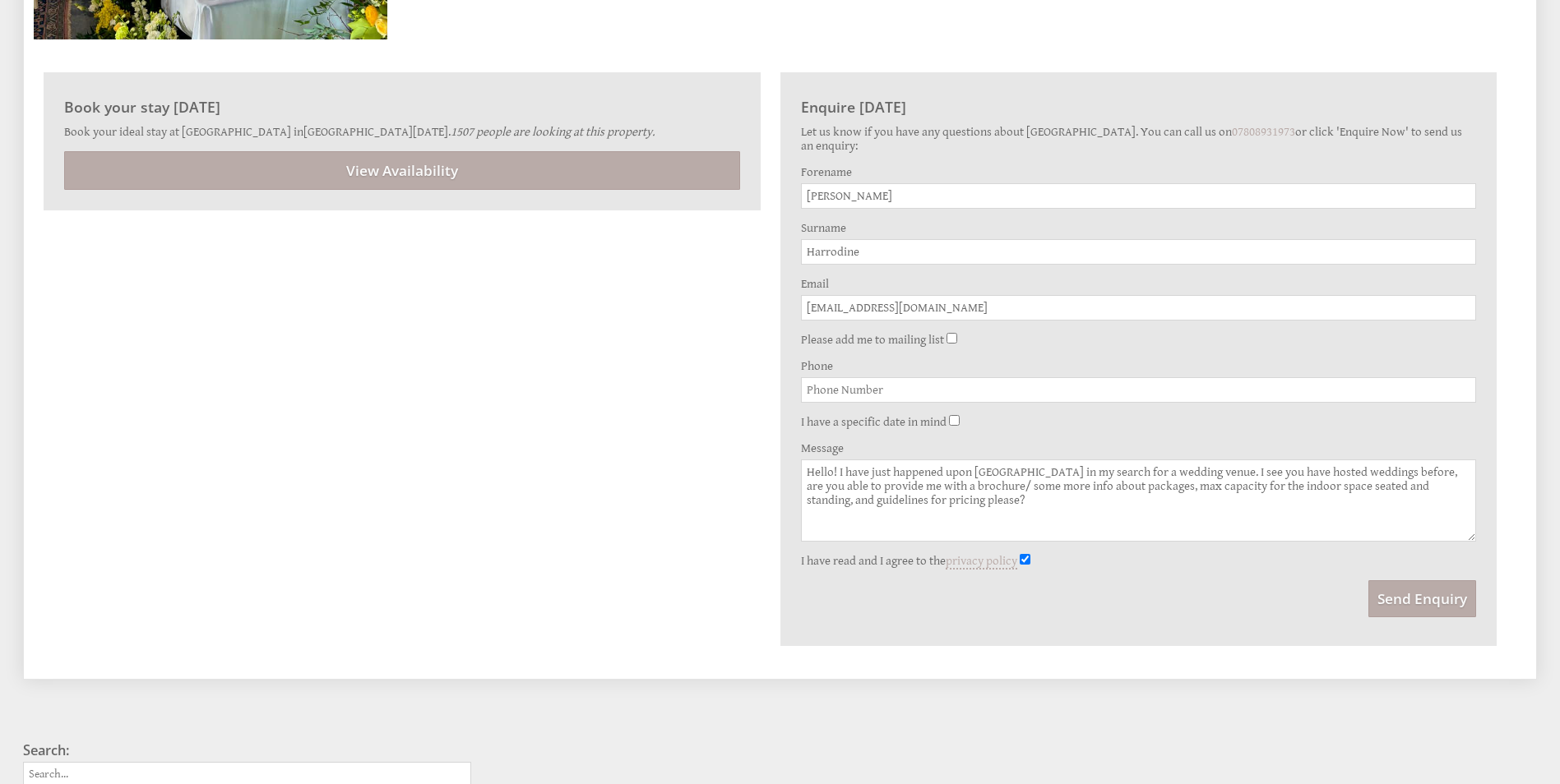
click at [981, 491] on textarea "Hello! I have just happened upon Walton Castle in my search for a wedding venue…" at bounding box center [1139, 500] width 676 height 82
click at [1163, 477] on textarea "Hello! I have just happened upon Walton Castle in my search for a wedding venue…" at bounding box center [1139, 500] width 676 height 82
click at [942, 466] on textarea "Hello! I have just happened upon Walton Castle in my search for a wedding venue…" at bounding box center [1139, 500] width 676 height 82
drag, startPoint x: 980, startPoint y: 470, endPoint x: 844, endPoint y: 472, distance: 136.0
click at [844, 472] on textarea "Hello! I have just happened upon Walton Castle in my search for a wedding venue…" at bounding box center [1139, 500] width 676 height 82
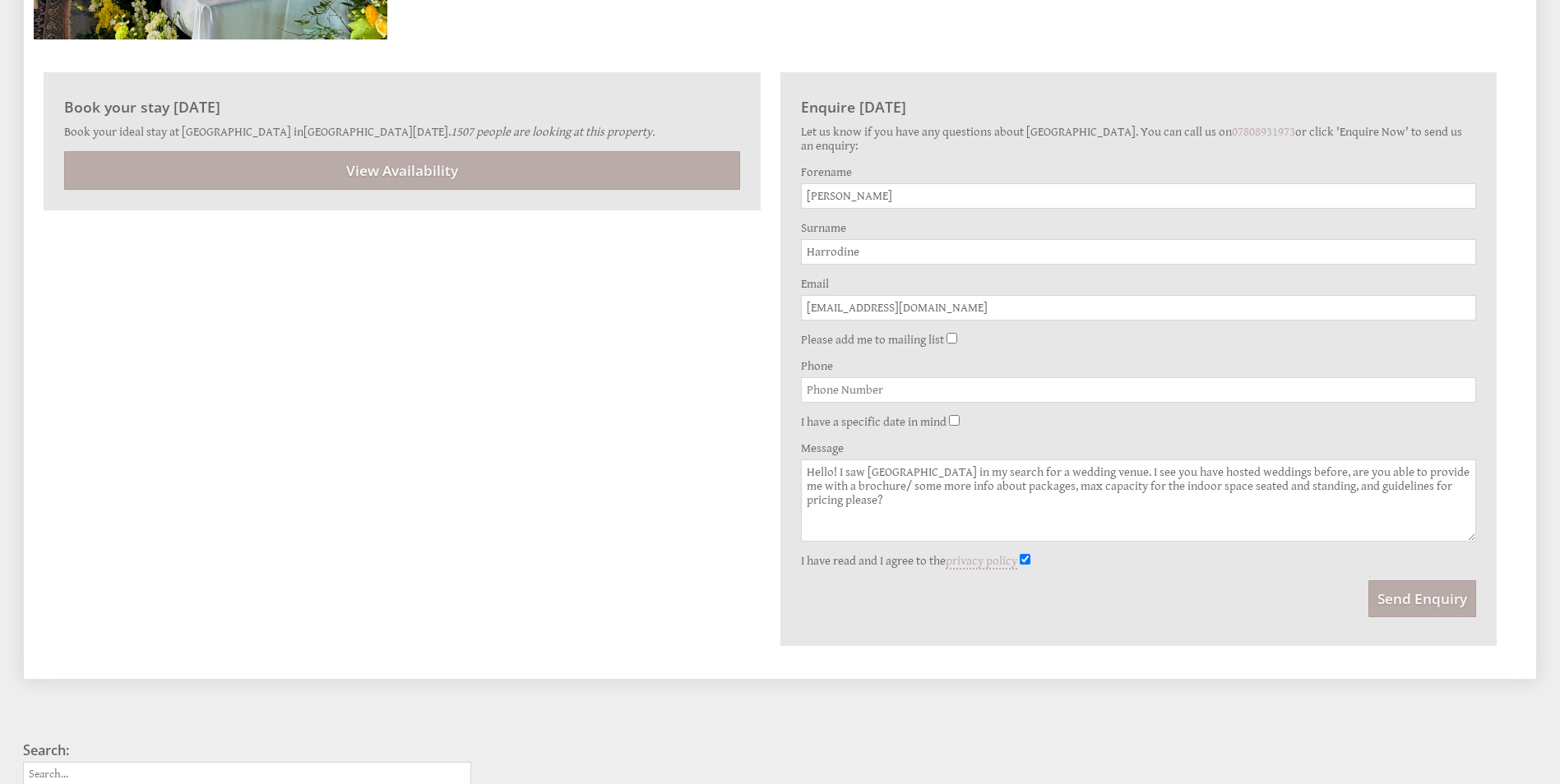
click at [935, 473] on textarea "Hello! I saw Walton Castle in my search for a wedding venue. I see you have hos…" at bounding box center [1139, 500] width 676 height 82
click at [1090, 483] on textarea "Hello! I saw Walton Castle on Instagram in my search for a wedding venue. I see…" at bounding box center [1139, 500] width 676 height 82
click at [1017, 494] on textarea "Hello! I saw Walton Castle on Instagram in my search for a wedding venue. I see…" at bounding box center [1139, 500] width 676 height 82
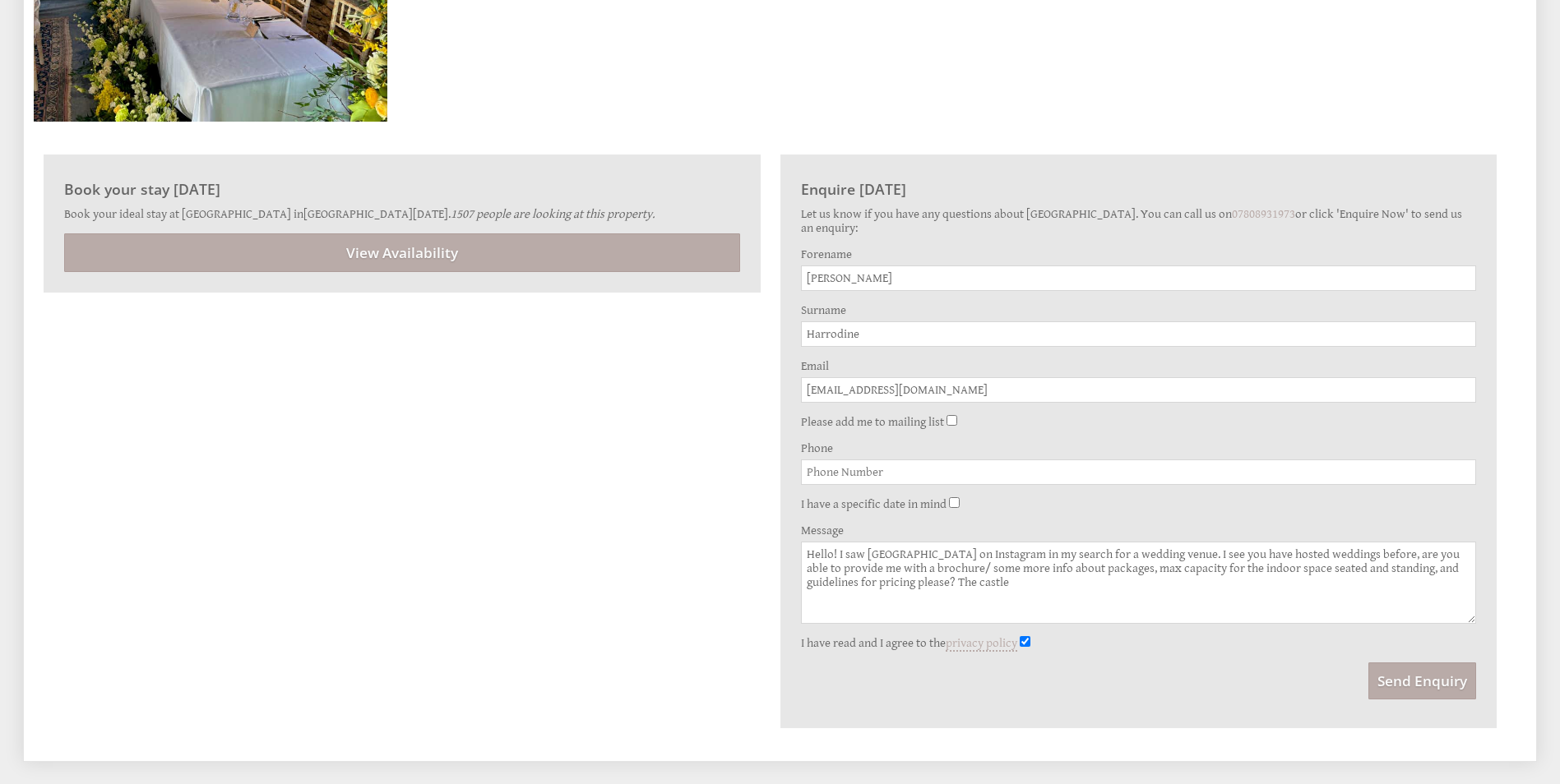
click at [845, 552] on textarea "Hello! I saw Walton Castle on Instagram in my search for a wedding venue. I see…" at bounding box center [1139, 582] width 676 height 82
drag, startPoint x: 1252, startPoint y: 549, endPoint x: 1236, endPoint y: 556, distance: 17.5
click at [1236, 556] on textarea "Hello! My partner and I are recently engaged and saw Walton Castle on Instagram…" at bounding box center [1139, 582] width 676 height 82
click at [1319, 578] on textarea "Hello! My partner and I are recently engaged and saw Walton Castle on Instagram…" at bounding box center [1139, 582] width 676 height 82
click at [1250, 557] on textarea "Hello! My partner and I are recently engaged and saw Walton Castle on Instagram…" at bounding box center [1139, 582] width 676 height 82
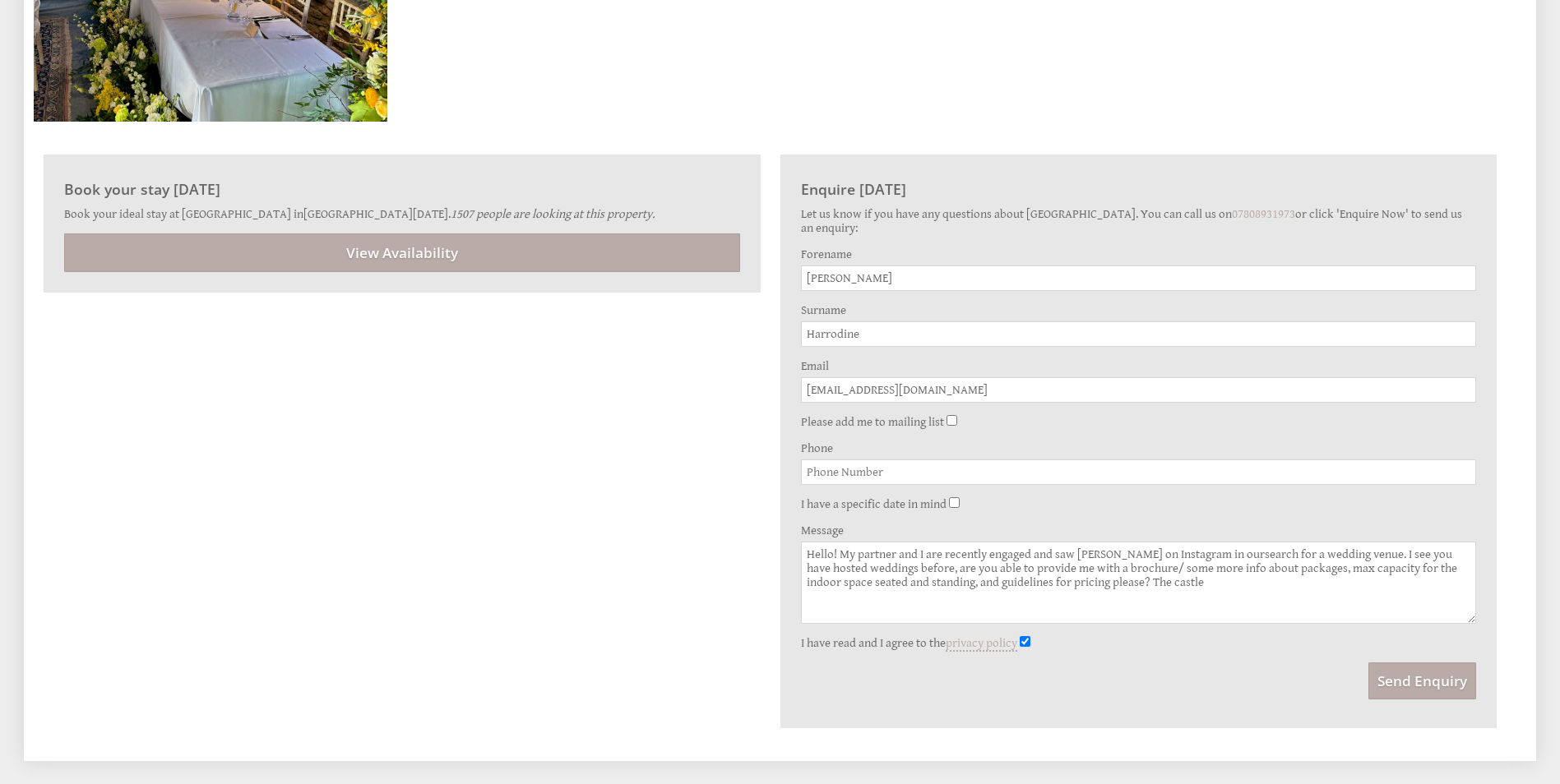
click at [1250, 557] on textarea "Hello! My partner and I are recently engaged and saw Walton Castle on Instagram…" at bounding box center [1139, 582] width 676 height 82
drag, startPoint x: 952, startPoint y: 567, endPoint x: 1400, endPoint y: 555, distance: 448.2
click at [1400, 555] on textarea "Hello! My partner and I are recently engaged and saw Walton Castle on Instagram…" at bounding box center [1139, 582] width 676 height 82
click at [852, 567] on textarea "Hello! My partner and I are recently engaged and saw Walton Castle on Instagram…" at bounding box center [1139, 582] width 676 height 82
click at [903, 569] on textarea "Hello! My partner and I are recently engaged and saw Walton Castle on Instagram…" at bounding box center [1139, 582] width 676 height 82
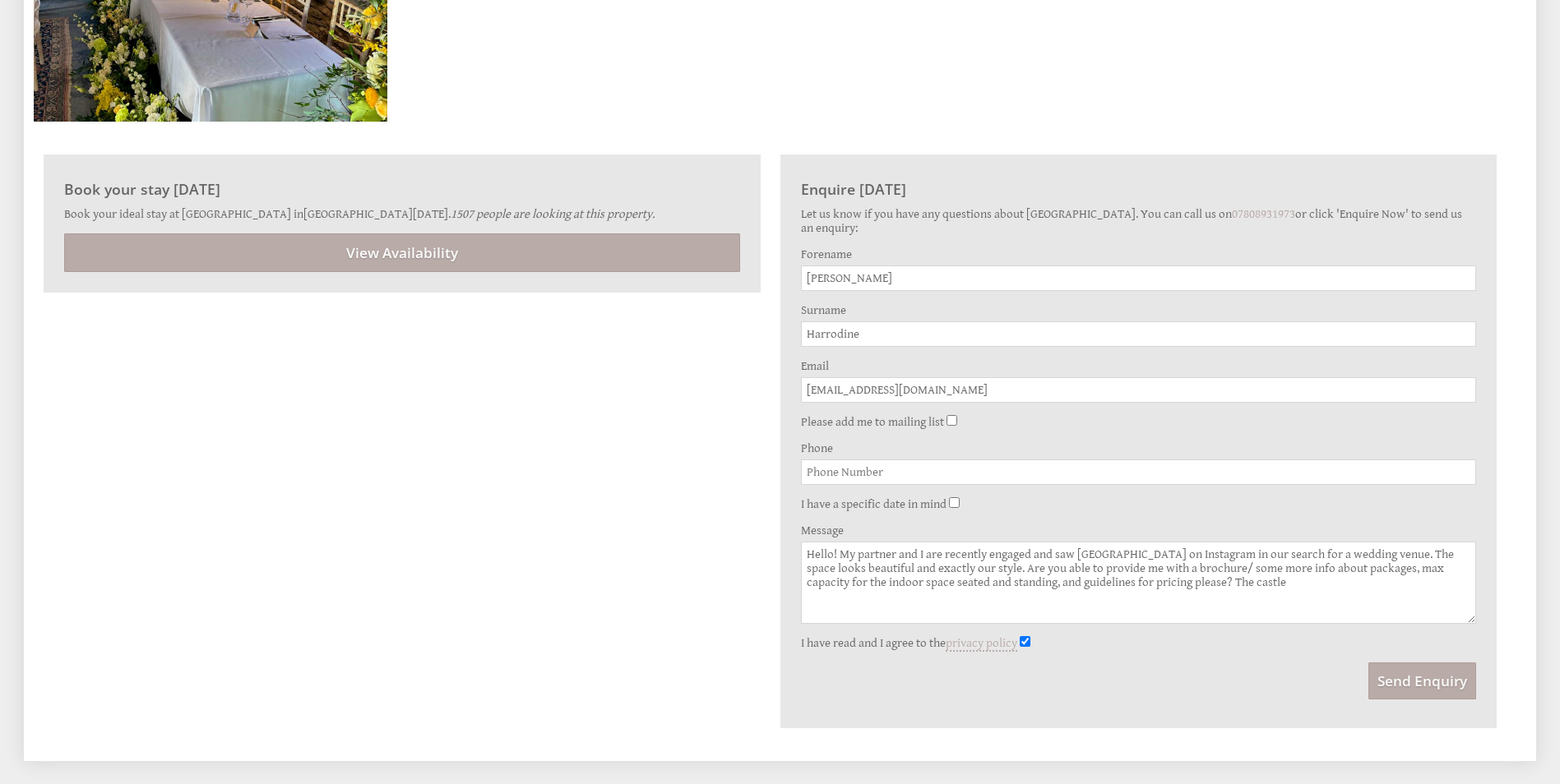
click at [1279, 580] on textarea "Hello! My partner and I are recently engaged and saw Walton Castle on Instagram…" at bounding box center [1139, 582] width 676 height 82
drag, startPoint x: 1264, startPoint y: 580, endPoint x: 1195, endPoint y: 588, distance: 69.5
click at [1195, 588] on textarea "Hello! My partner and I are recently engaged and saw Walton Castle on Instagram…" at bounding box center [1139, 582] width 676 height 82
click at [1192, 582] on textarea "Hello! My partner and I are recently engaged and saw Walton Castle on Instagram…" at bounding box center [1139, 582] width 676 height 82
click at [1181, 596] on textarea "Hello! My partner and I are recently engaged and saw Walton Castle on Instagram…" at bounding box center [1139, 582] width 676 height 82
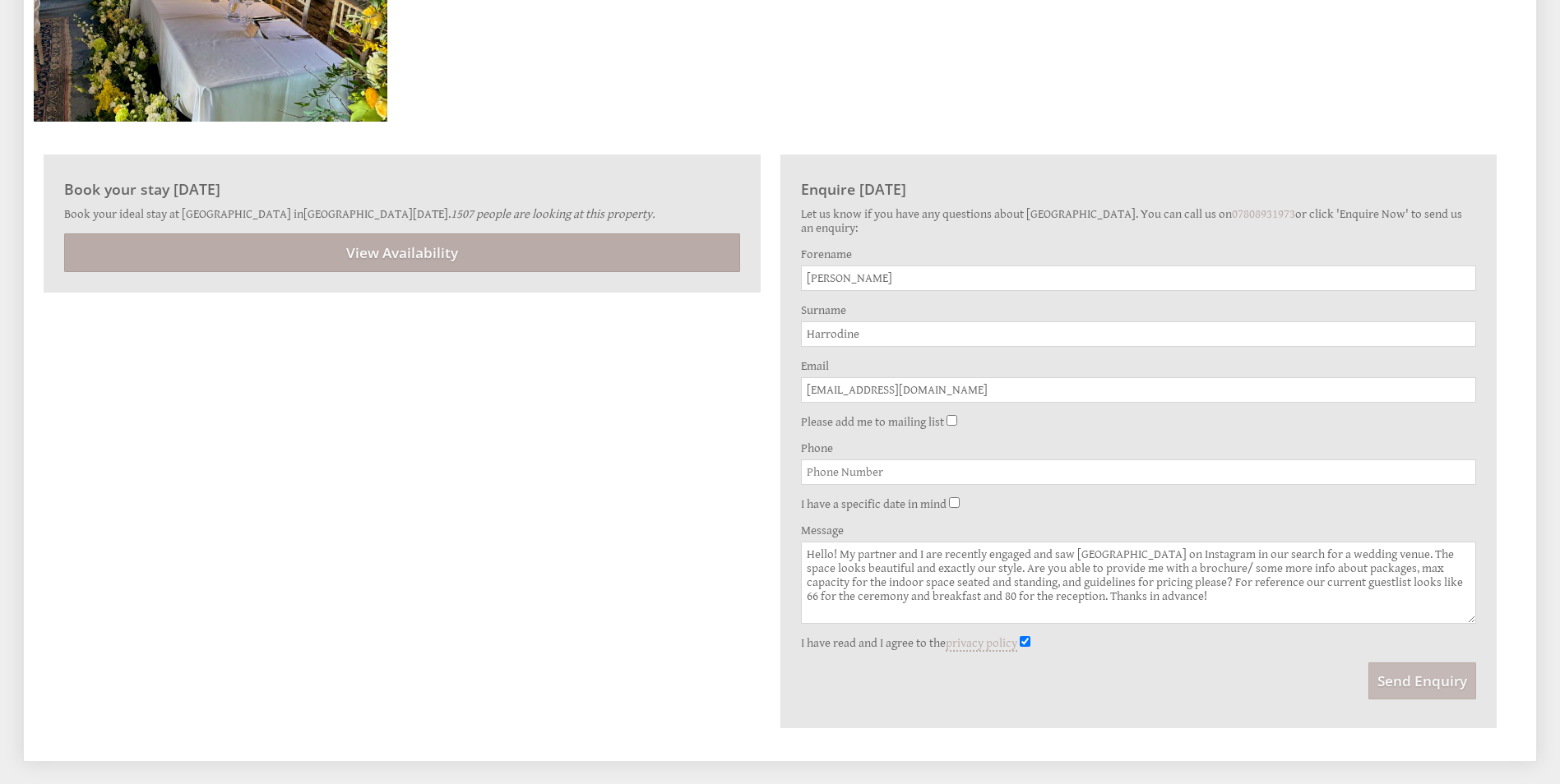
type textarea "Hello! My partner and I are recently engaged and saw Walton Castle on Instagram…"
click at [1457, 679] on button "Send Enquiry" at bounding box center [1422, 680] width 108 height 37
